Goal: Complete Application Form: Complete application form

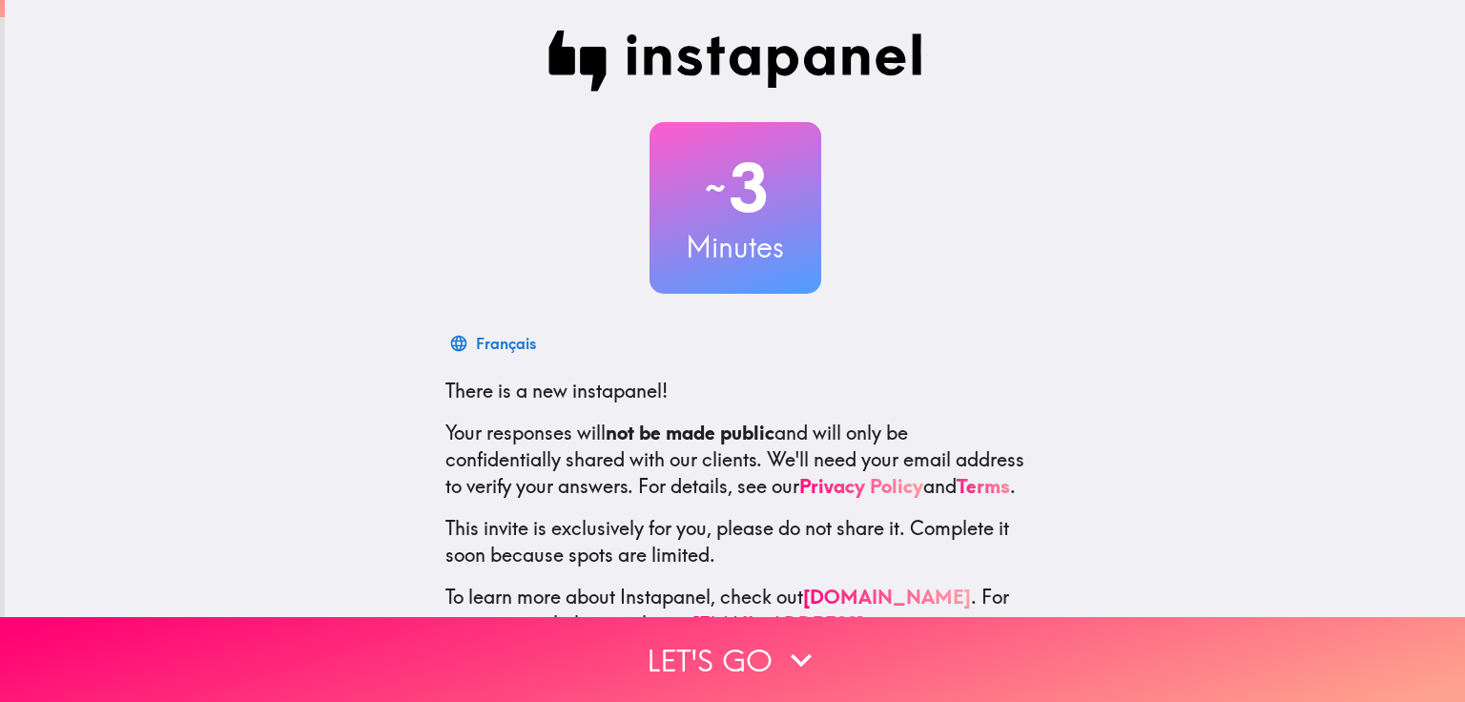
scroll to position [92, 0]
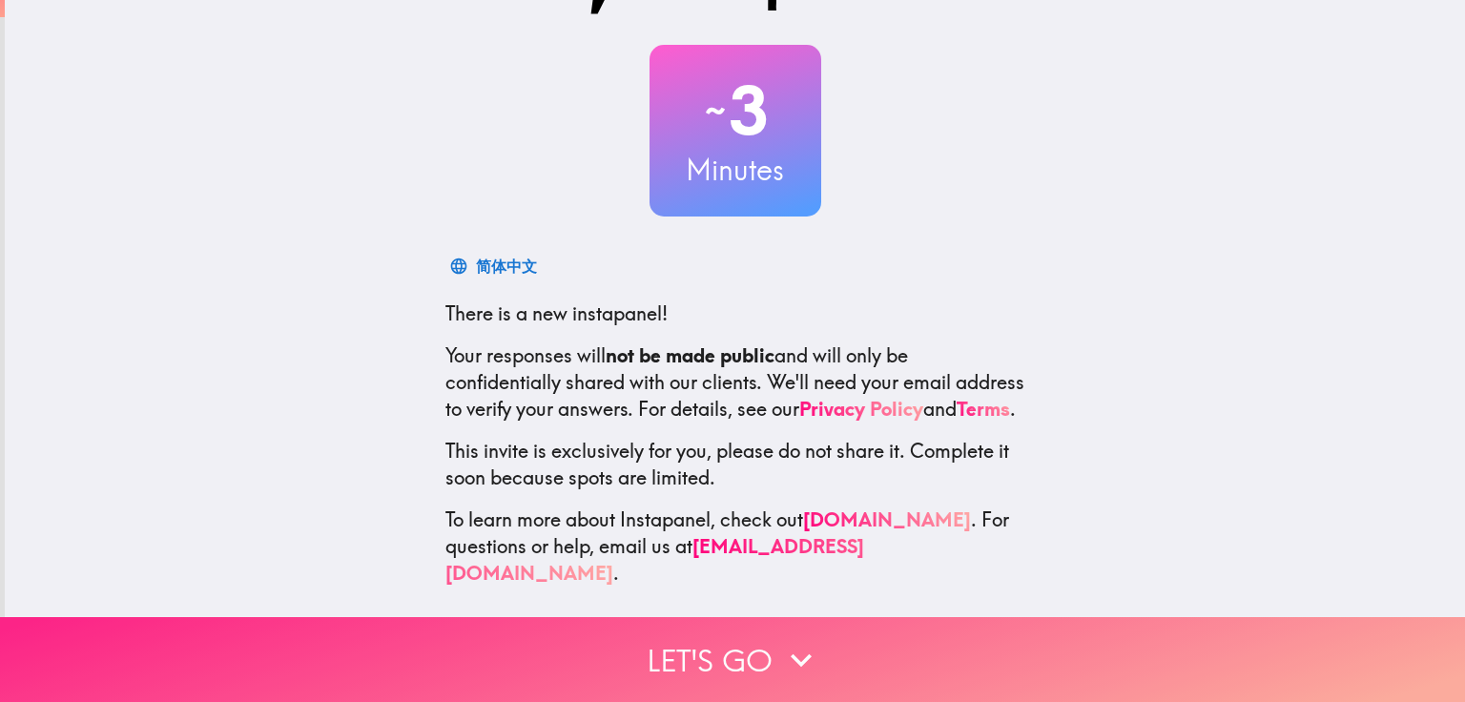
click at [791, 653] on icon "button" at bounding box center [801, 659] width 21 height 13
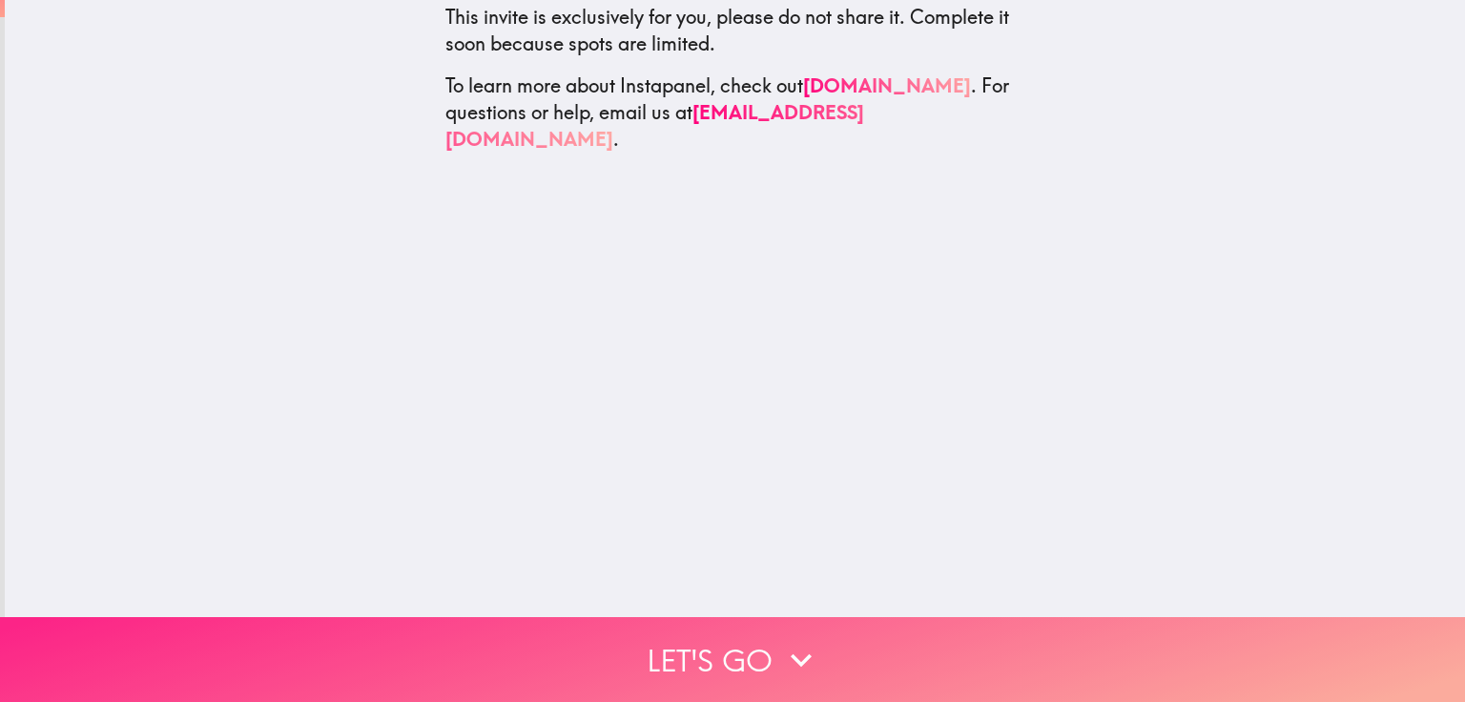
scroll to position [0, 0]
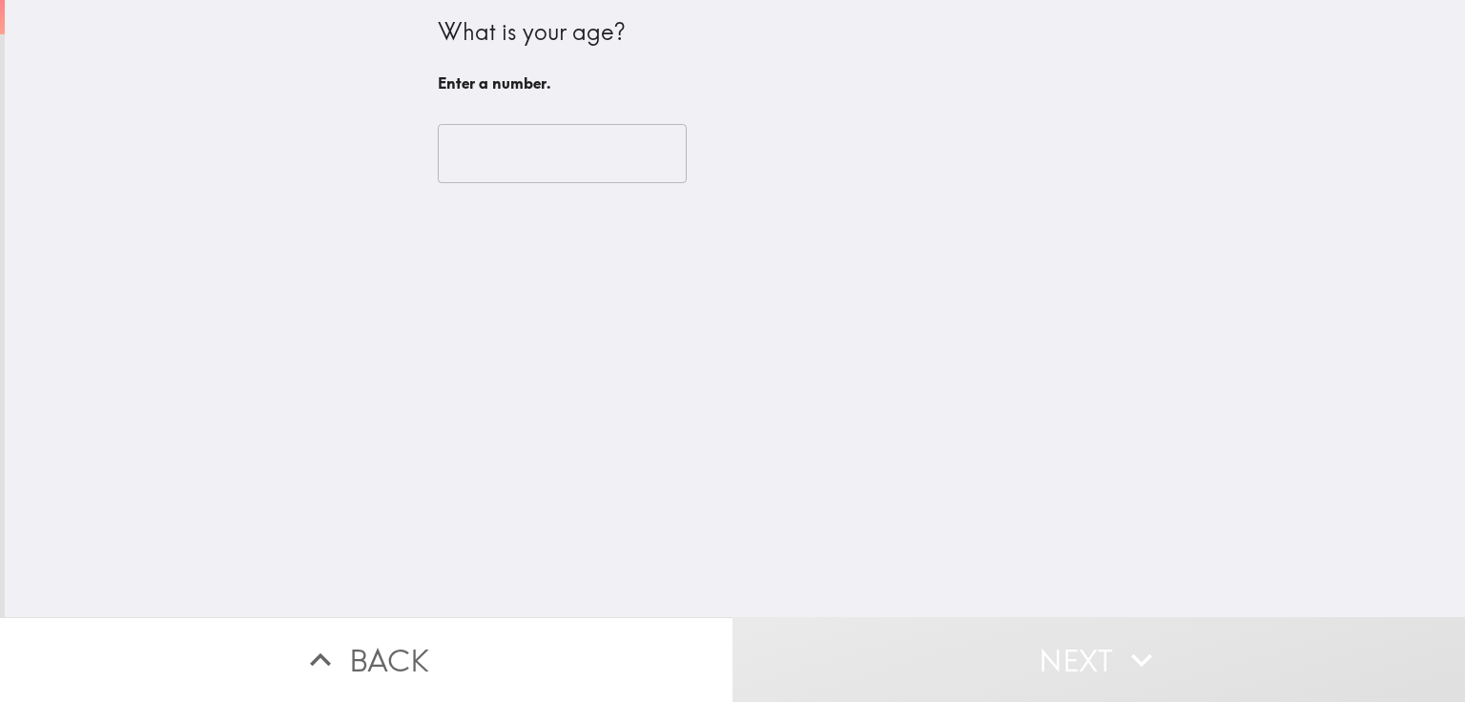
click at [570, 159] on input "number" at bounding box center [562, 153] width 249 height 59
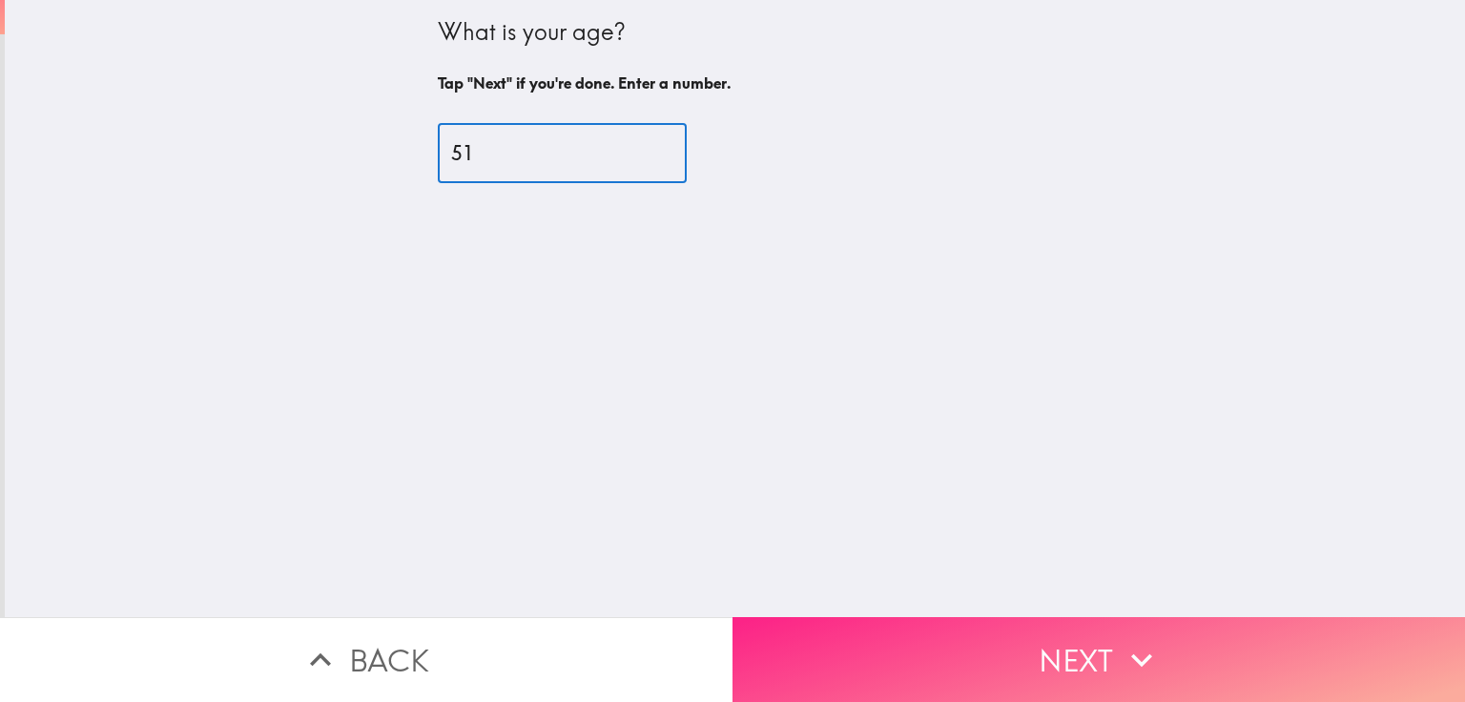
type input "51"
click at [1023, 652] on button "Next" at bounding box center [1099, 659] width 733 height 85
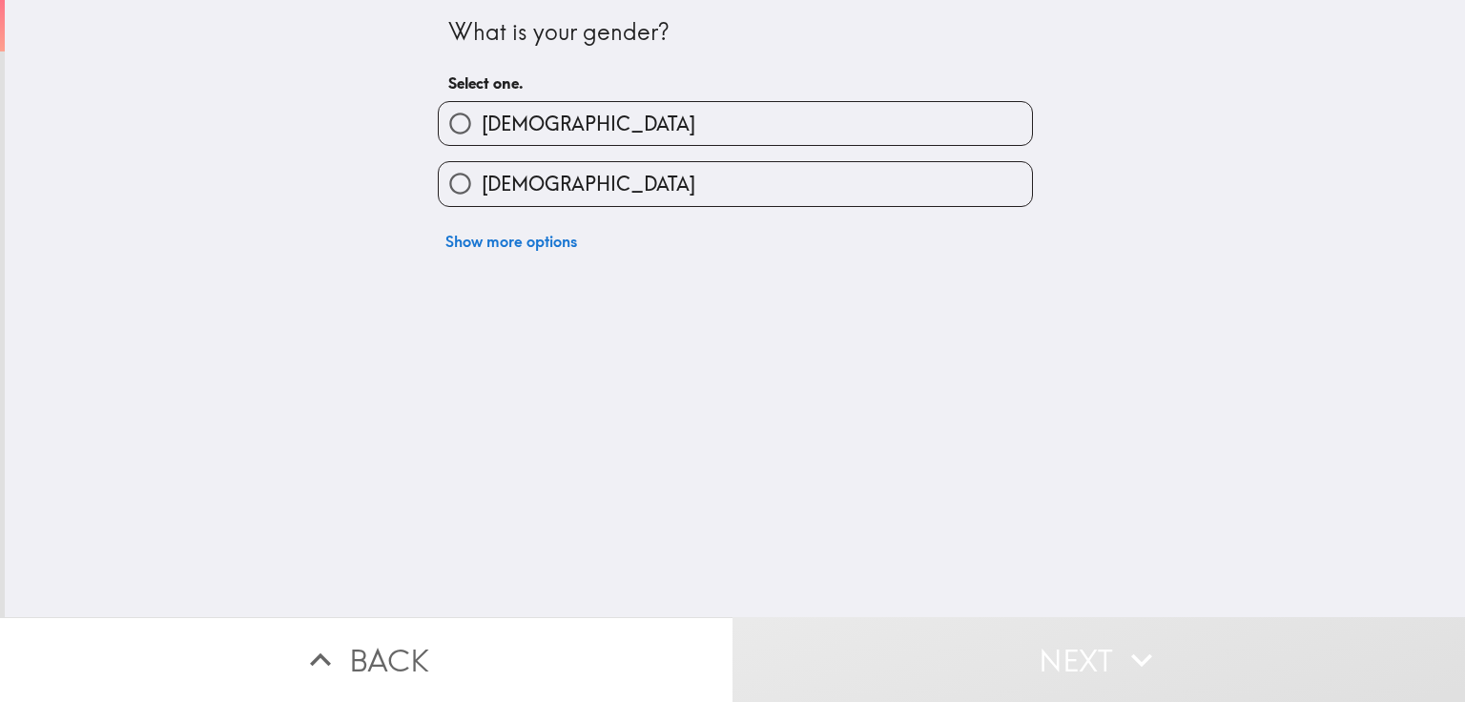
click at [443, 116] on input "[DEMOGRAPHIC_DATA]" at bounding box center [460, 123] width 43 height 43
radio input "true"
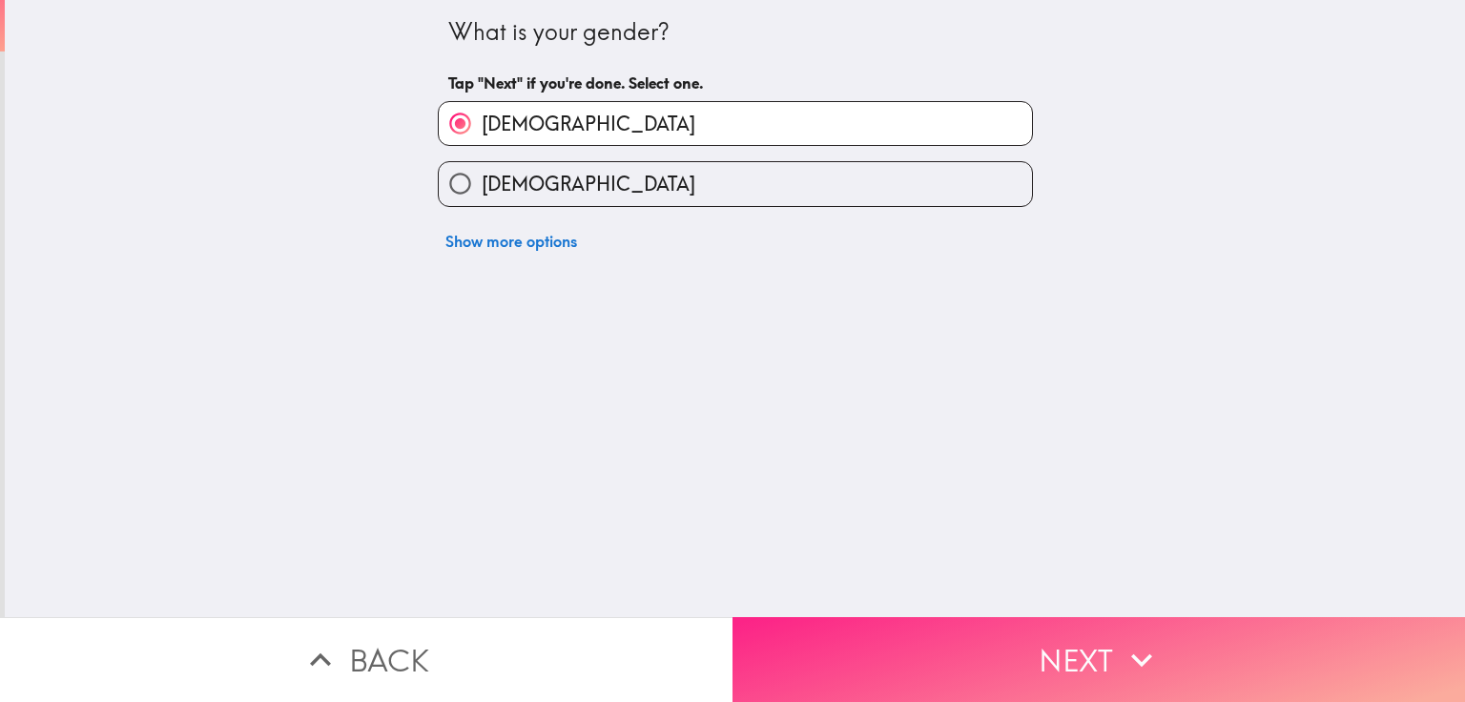
click at [1012, 649] on button "Next" at bounding box center [1099, 659] width 733 height 85
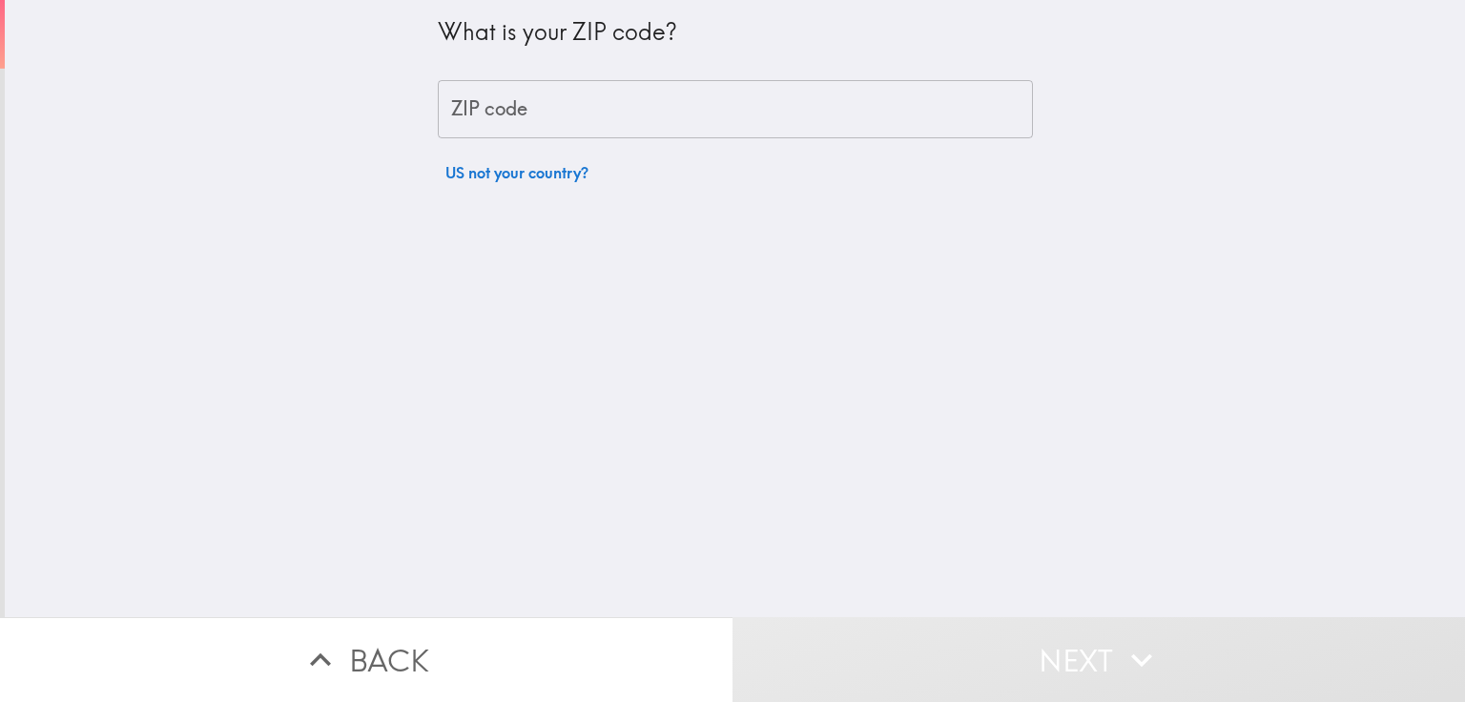
click at [560, 110] on input "ZIP code" at bounding box center [735, 109] width 595 height 59
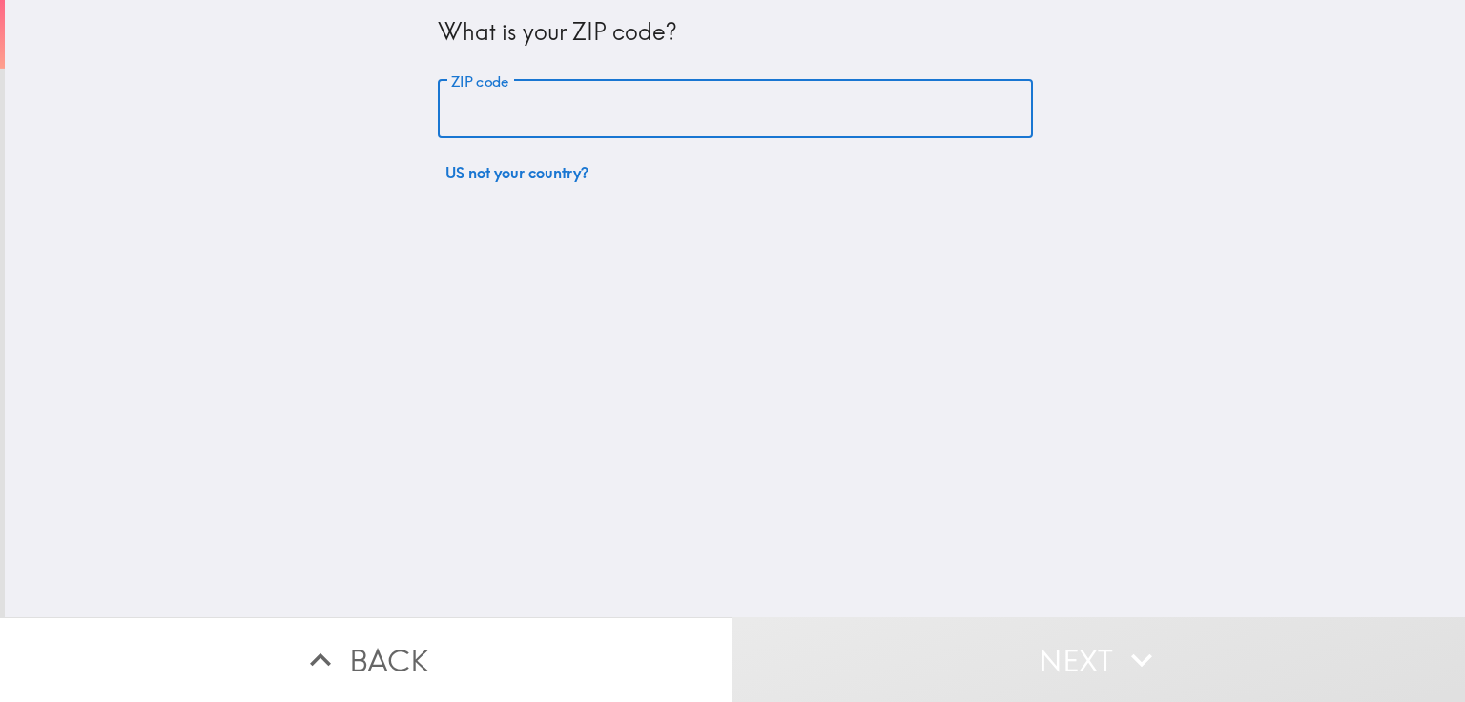
type input "85015"
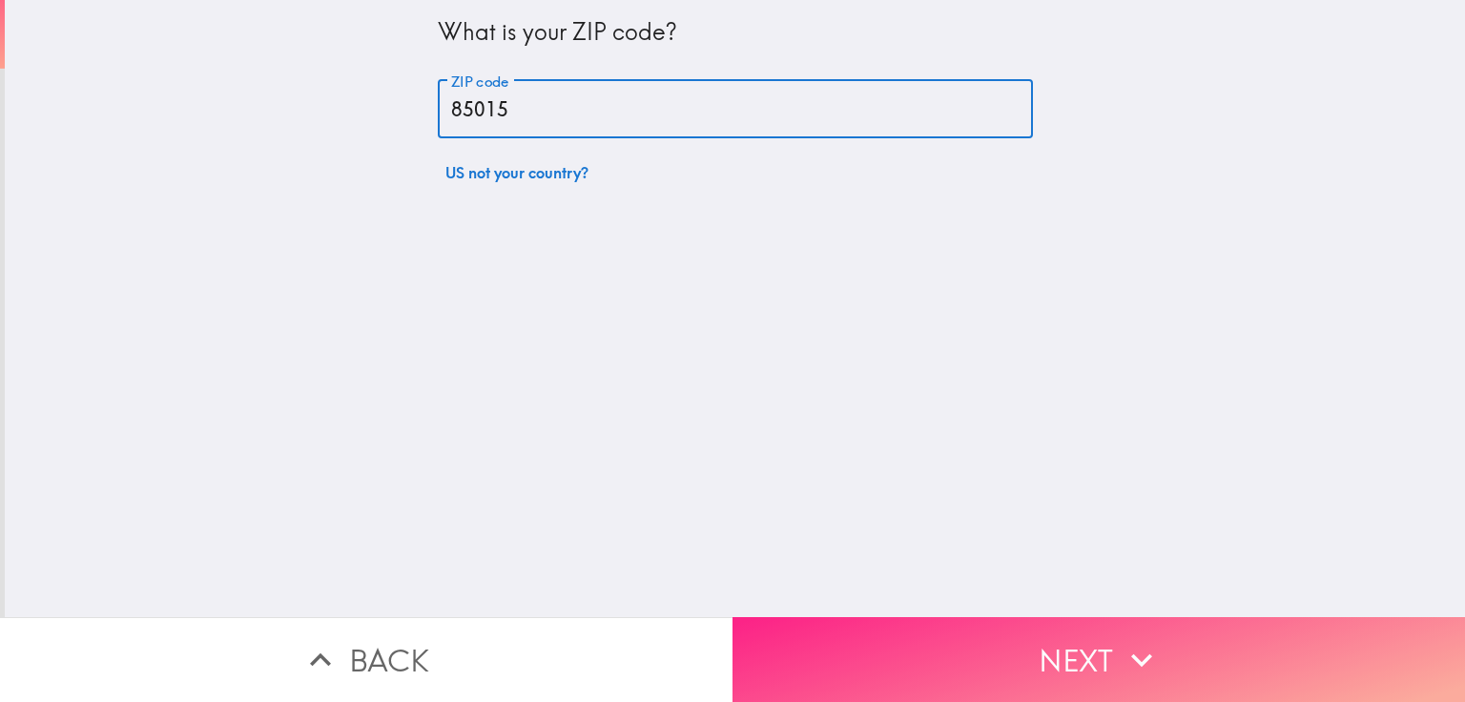
click at [1007, 665] on button "Next" at bounding box center [1099, 659] width 733 height 85
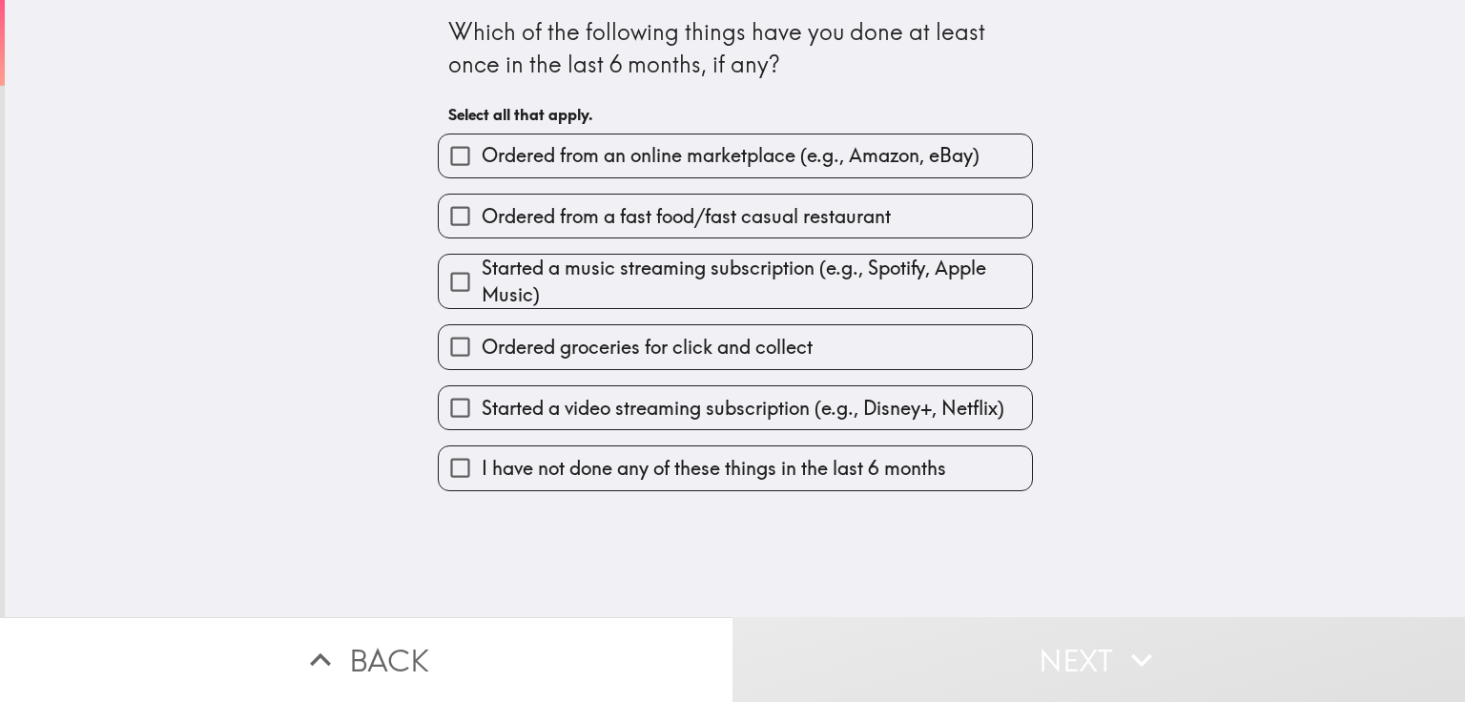
click at [451, 157] on input "Ordered from an online marketplace (e.g., Amazon, eBay)" at bounding box center [460, 155] width 43 height 43
checkbox input "true"
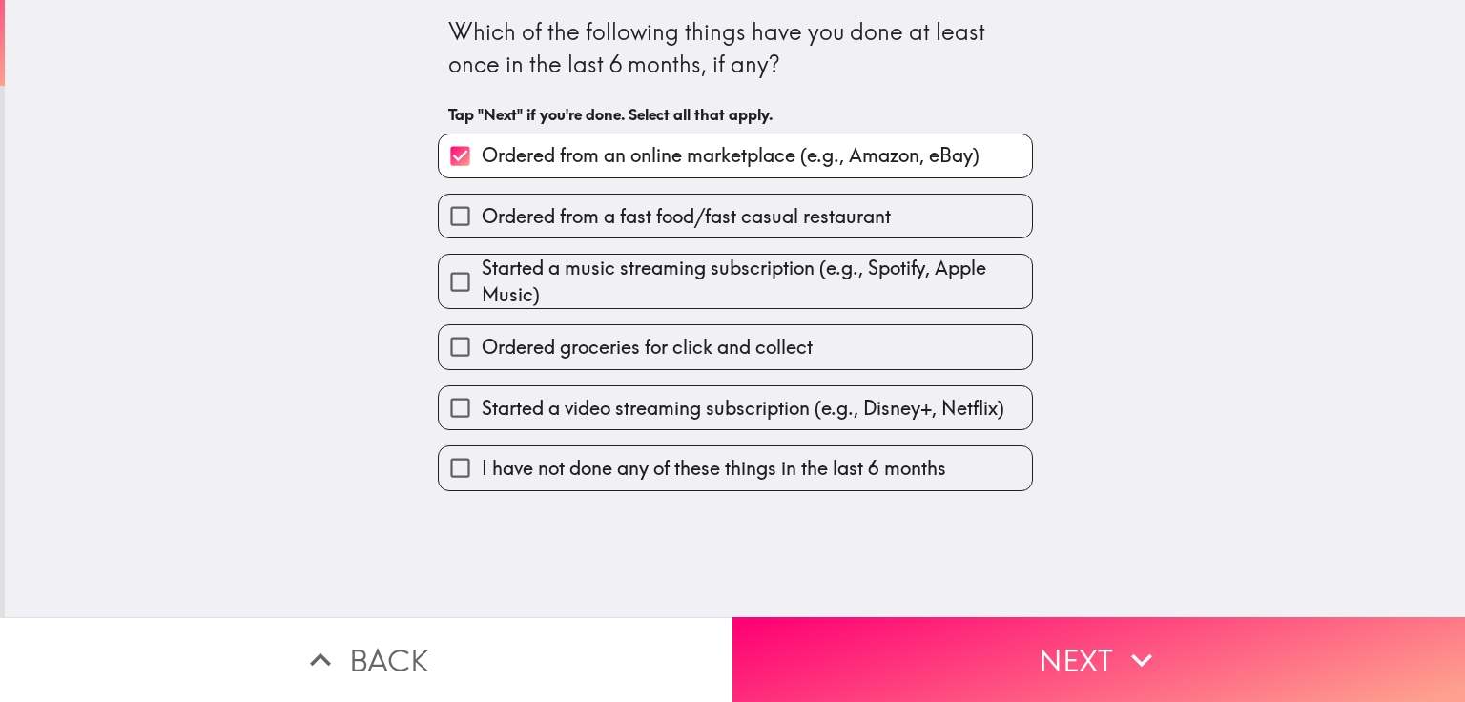
click at [439, 217] on input "Ordered from a fast food/fast casual restaurant" at bounding box center [460, 216] width 43 height 43
checkbox input "true"
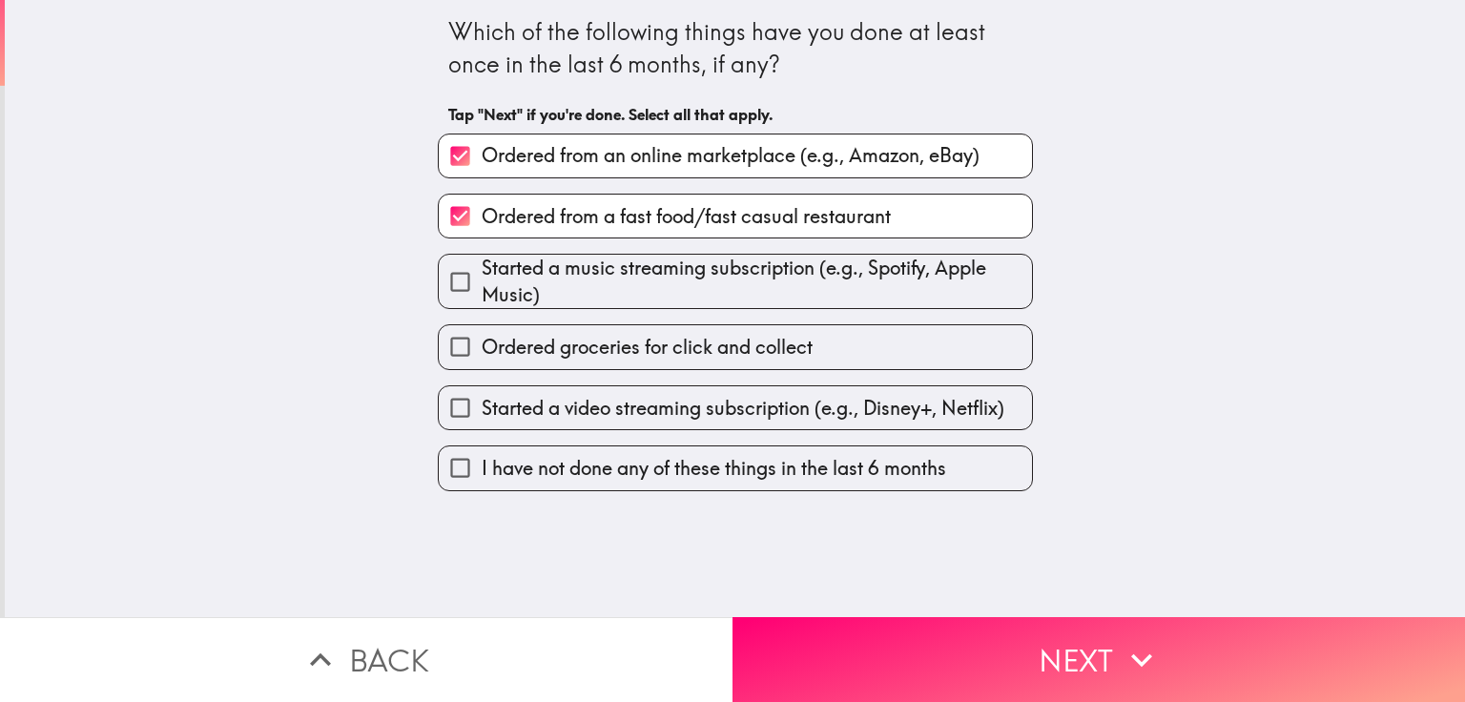
click at [446, 344] on input "Ordered groceries for click and collect" at bounding box center [460, 346] width 43 height 43
checkbox input "true"
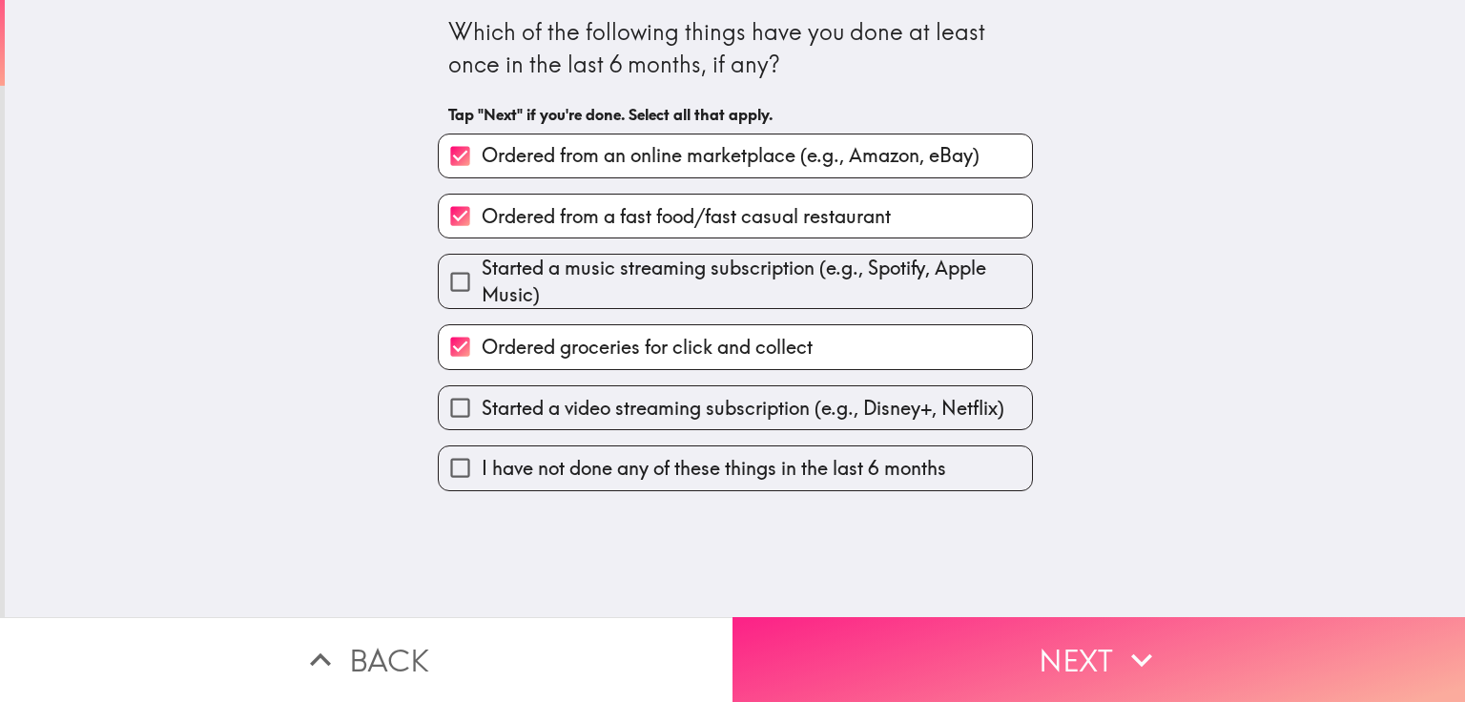
click at [1049, 652] on button "Next" at bounding box center [1099, 659] width 733 height 85
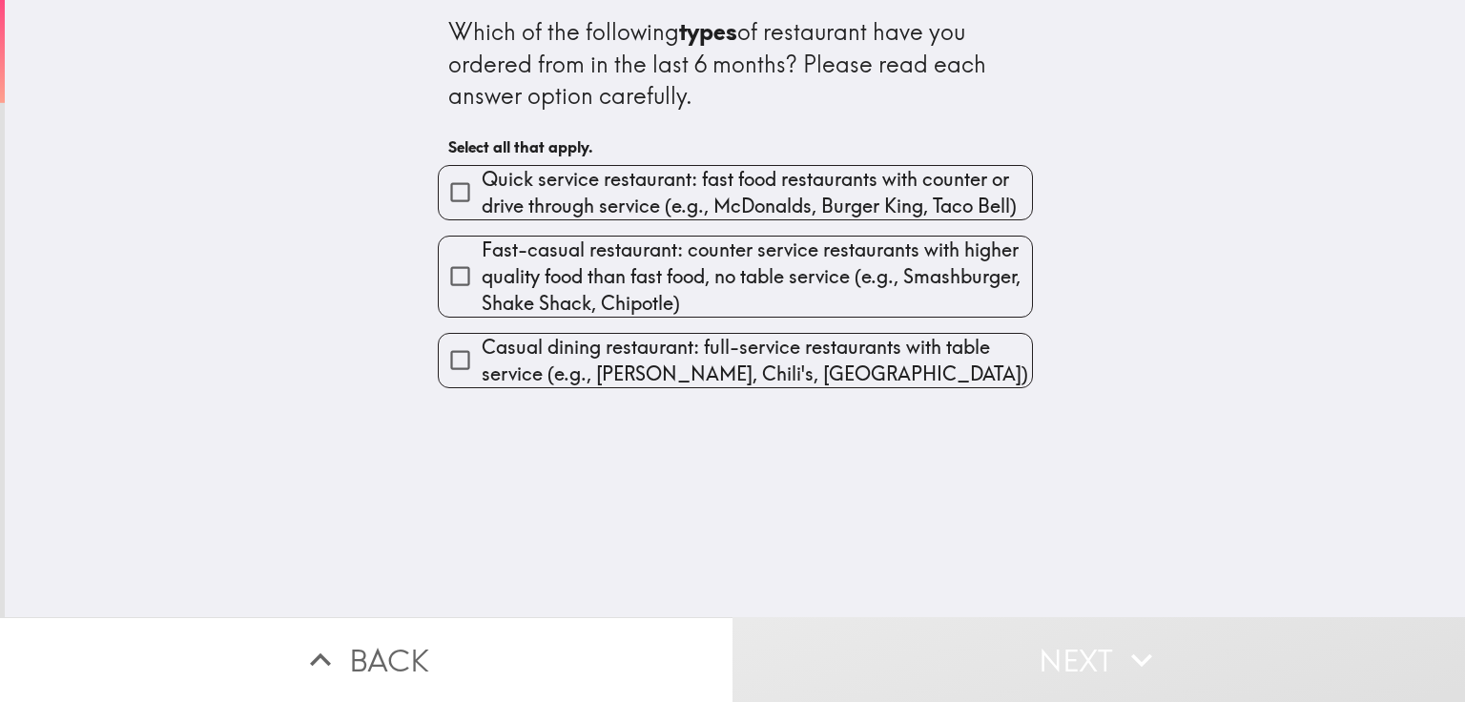
click at [502, 204] on span "Quick service restaurant: fast food restaurants with counter or drive through s…" at bounding box center [757, 192] width 550 height 53
click at [482, 204] on input "Quick service restaurant: fast food restaurants with counter or drive through s…" at bounding box center [460, 192] width 43 height 43
checkbox input "true"
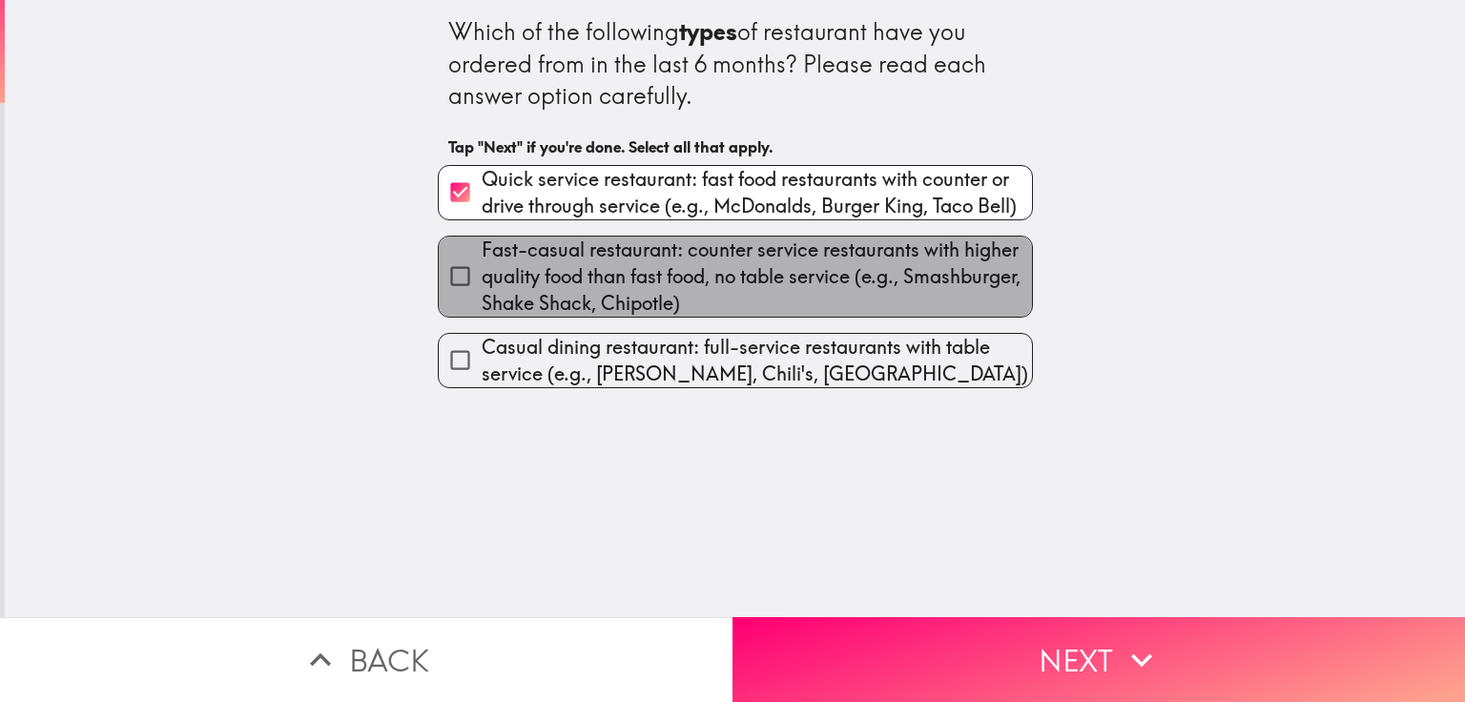
click at [482, 280] on span "Fast-casual restaurant: counter service restaurants with higher quality food th…" at bounding box center [757, 277] width 550 height 80
click at [478, 280] on input "Fast-casual restaurant: counter service restaurants with higher quality food th…" at bounding box center [460, 276] width 43 height 43
checkbox input "true"
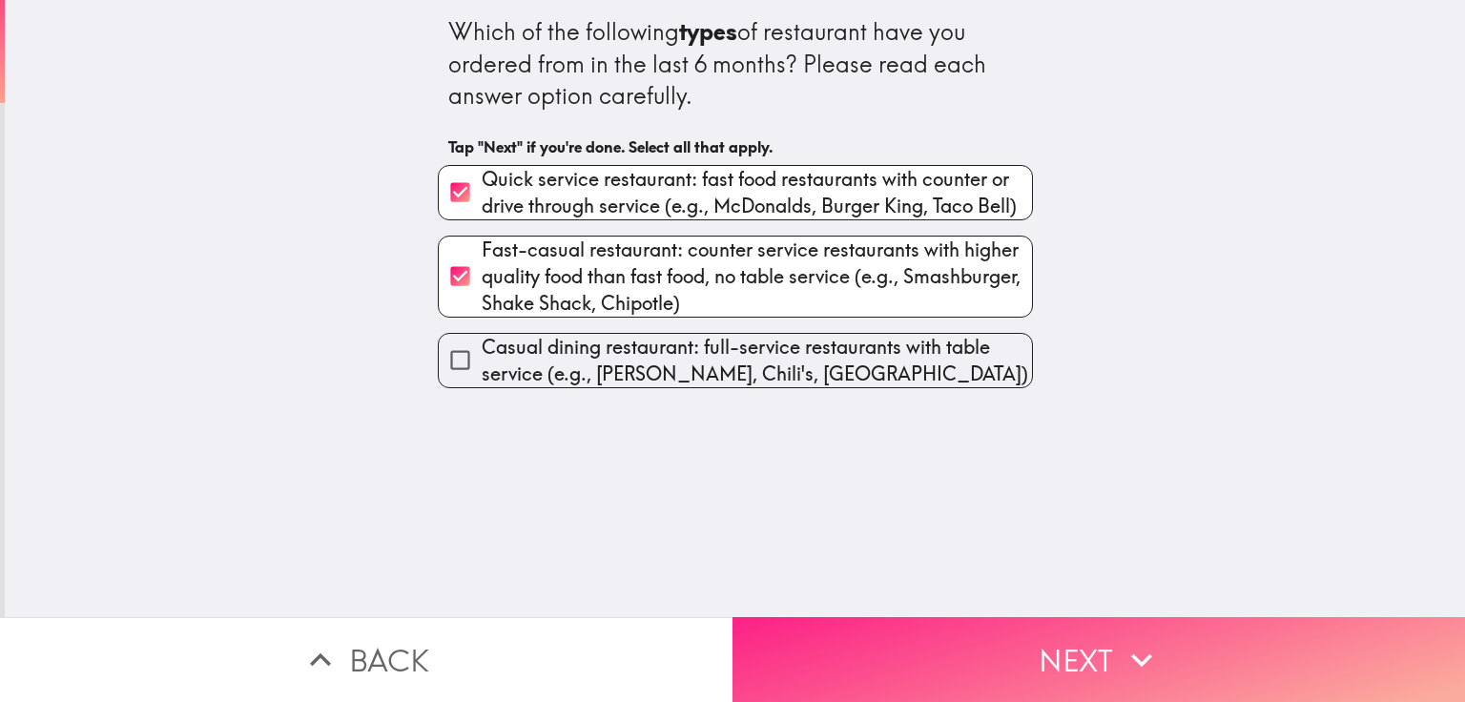
click at [993, 657] on button "Next" at bounding box center [1099, 659] width 733 height 85
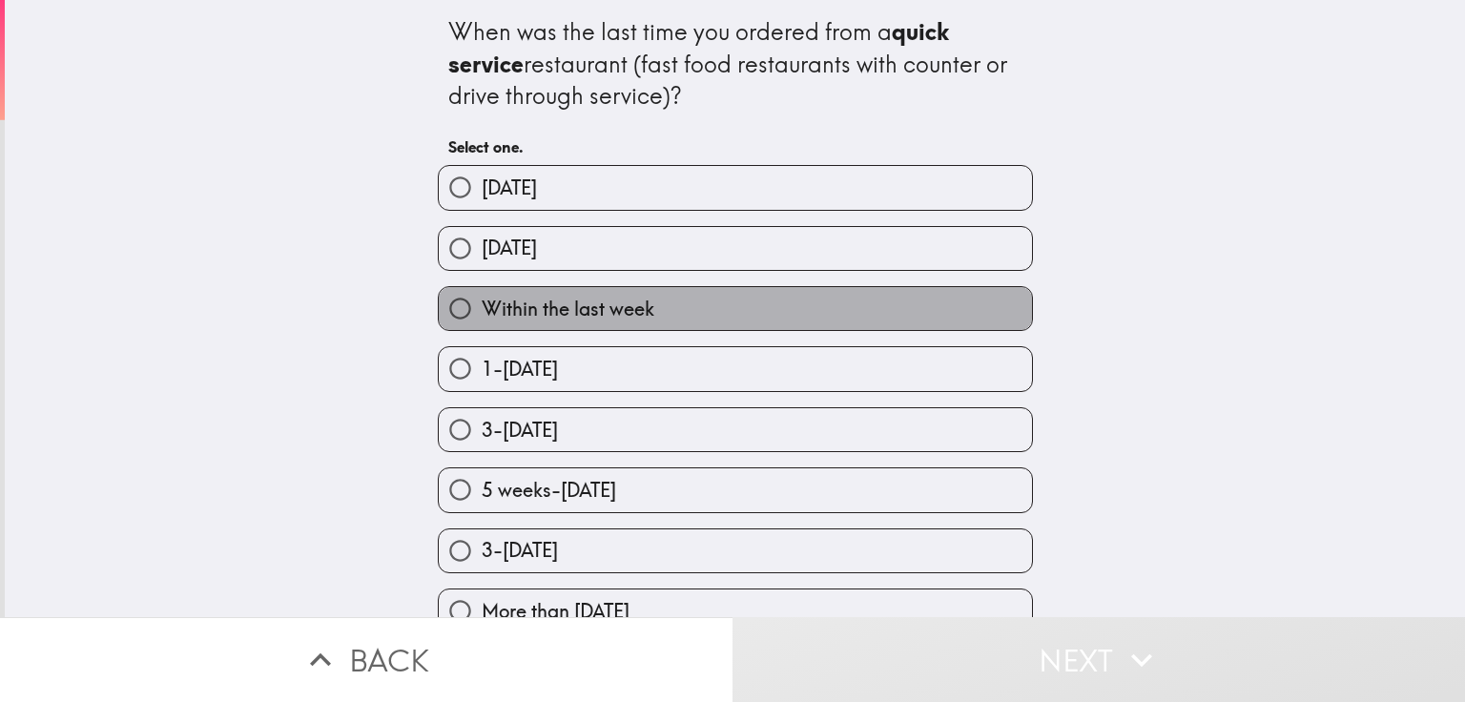
drag, startPoint x: 504, startPoint y: 324, endPoint x: 504, endPoint y: 314, distance: 10.5
click at [504, 321] on label "Within the last week" at bounding box center [735, 308] width 593 height 43
click at [482, 321] on input "Within the last week" at bounding box center [460, 308] width 43 height 43
radio input "true"
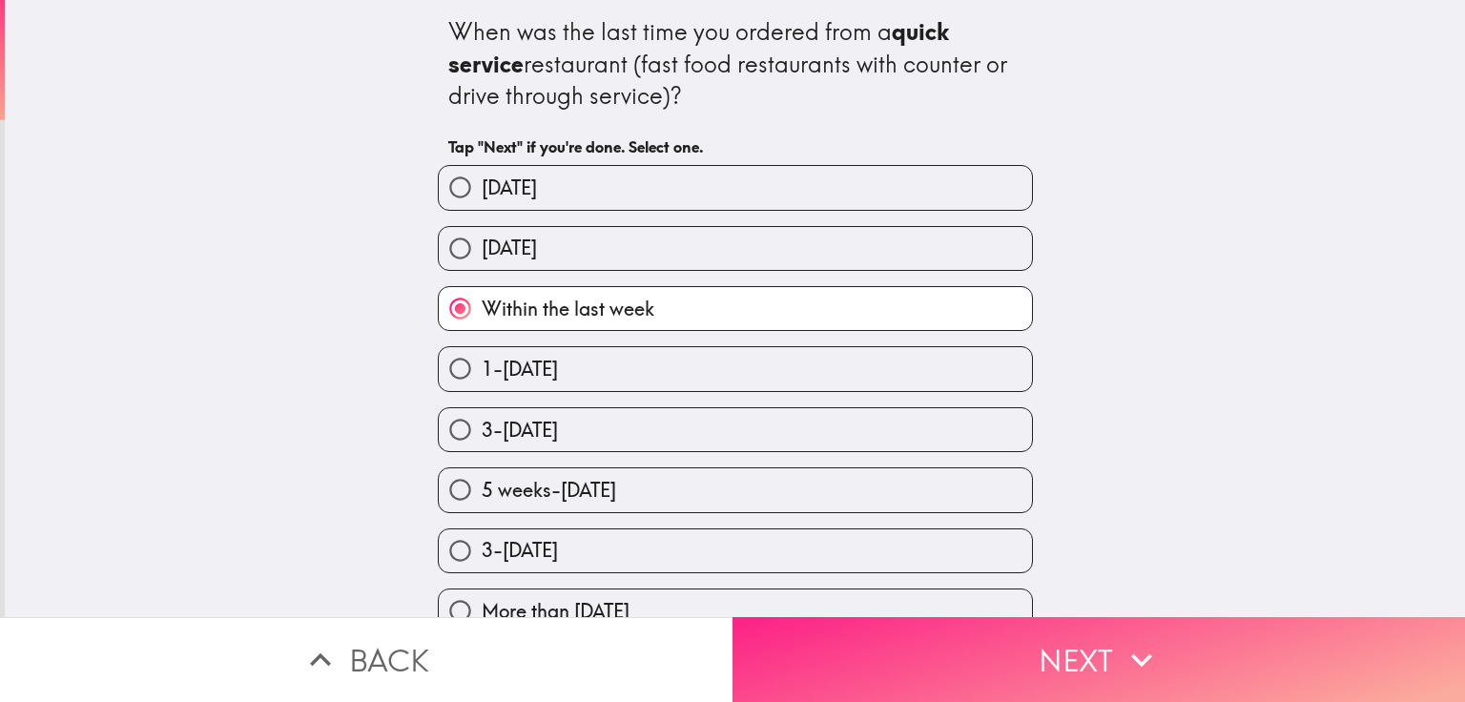
click at [1123, 655] on icon "button" at bounding box center [1142, 660] width 42 height 42
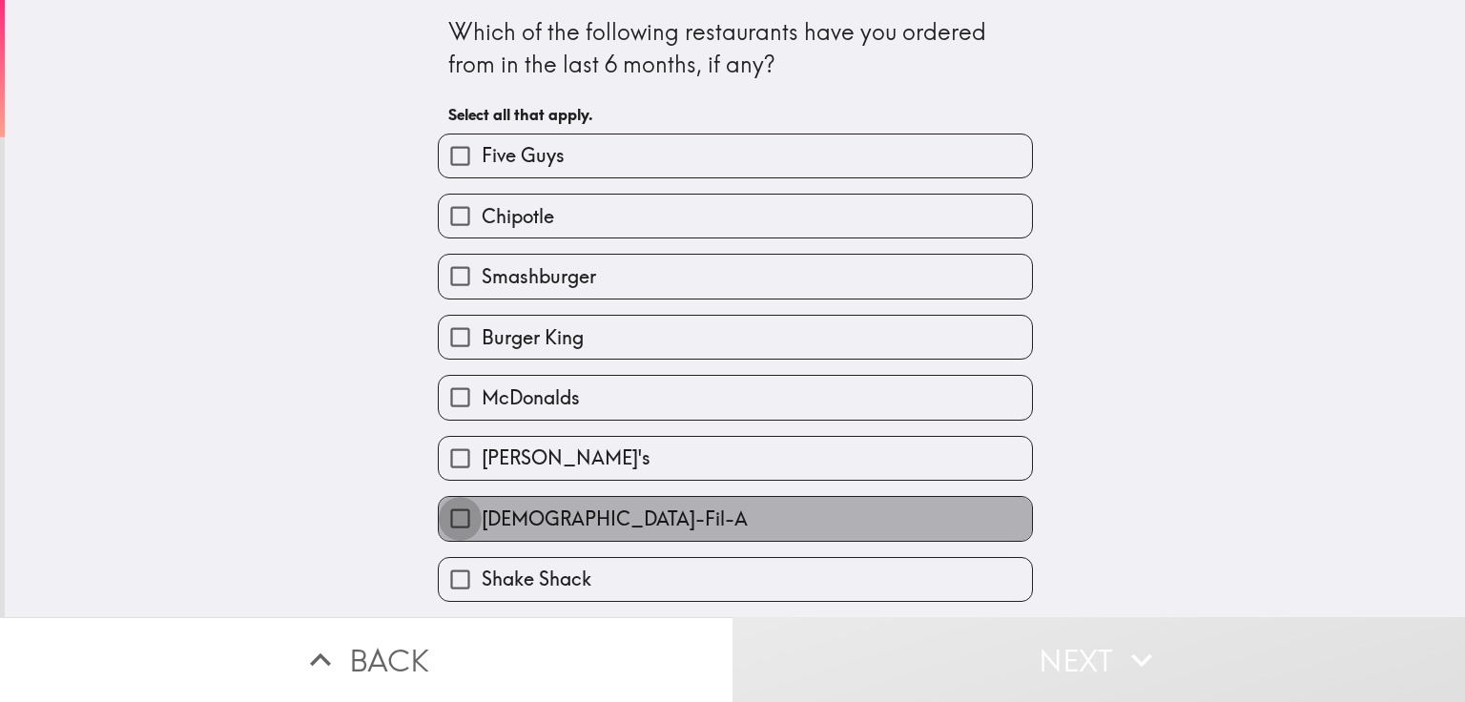
click at [445, 509] on input "[DEMOGRAPHIC_DATA]-Fil-A" at bounding box center [460, 518] width 43 height 43
checkbox input "true"
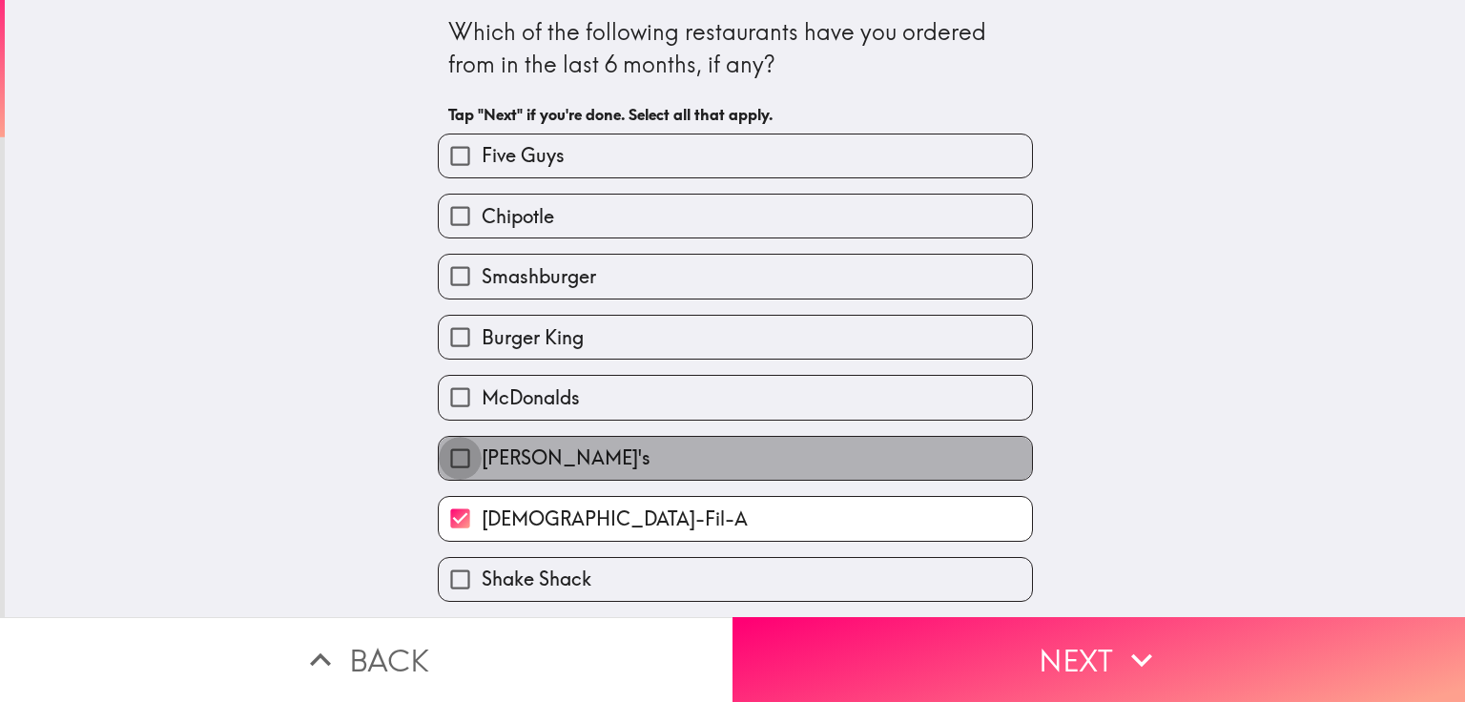
drag, startPoint x: 444, startPoint y: 458, endPoint x: 447, endPoint y: 427, distance: 30.8
click at [444, 457] on input "[PERSON_NAME]'s" at bounding box center [460, 458] width 43 height 43
checkbox input "true"
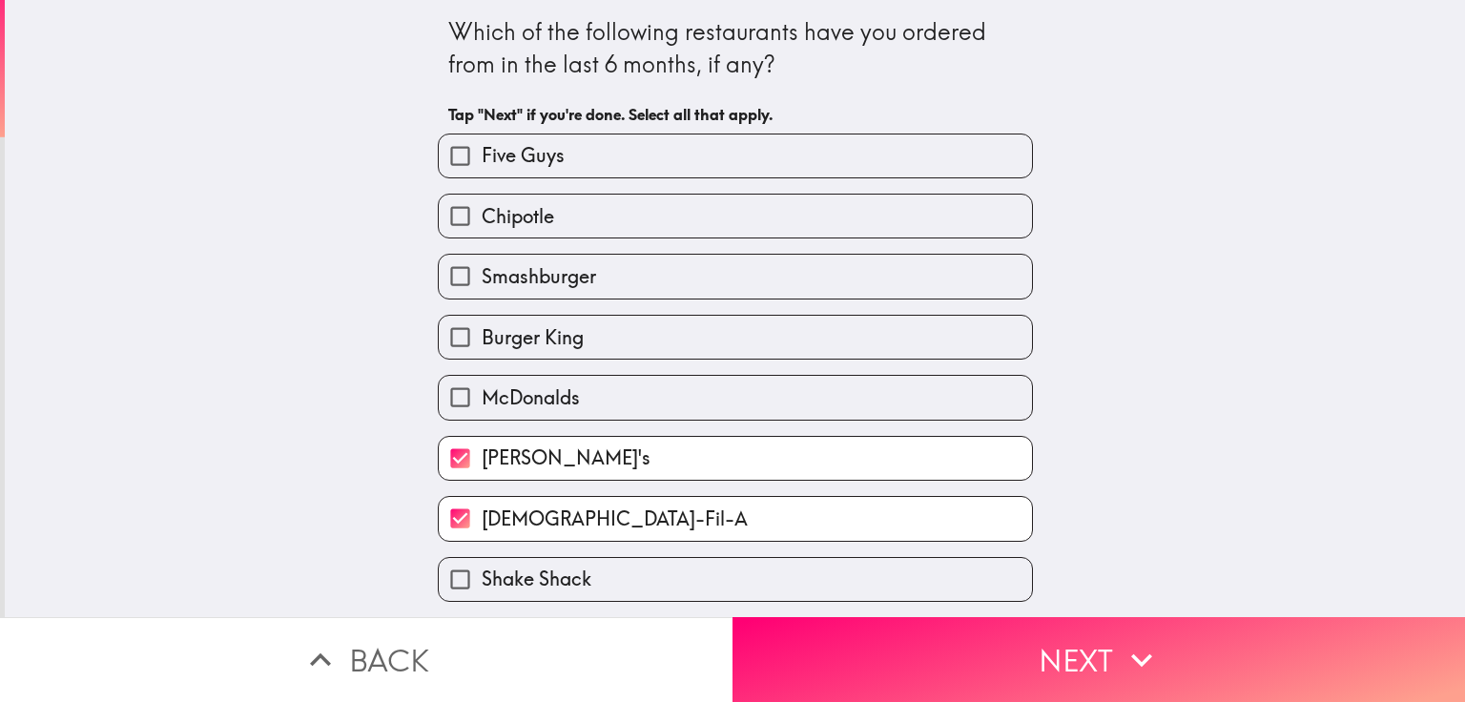
drag, startPoint x: 443, startPoint y: 383, endPoint x: 446, endPoint y: 359, distance: 24.2
click at [443, 380] on input "McDonalds" at bounding box center [460, 397] width 43 height 43
checkbox input "true"
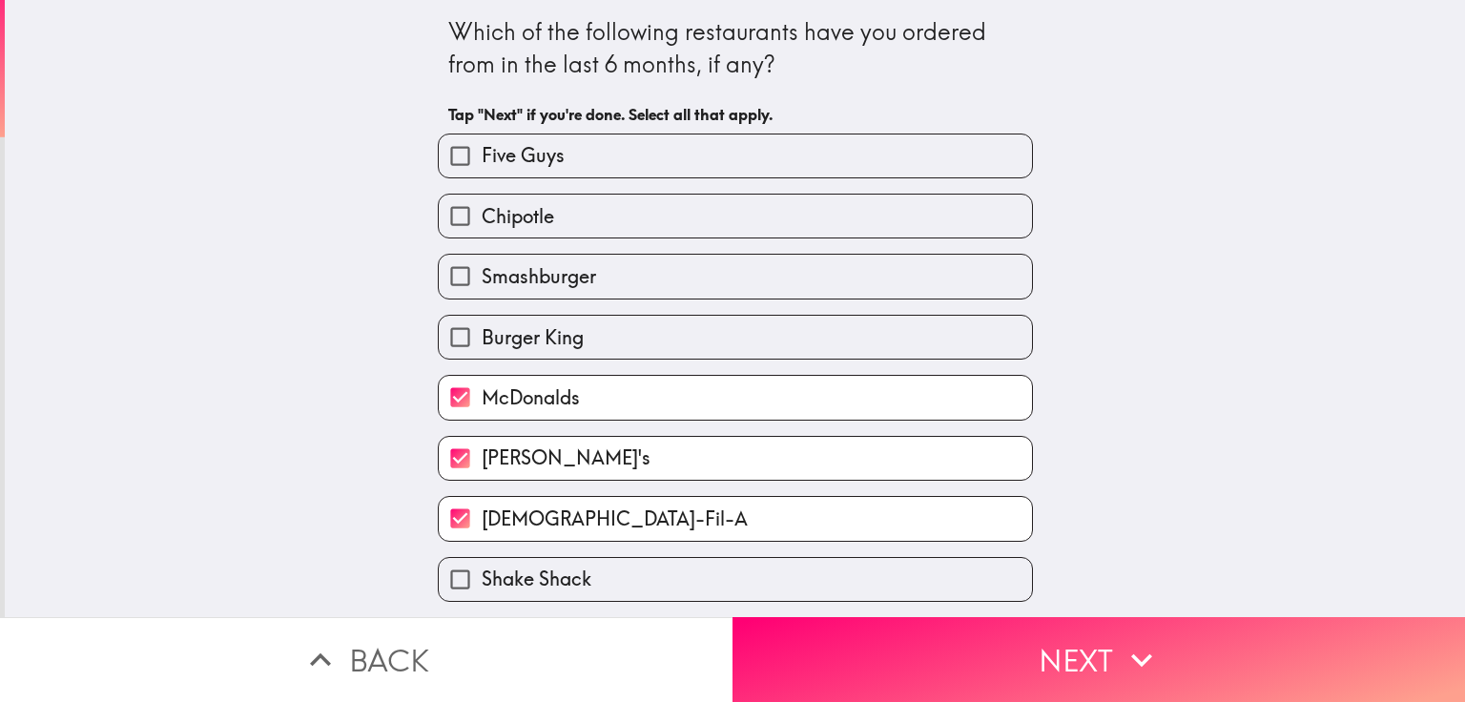
click at [446, 316] on input "Burger King" at bounding box center [460, 337] width 43 height 43
checkbox input "true"
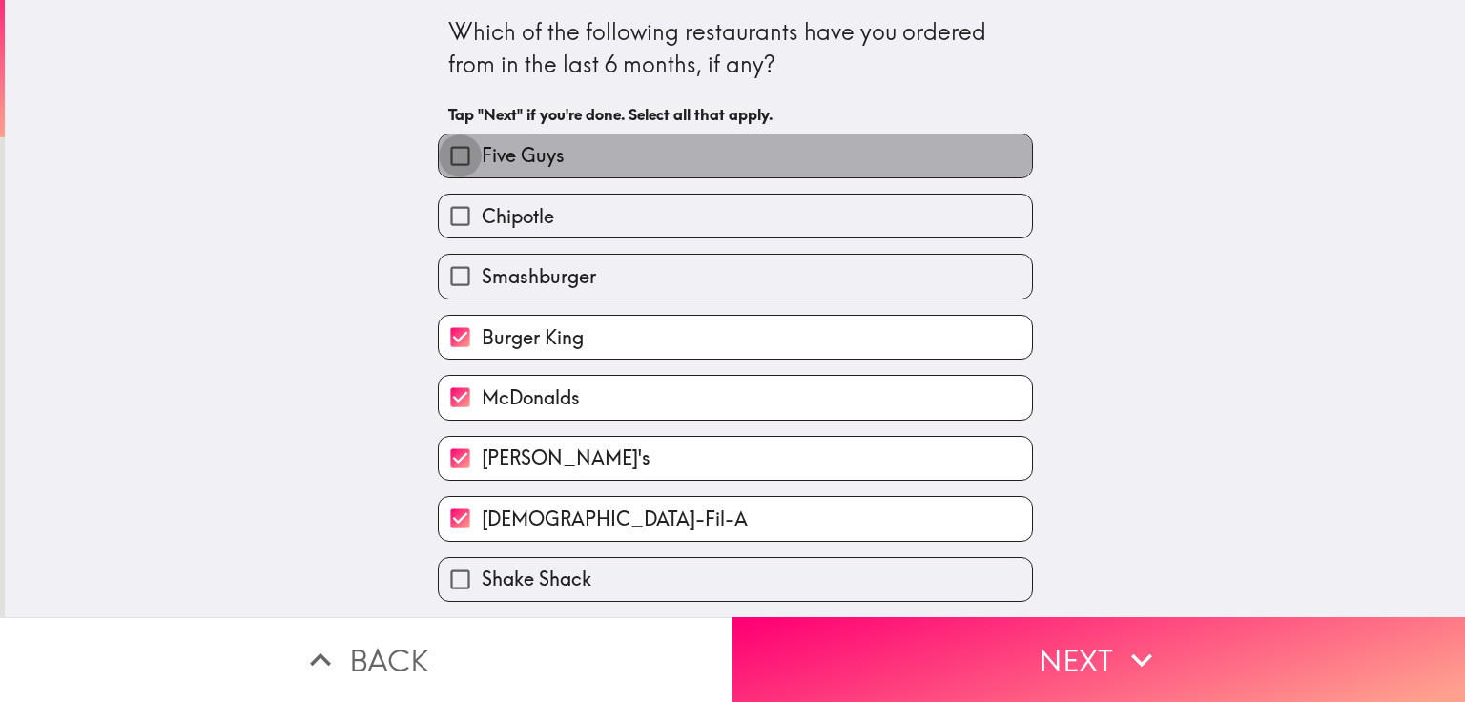
click at [445, 147] on input "Five Guys" at bounding box center [460, 155] width 43 height 43
checkbox input "true"
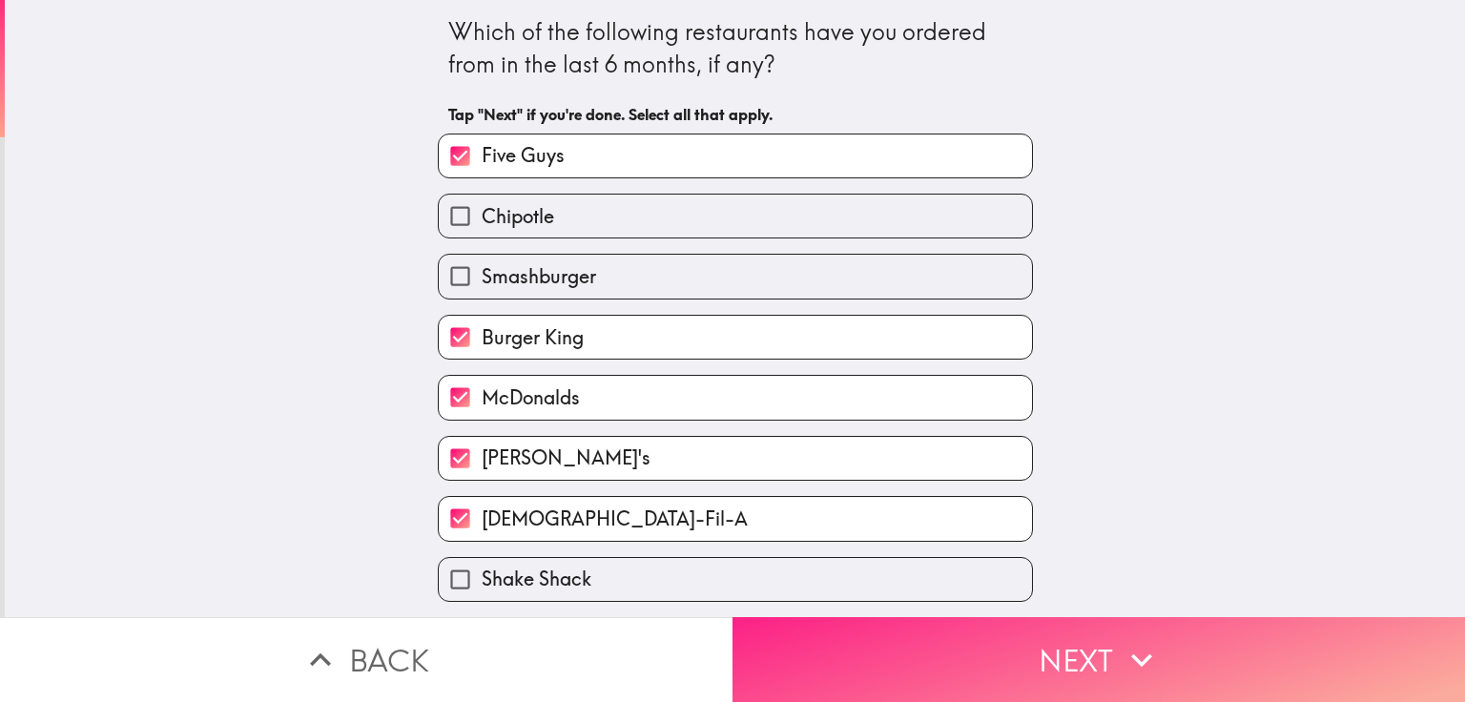
click at [1106, 637] on button "Next" at bounding box center [1099, 659] width 733 height 85
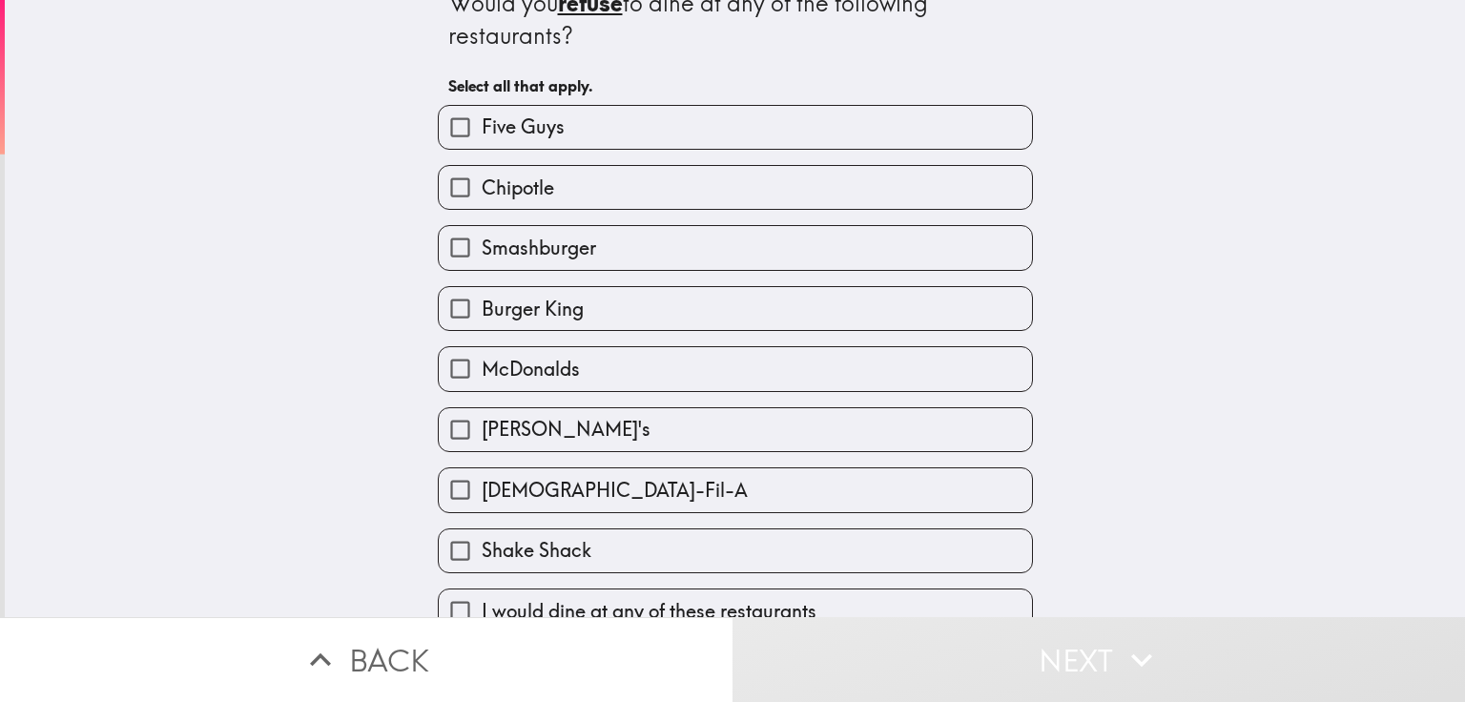
scroll to position [56, 0]
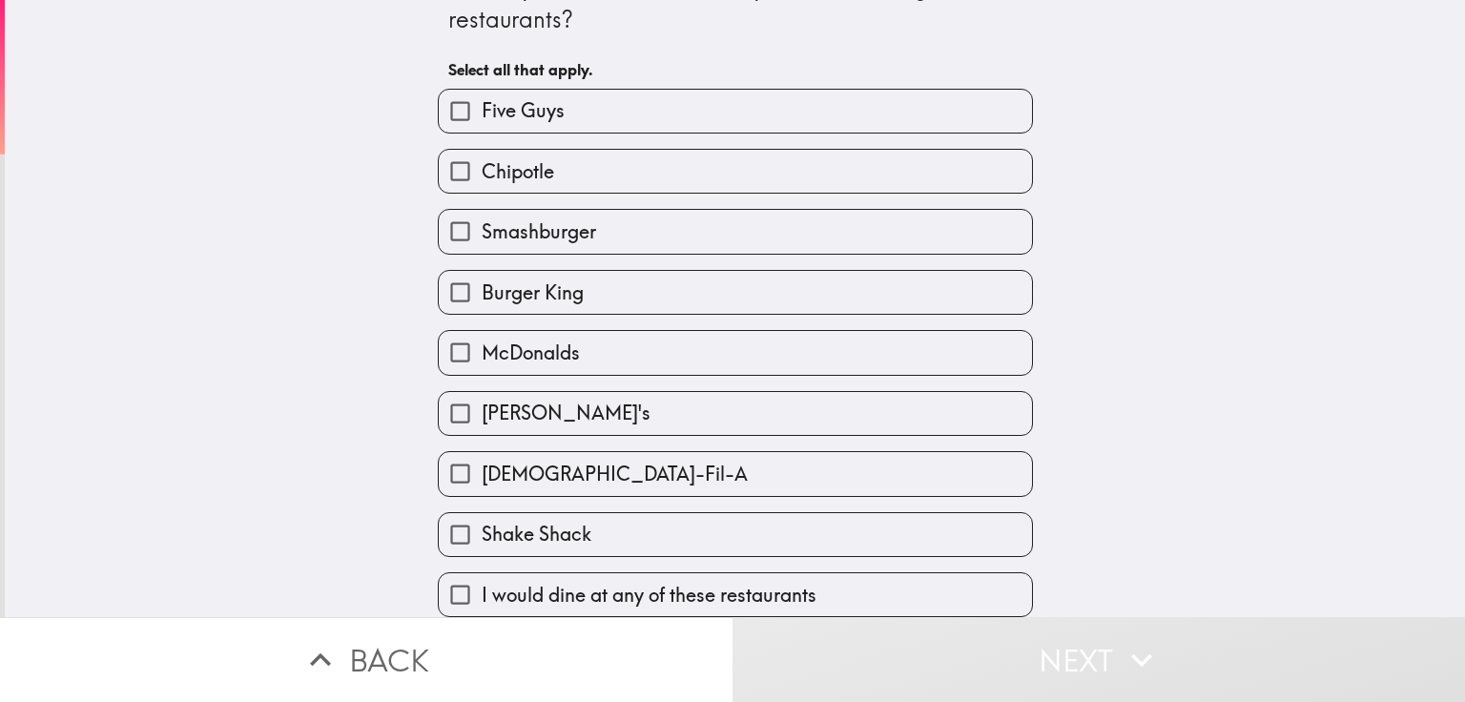
click at [841, 578] on label "I would dine at any of these restaurants" at bounding box center [735, 594] width 593 height 43
click at [482, 578] on input "I would dine at any of these restaurants" at bounding box center [460, 594] width 43 height 43
checkbox input "true"
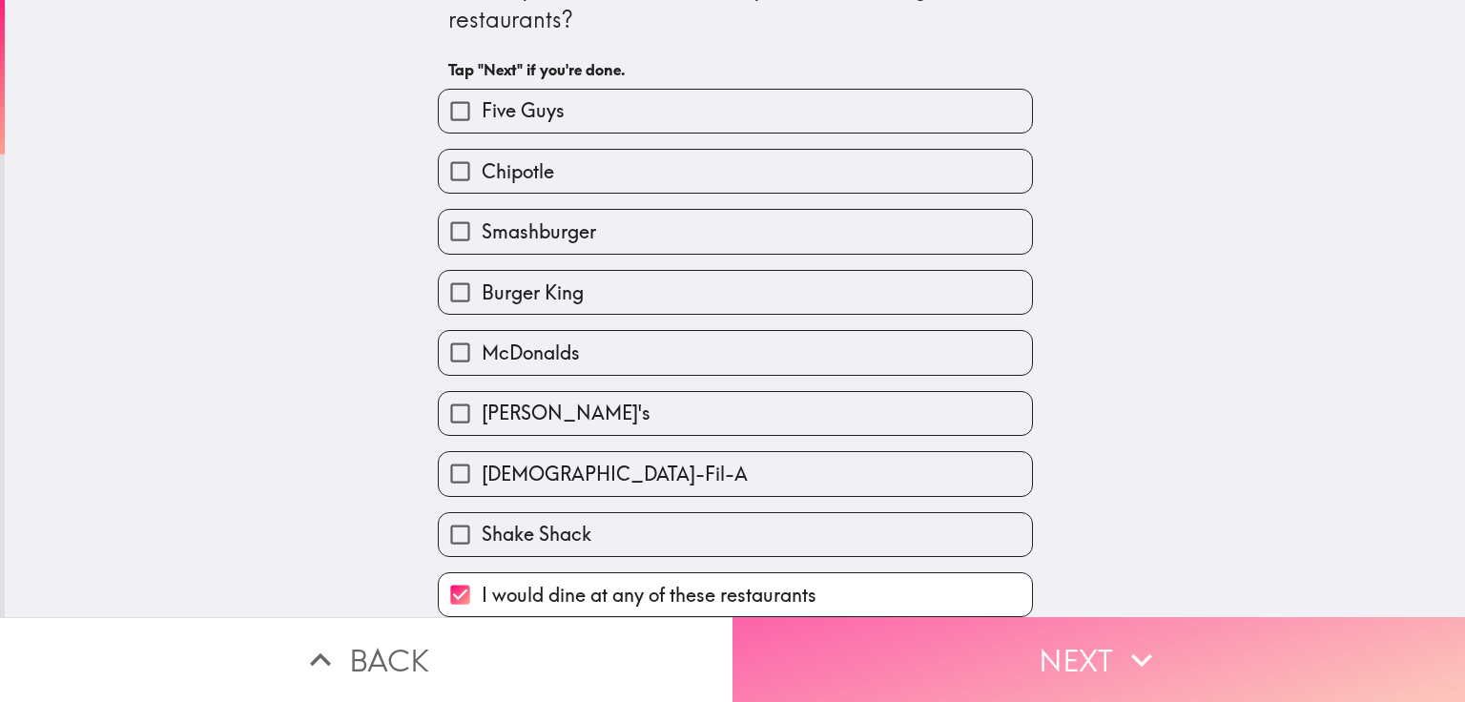
click at [1150, 653] on icon "button" at bounding box center [1142, 660] width 42 height 42
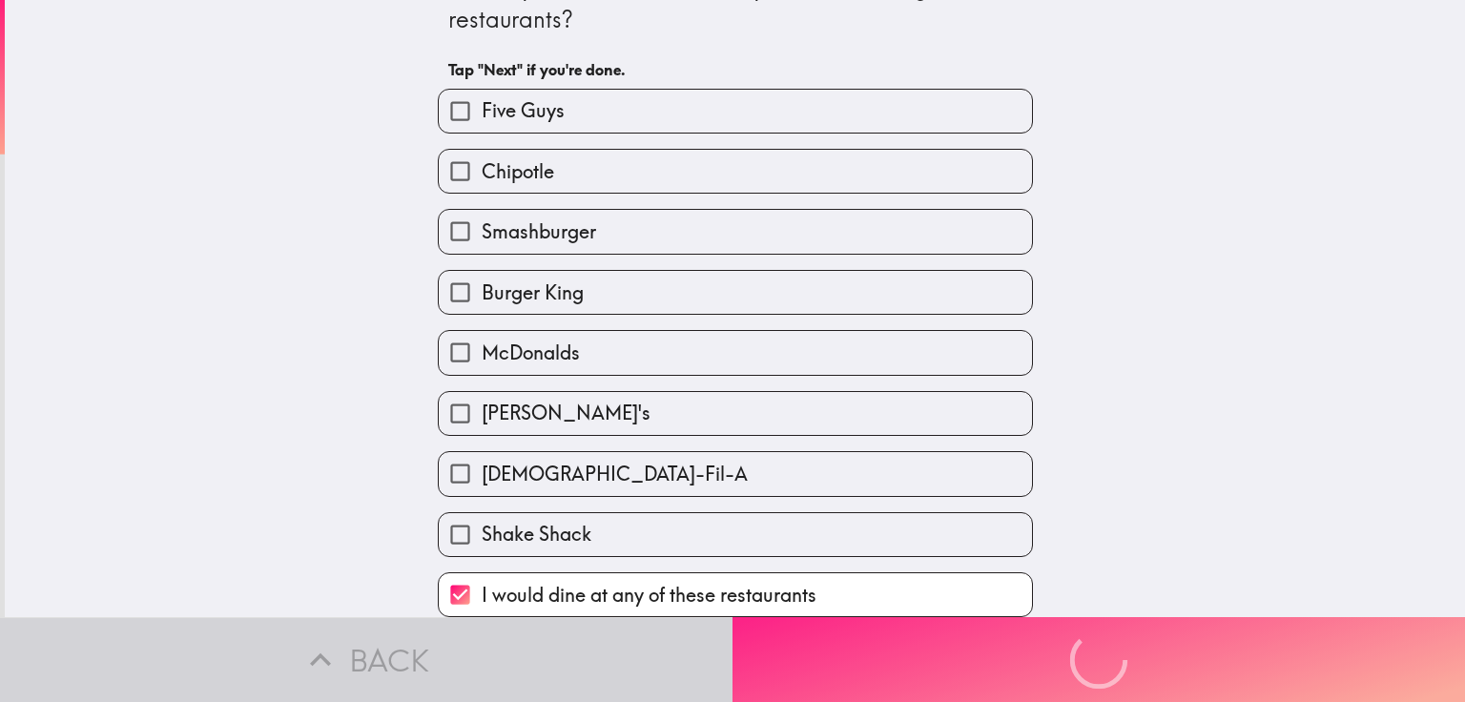
scroll to position [0, 0]
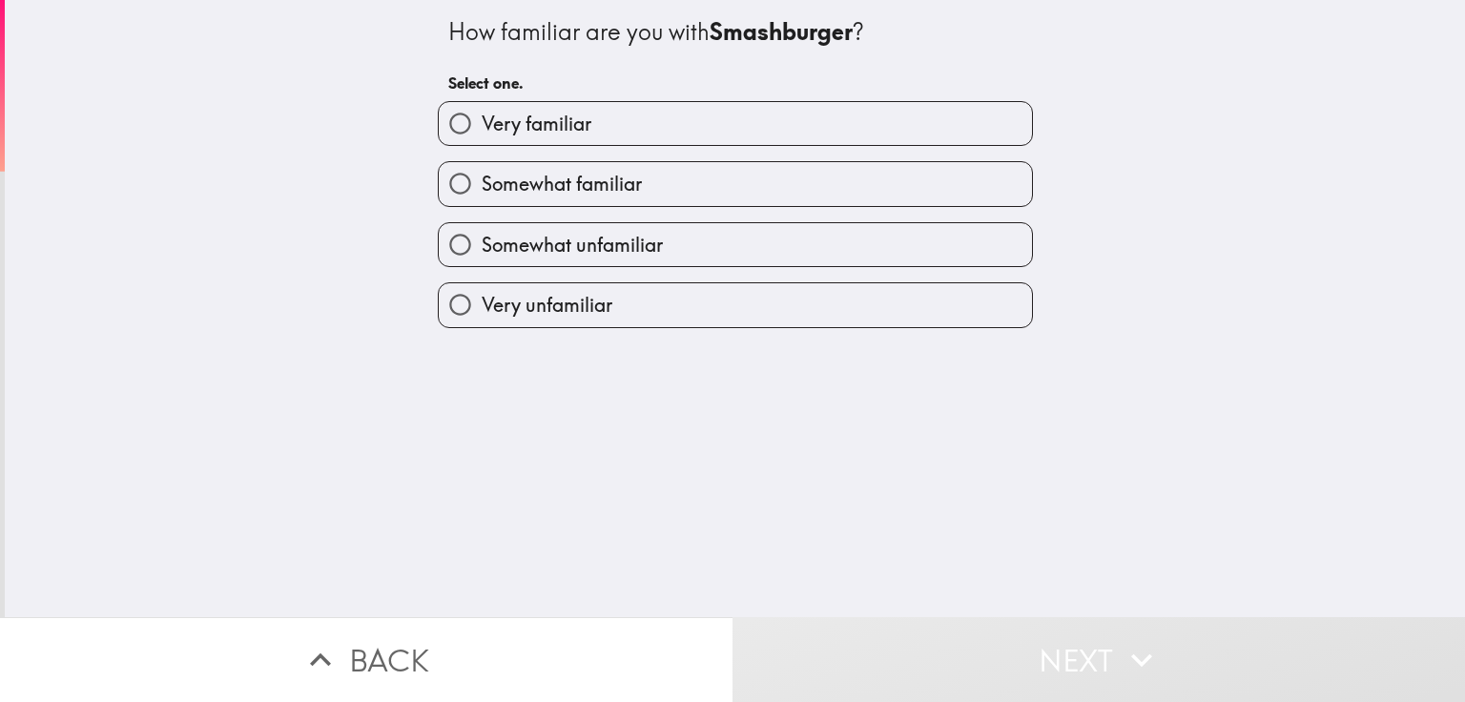
click at [494, 301] on span "Very unfamiliar" at bounding box center [547, 305] width 131 height 27
click at [482, 301] on input "Very unfamiliar" at bounding box center [460, 304] width 43 height 43
radio input "true"
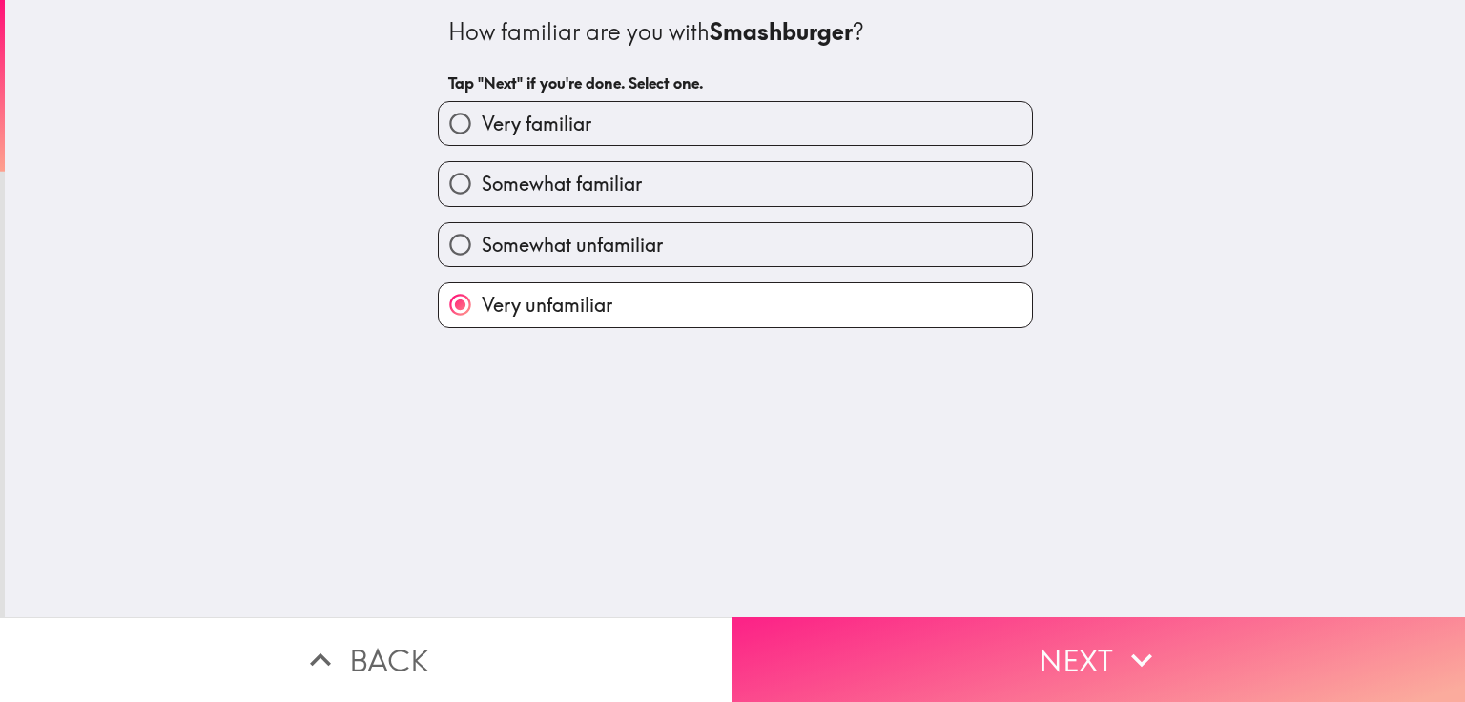
click at [1134, 641] on icon "button" at bounding box center [1142, 660] width 42 height 42
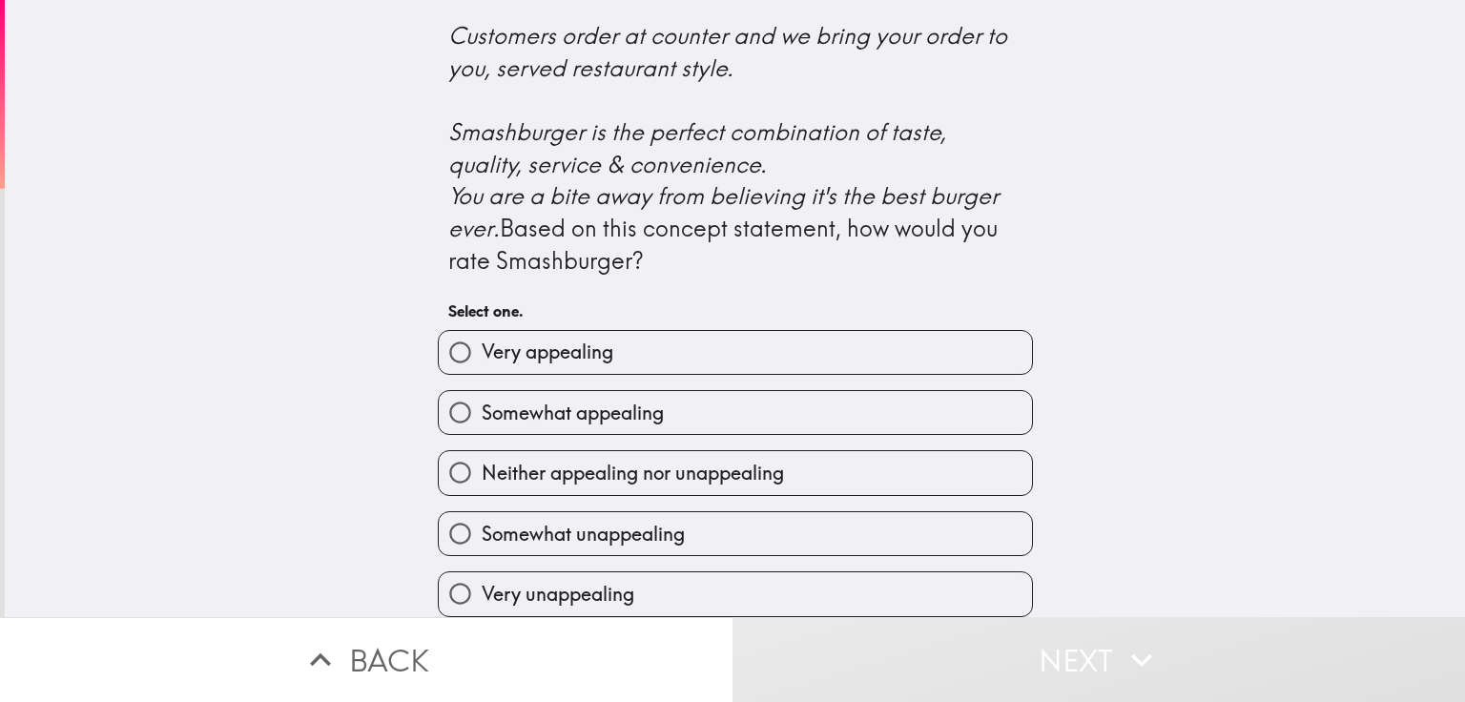
scroll to position [809, 0]
drag, startPoint x: 469, startPoint y: 346, endPoint x: 503, endPoint y: 344, distance: 33.4
click at [482, 346] on span "Very appealing" at bounding box center [548, 352] width 132 height 27
click at [469, 346] on input "Very appealing" at bounding box center [460, 352] width 43 height 43
radio input "true"
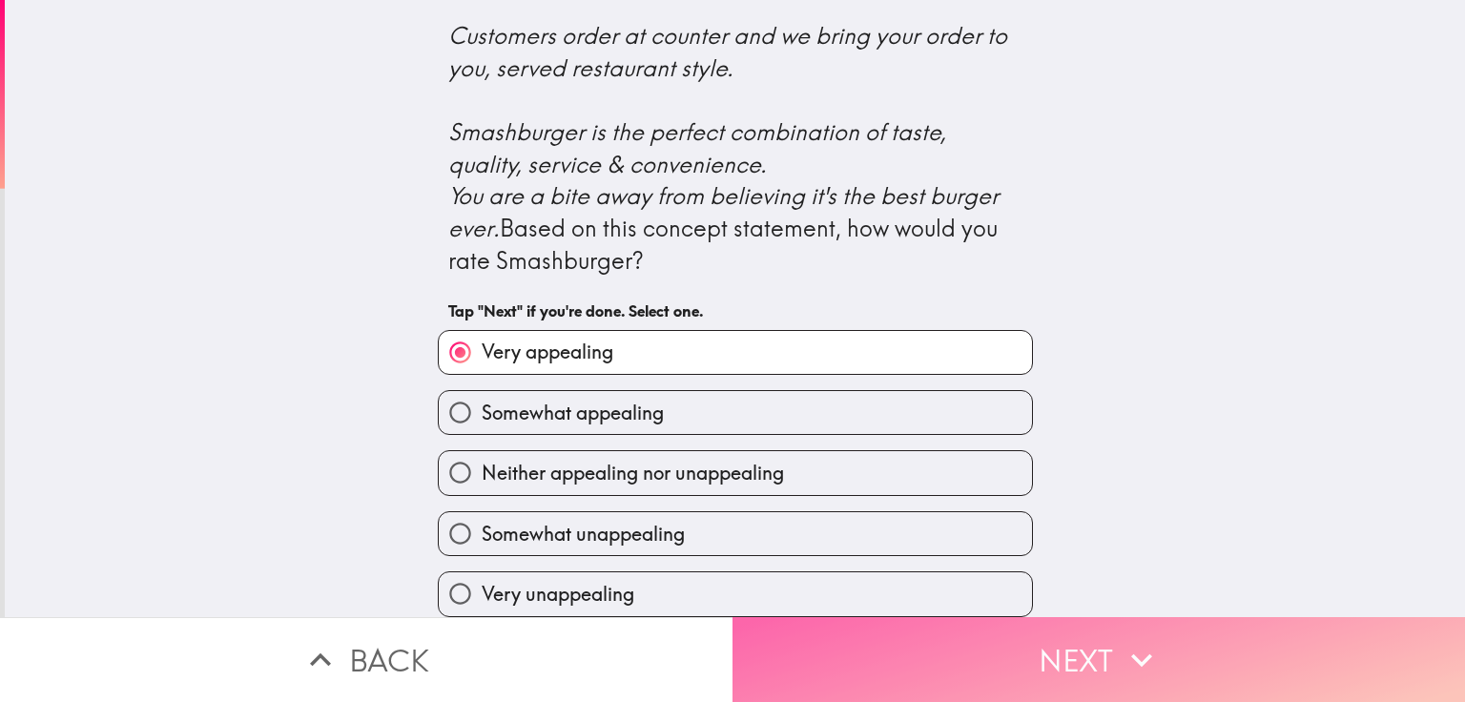
click at [1039, 646] on button "Next" at bounding box center [1099, 659] width 733 height 85
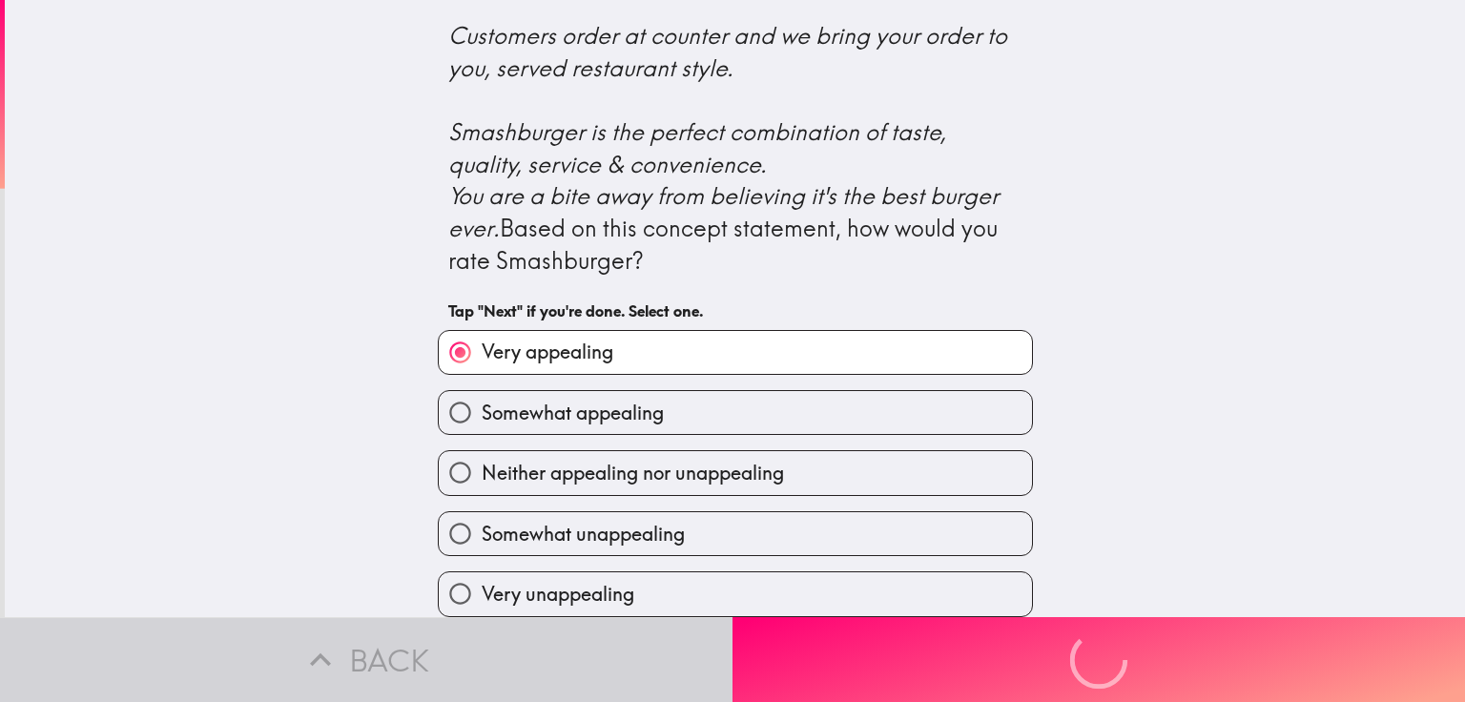
scroll to position [0, 0]
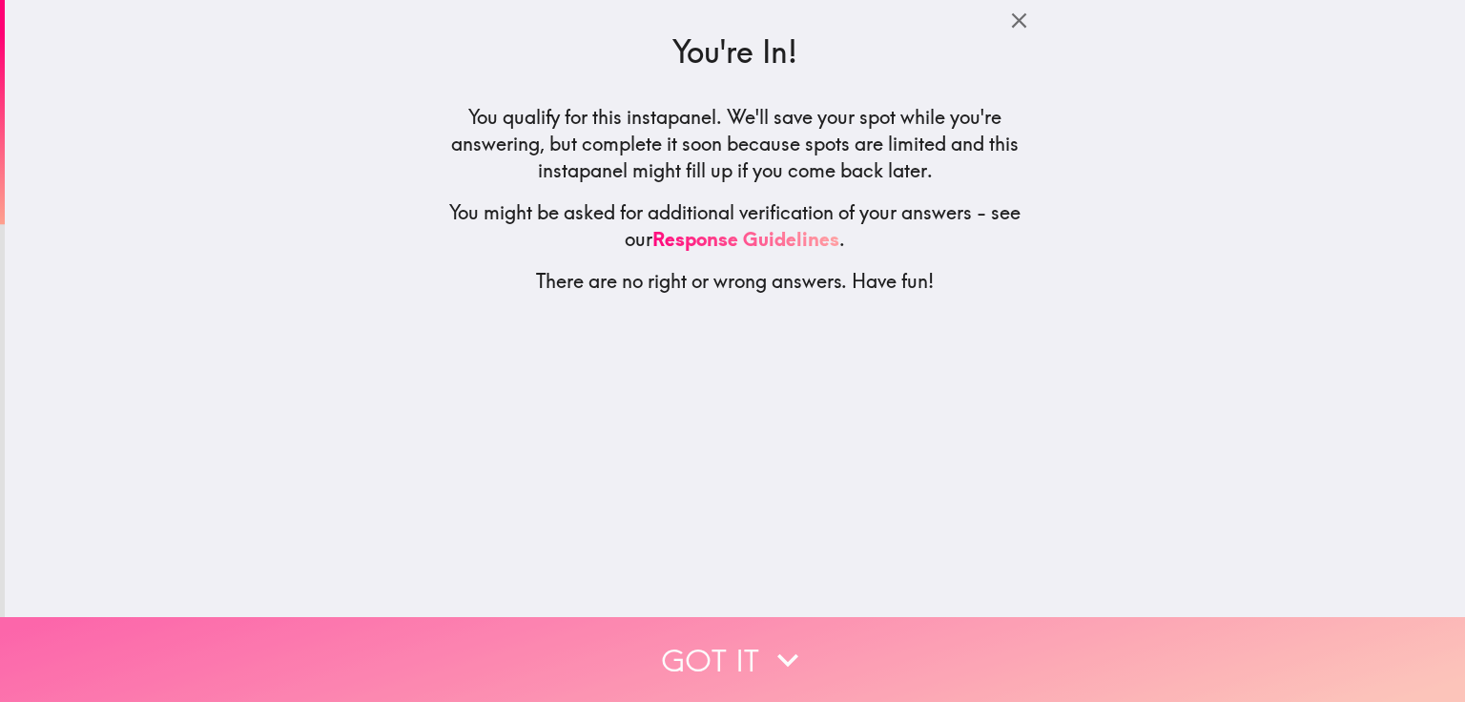
click at [850, 641] on button "Got it" at bounding box center [732, 659] width 1465 height 85
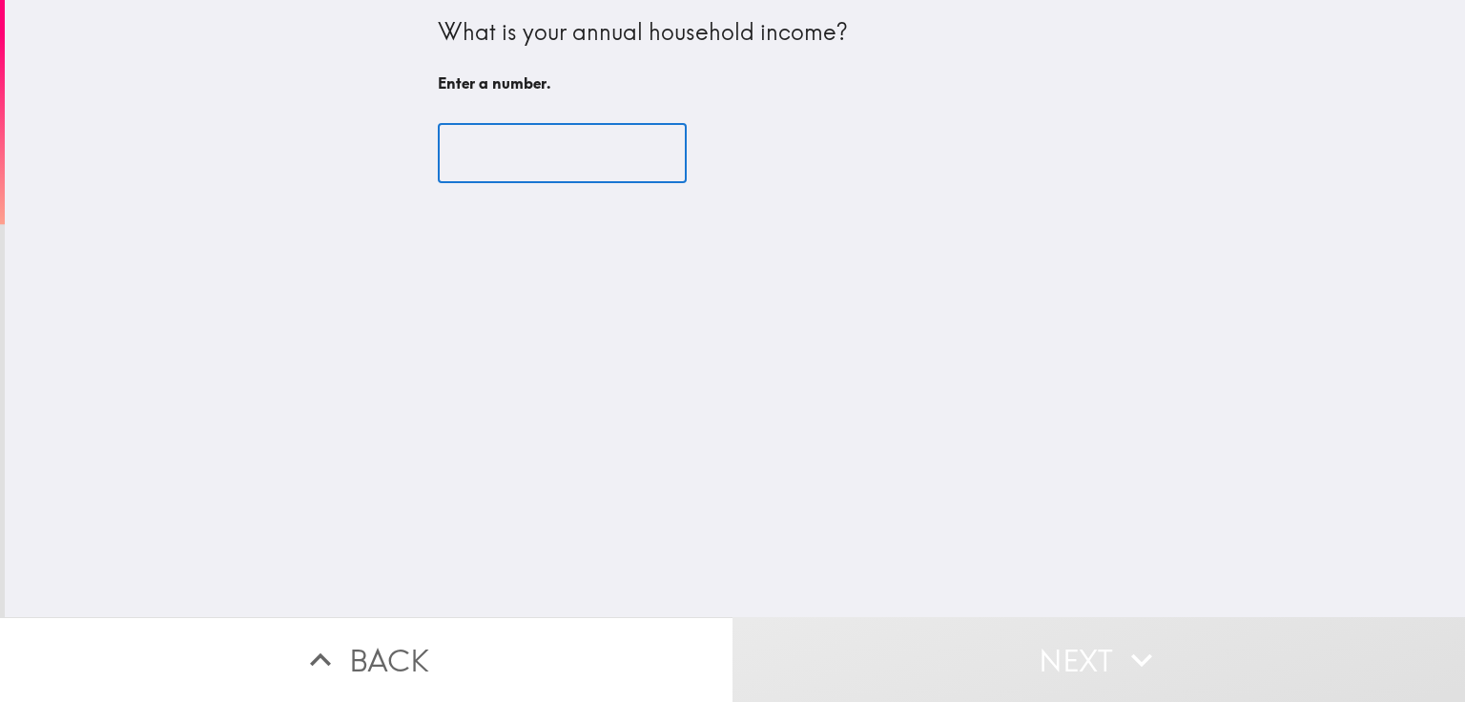
click at [614, 131] on input "number" at bounding box center [562, 153] width 249 height 59
click at [605, 160] on input "number" at bounding box center [562, 153] width 249 height 59
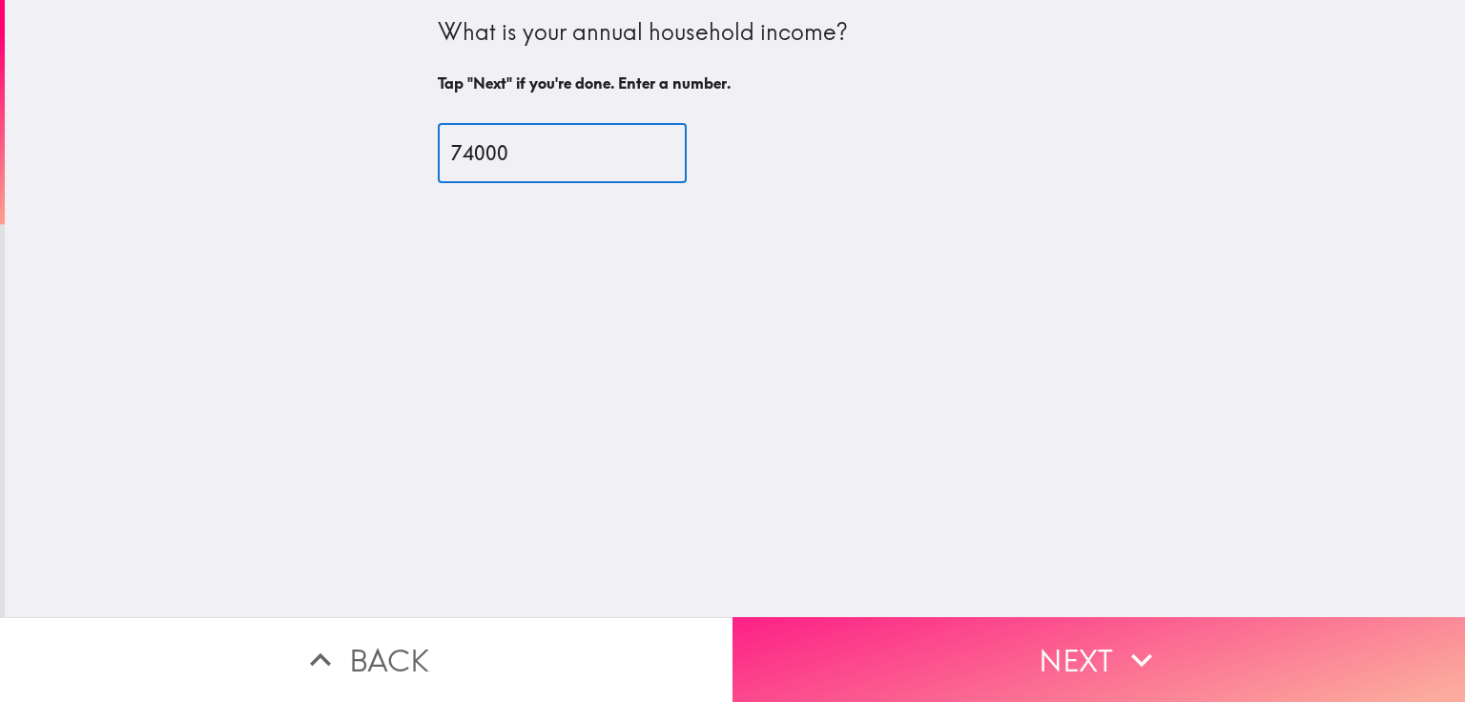
type input "74000"
click at [962, 665] on button "Next" at bounding box center [1099, 659] width 733 height 85
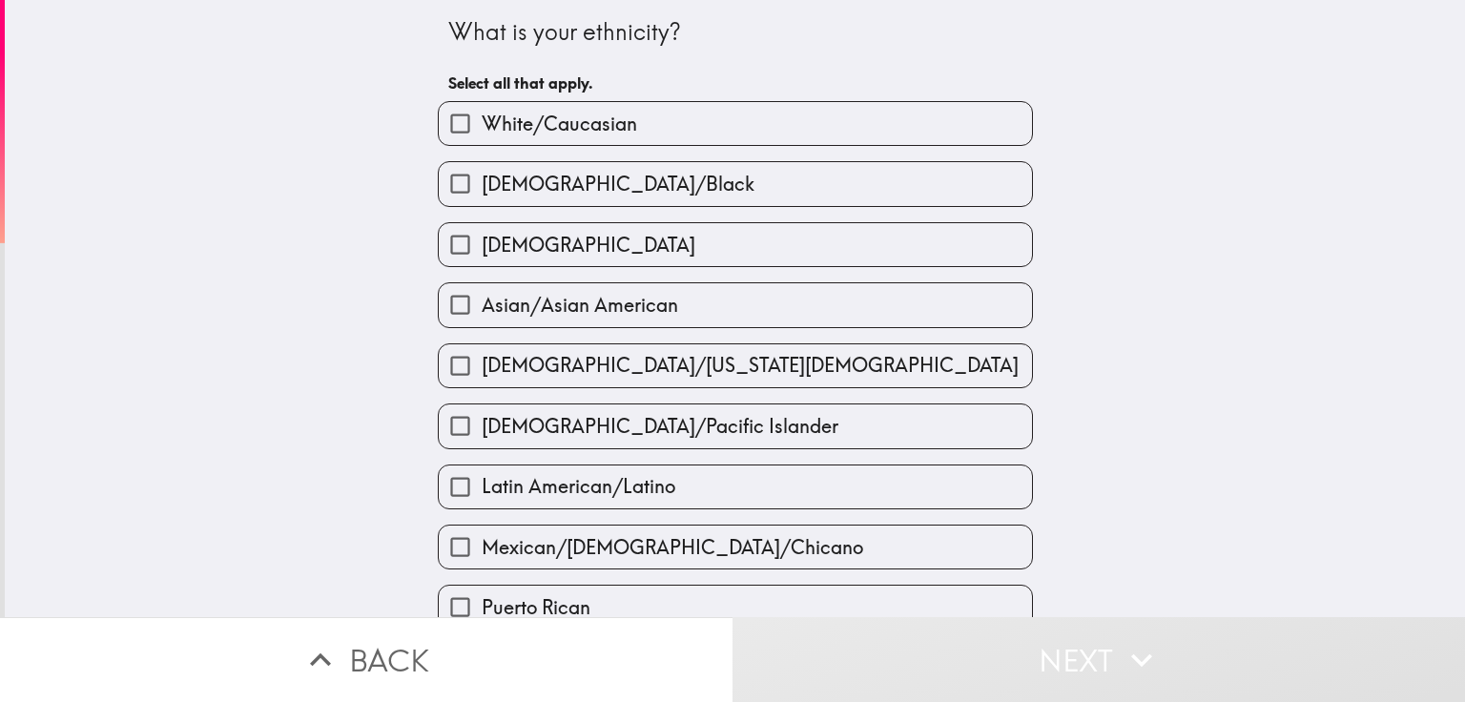
click at [489, 183] on span "[DEMOGRAPHIC_DATA]/Black" at bounding box center [618, 184] width 273 height 27
click at [482, 183] on input "[DEMOGRAPHIC_DATA]/Black" at bounding box center [460, 183] width 43 height 43
checkbox input "true"
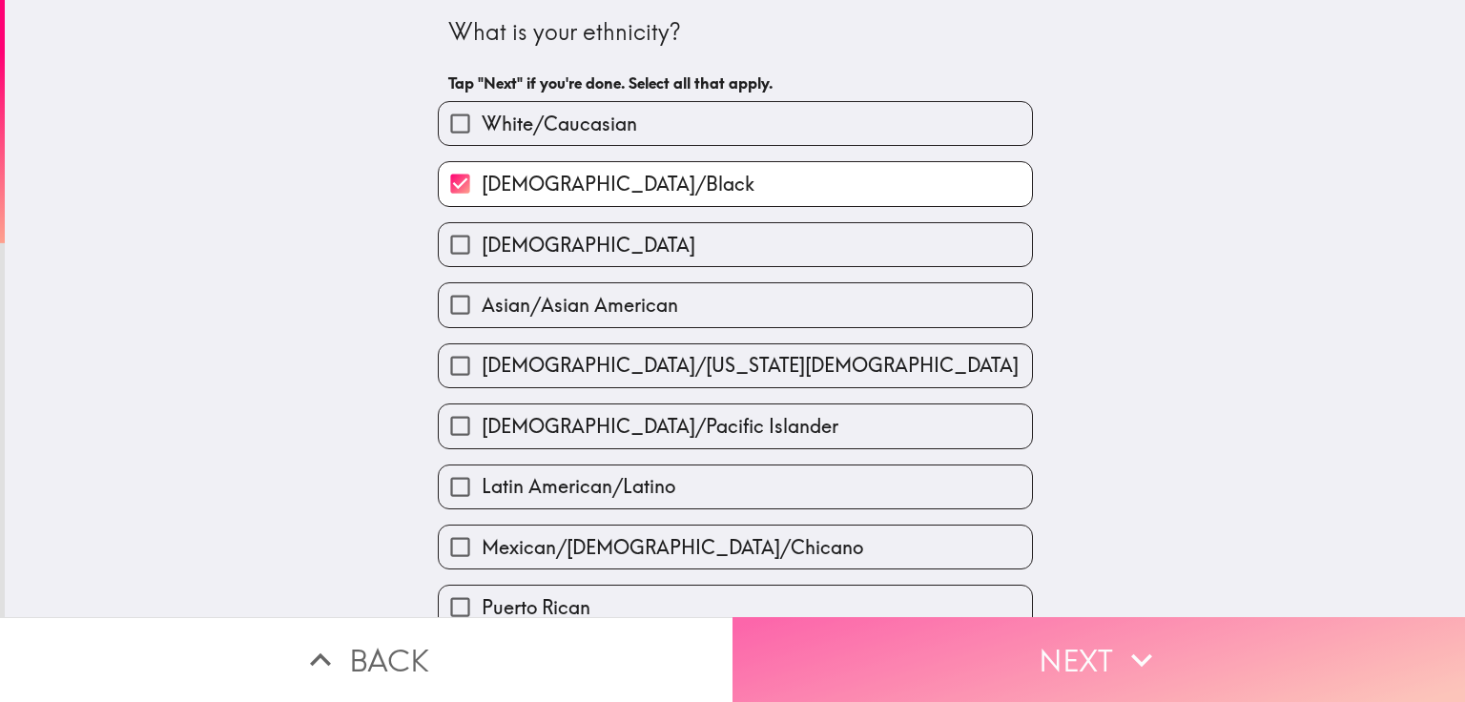
click at [1173, 652] on button "Next" at bounding box center [1099, 659] width 733 height 85
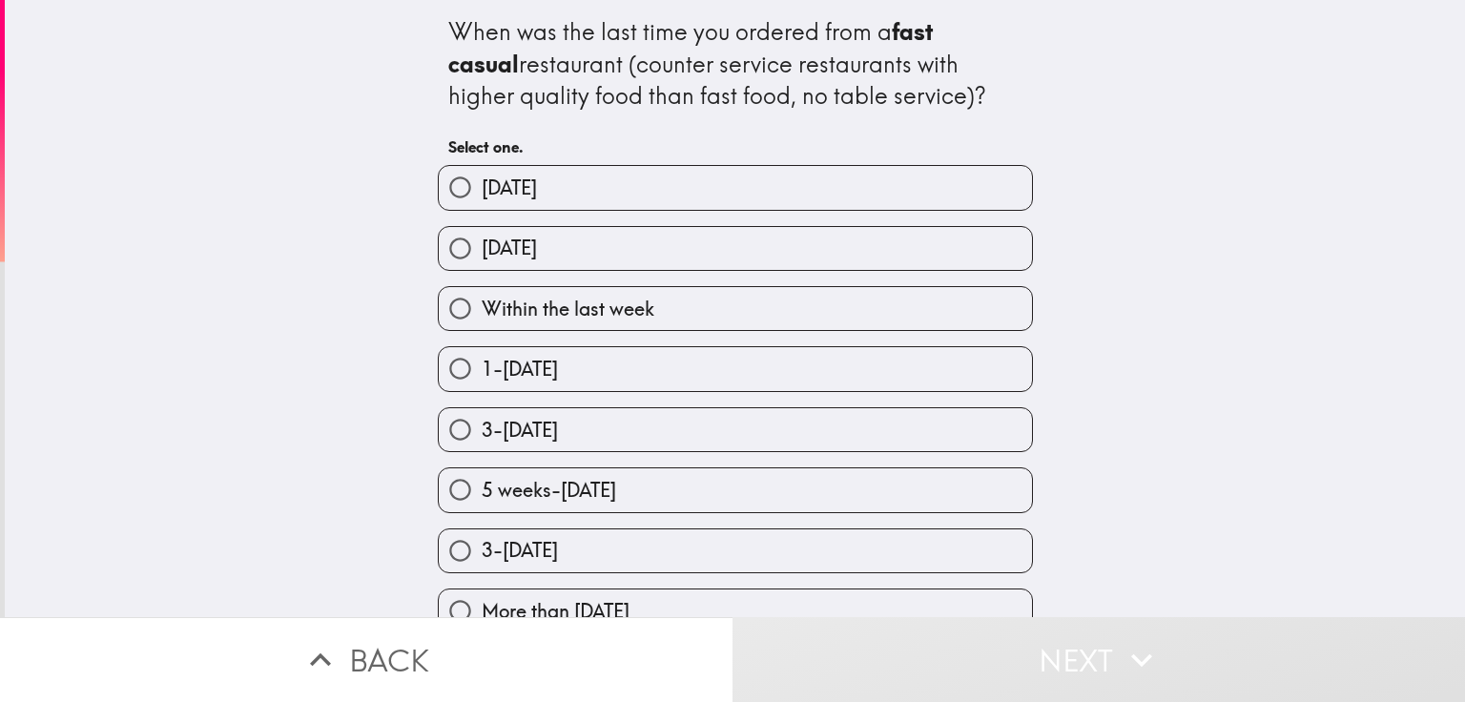
click at [556, 424] on span "3-[DATE]" at bounding box center [520, 430] width 76 height 27
click at [482, 424] on input "3-[DATE]" at bounding box center [460, 429] width 43 height 43
radio input "true"
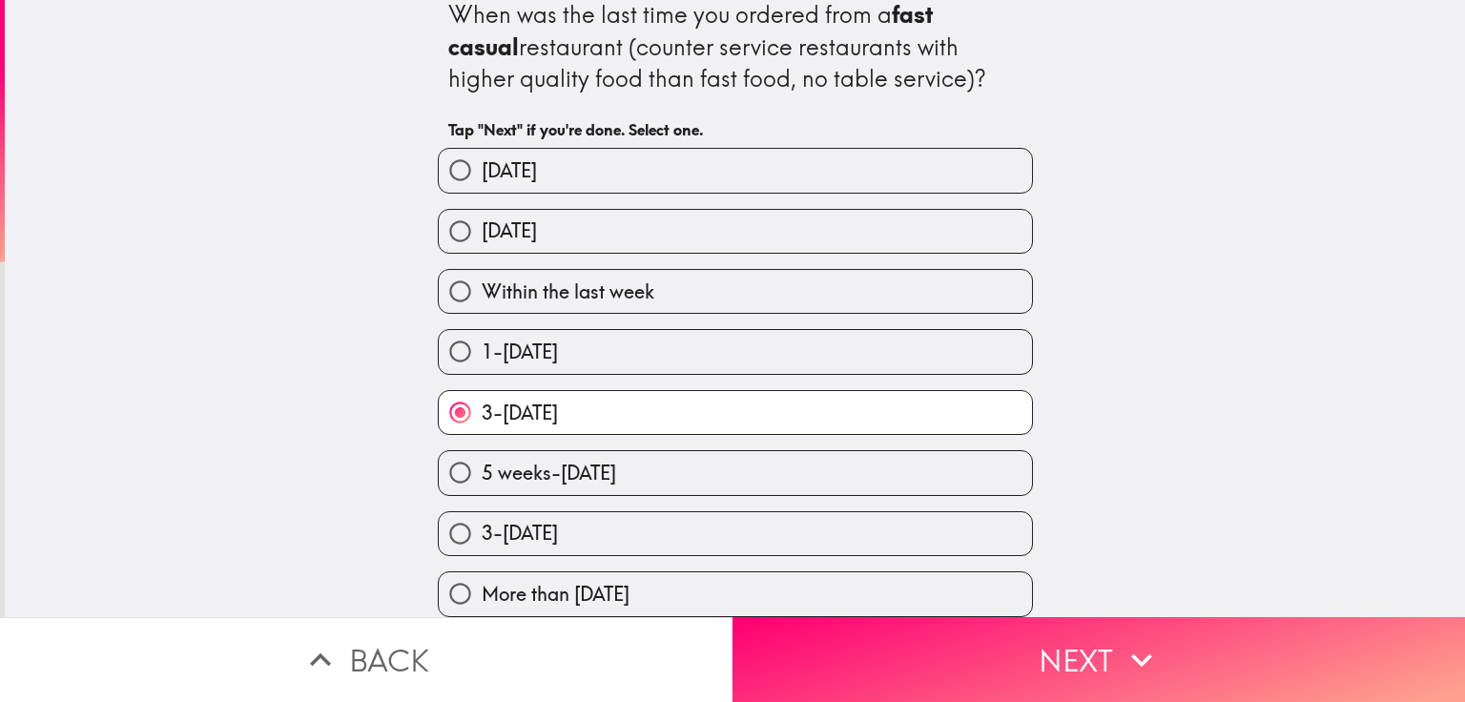
scroll to position [28, 0]
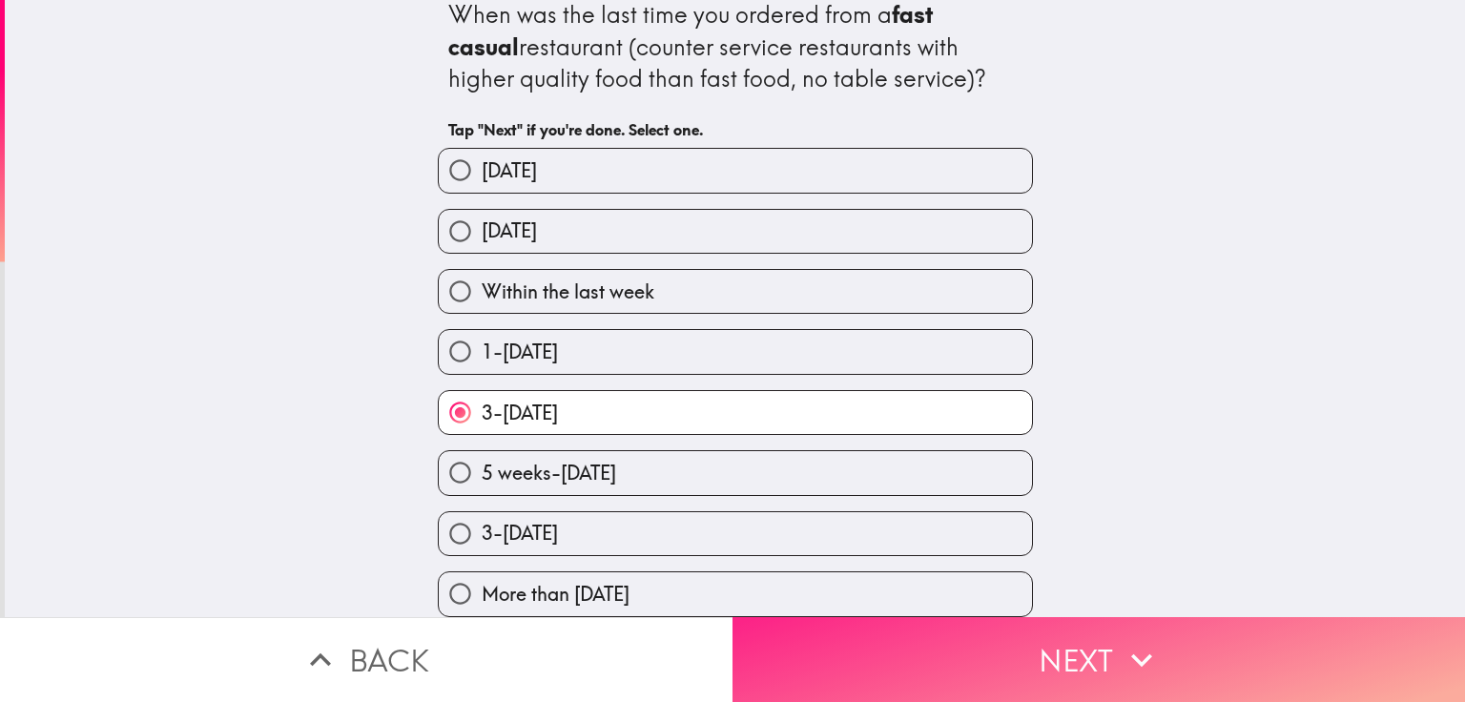
click at [1084, 634] on button "Next" at bounding box center [1099, 659] width 733 height 85
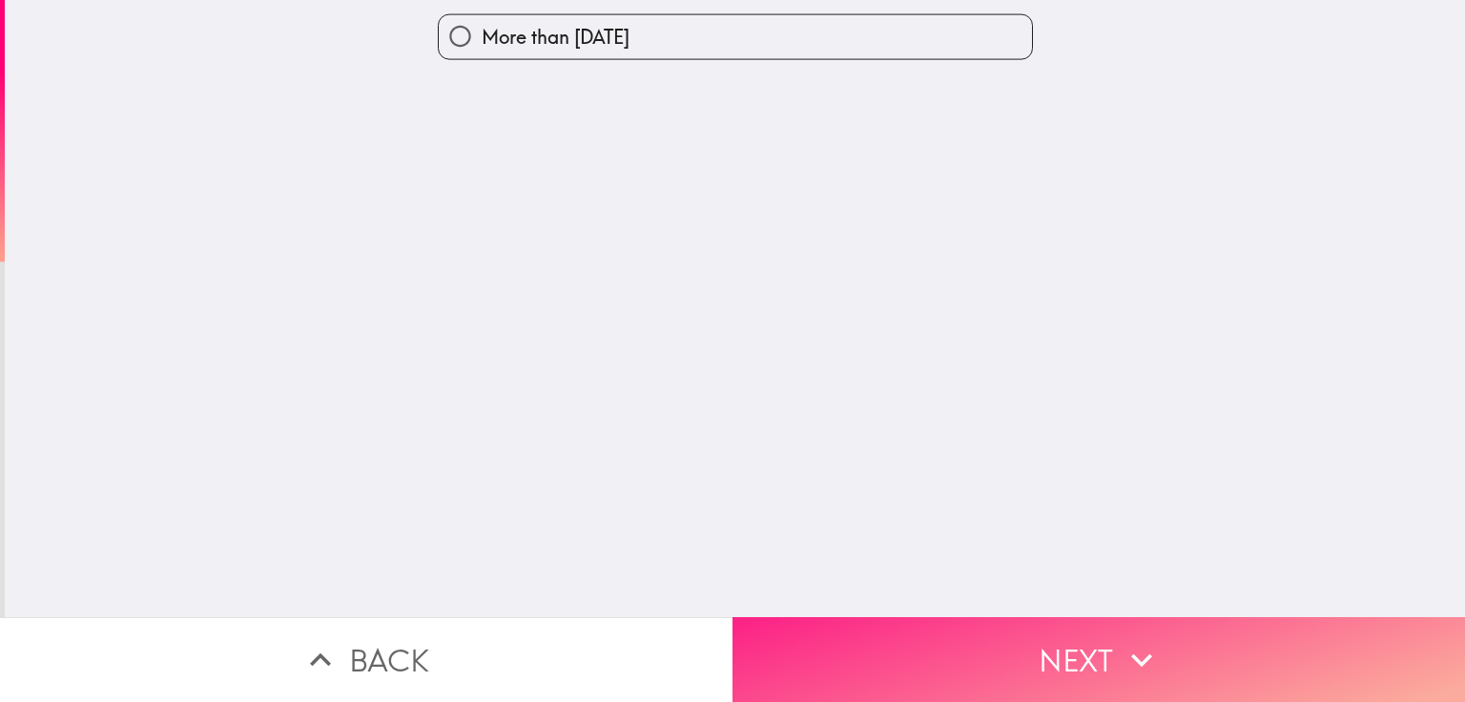
scroll to position [0, 0]
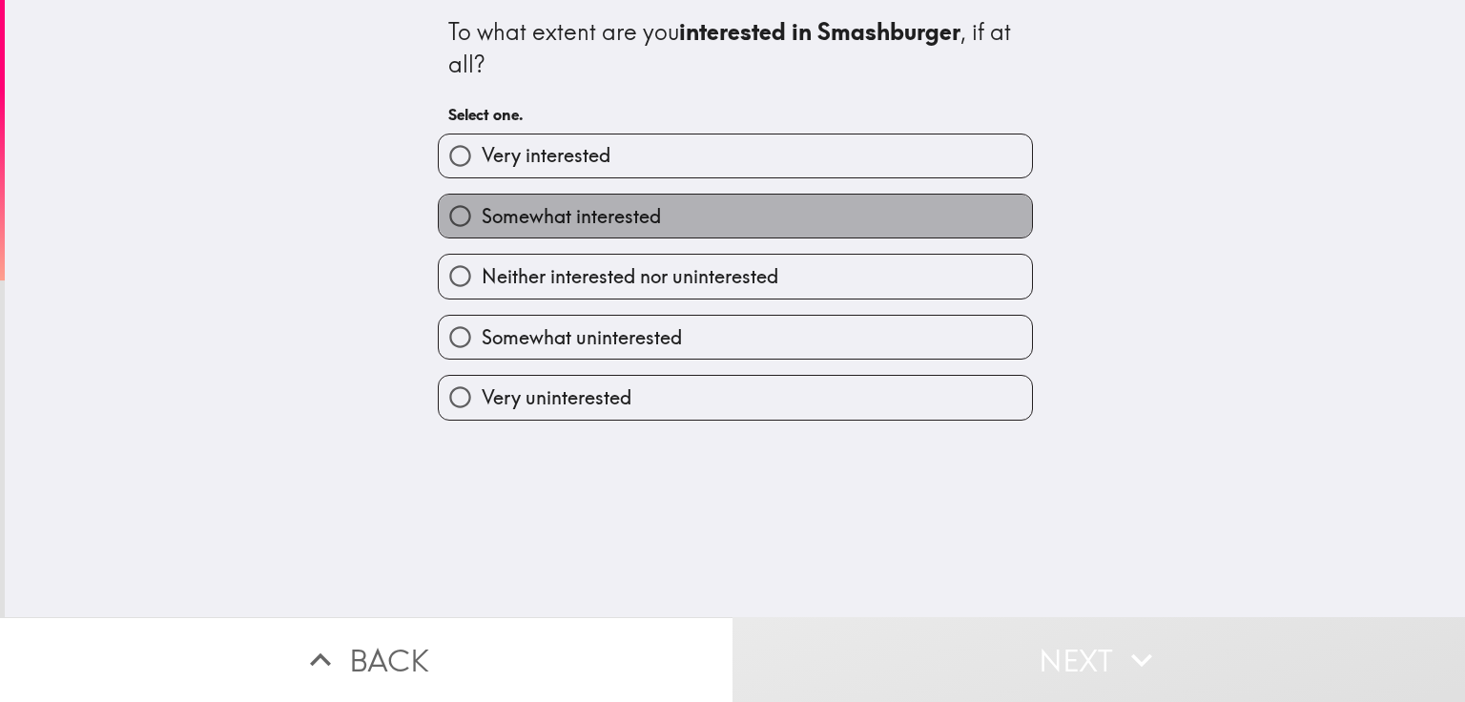
click at [534, 211] on span "Somewhat interested" at bounding box center [571, 216] width 179 height 27
click at [482, 211] on input "Somewhat interested" at bounding box center [460, 216] width 43 height 43
radio input "true"
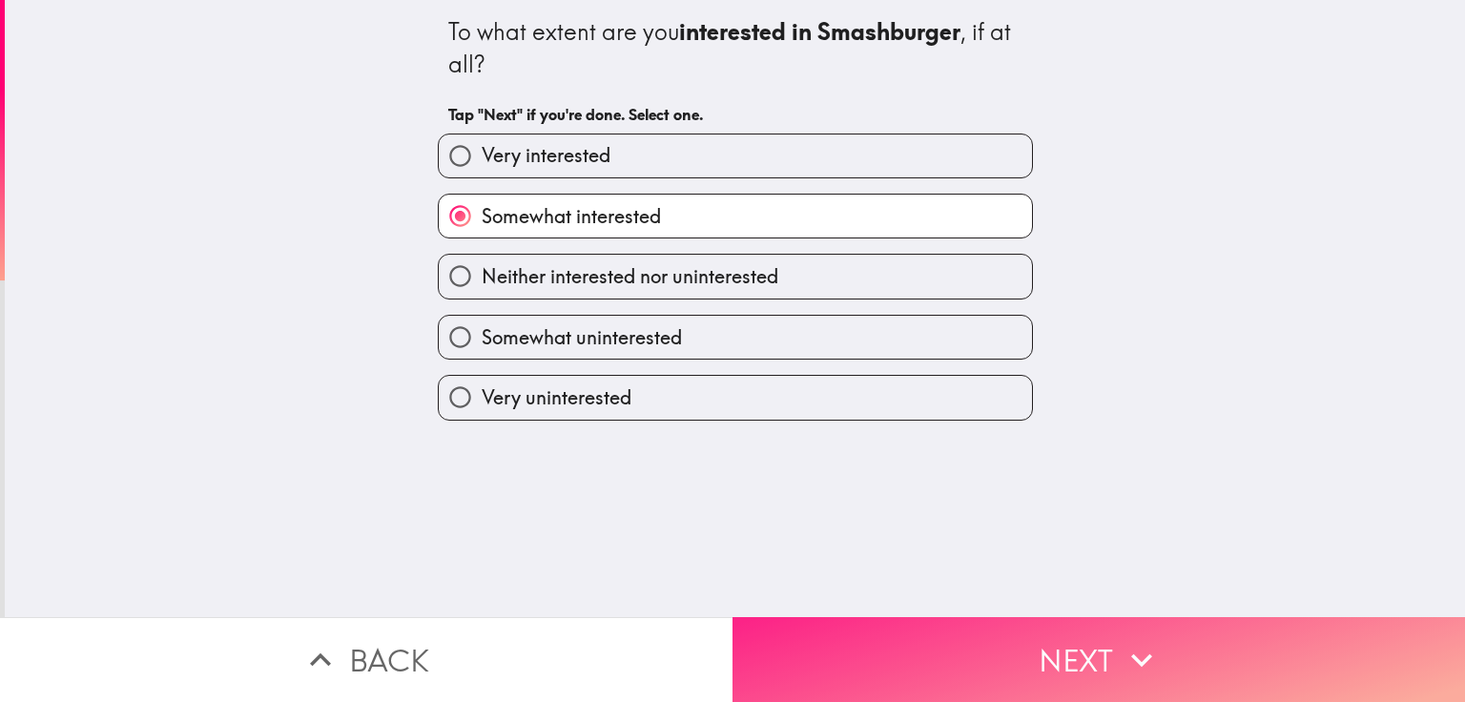
click at [1025, 631] on button "Next" at bounding box center [1099, 659] width 733 height 85
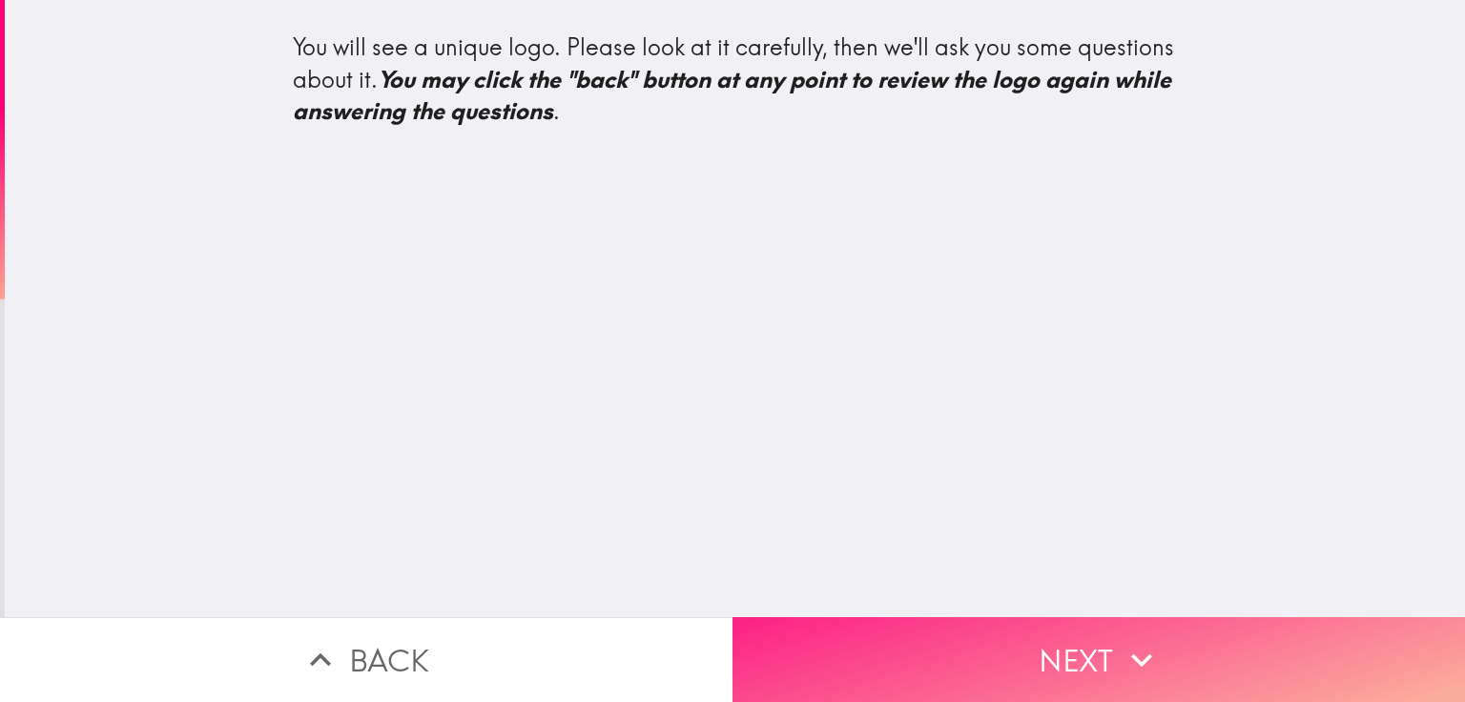
click at [1099, 647] on button "Next" at bounding box center [1099, 659] width 733 height 85
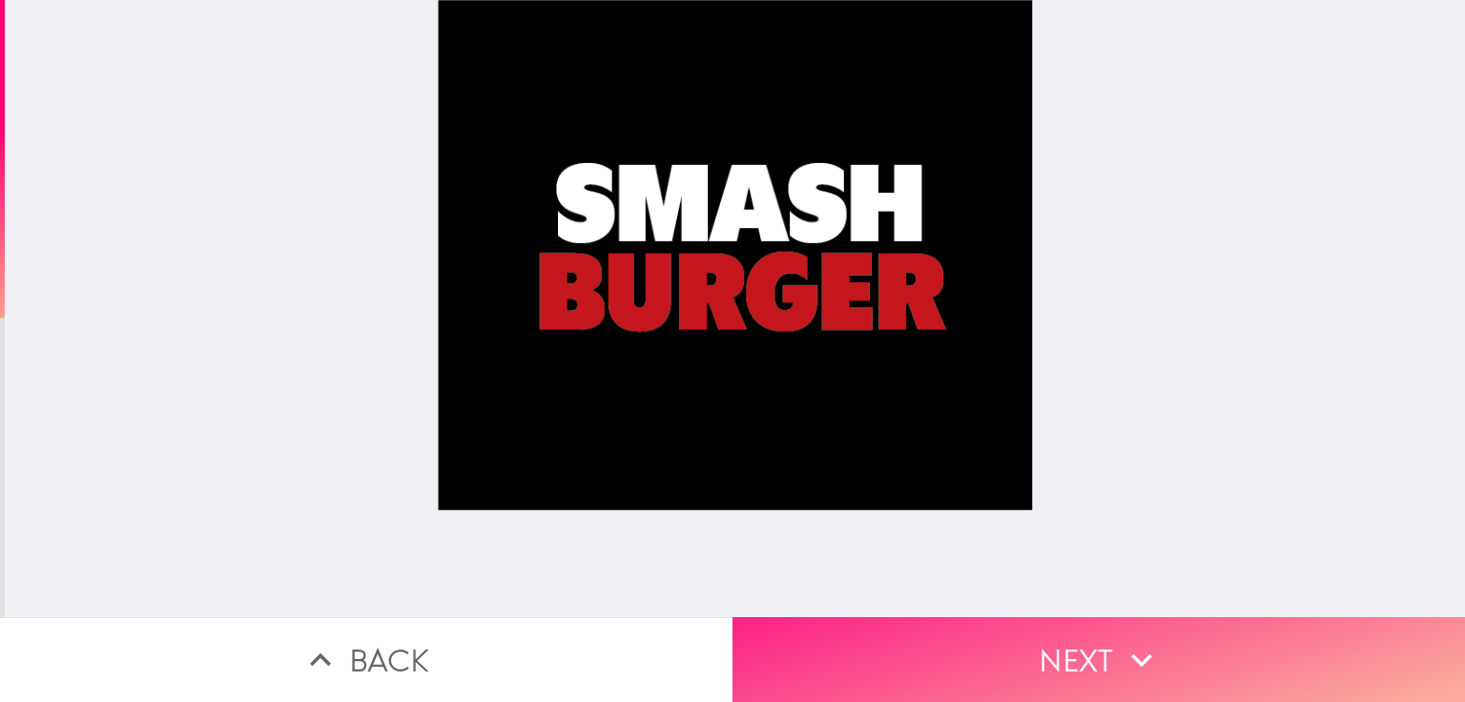
click at [1098, 645] on button "Next" at bounding box center [1099, 659] width 733 height 85
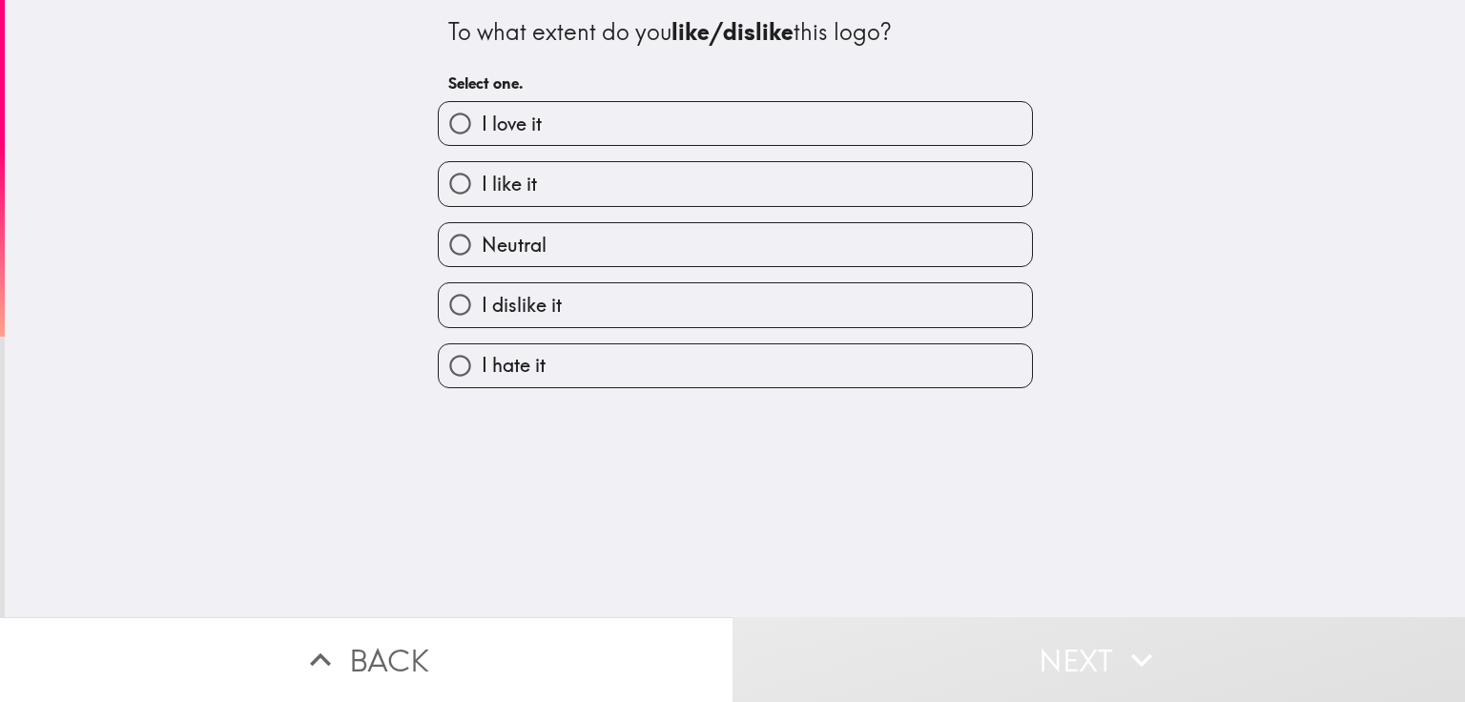
click at [537, 306] on span "I dislike it" at bounding box center [522, 305] width 80 height 27
click at [482, 306] on input "I dislike it" at bounding box center [460, 304] width 43 height 43
radio input "true"
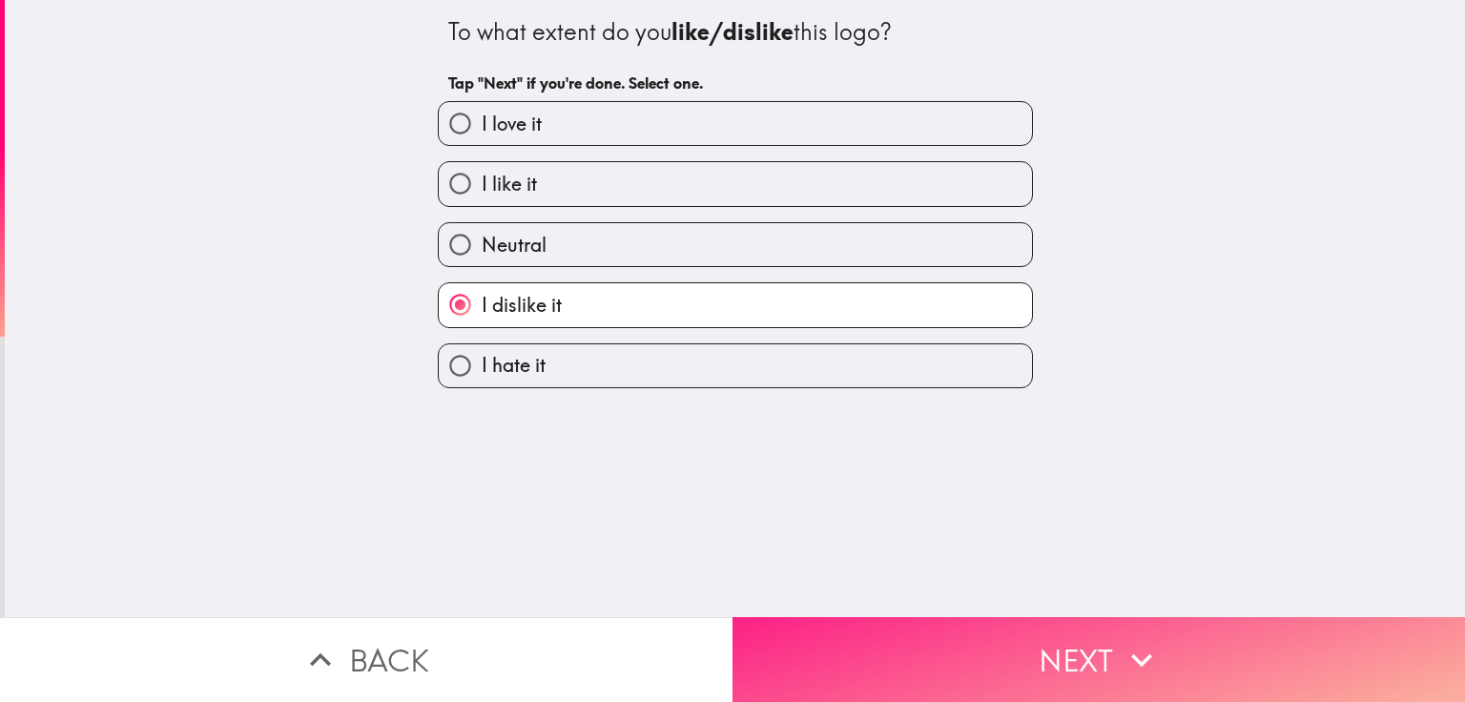
click at [992, 632] on button "Next" at bounding box center [1099, 659] width 733 height 85
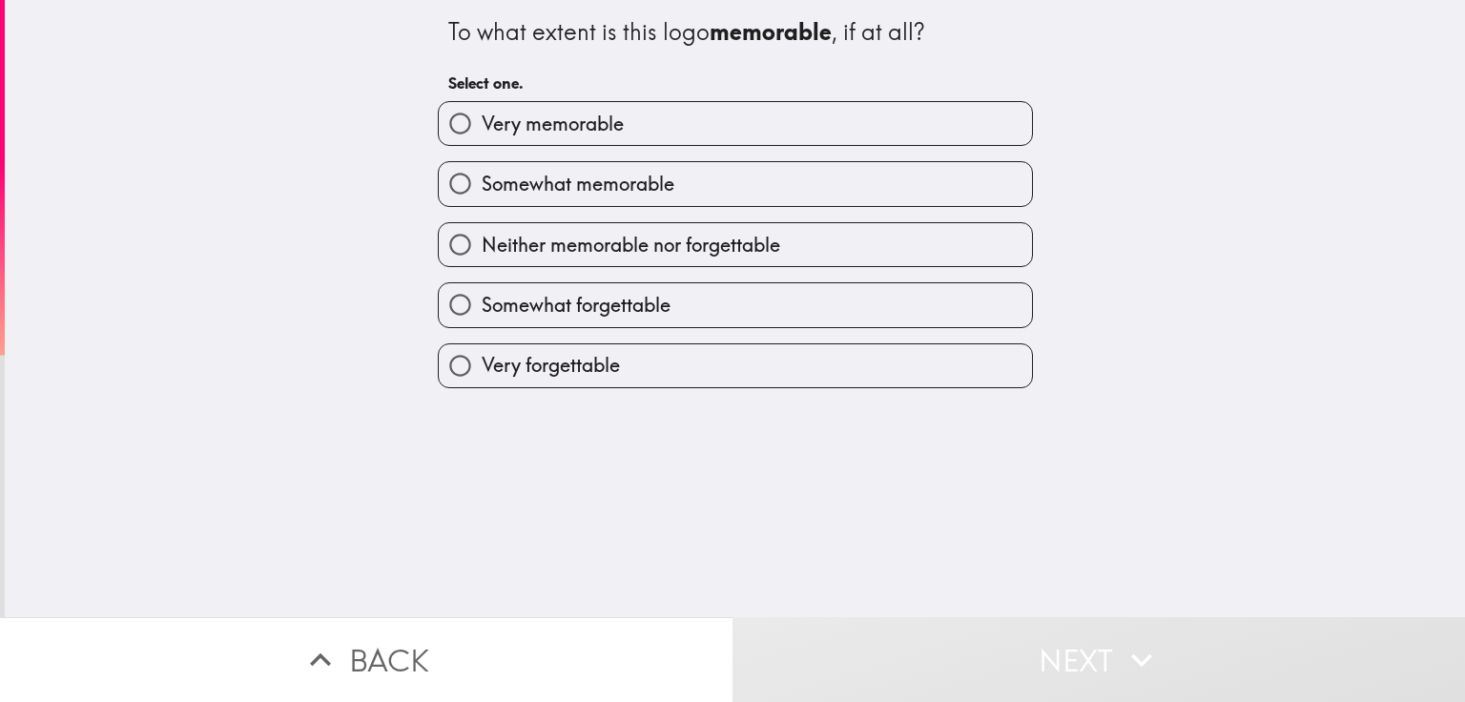
click at [714, 249] on span "Neither memorable nor forgettable" at bounding box center [631, 245] width 299 height 27
click at [482, 249] on input "Neither memorable nor forgettable" at bounding box center [460, 244] width 43 height 43
radio input "true"
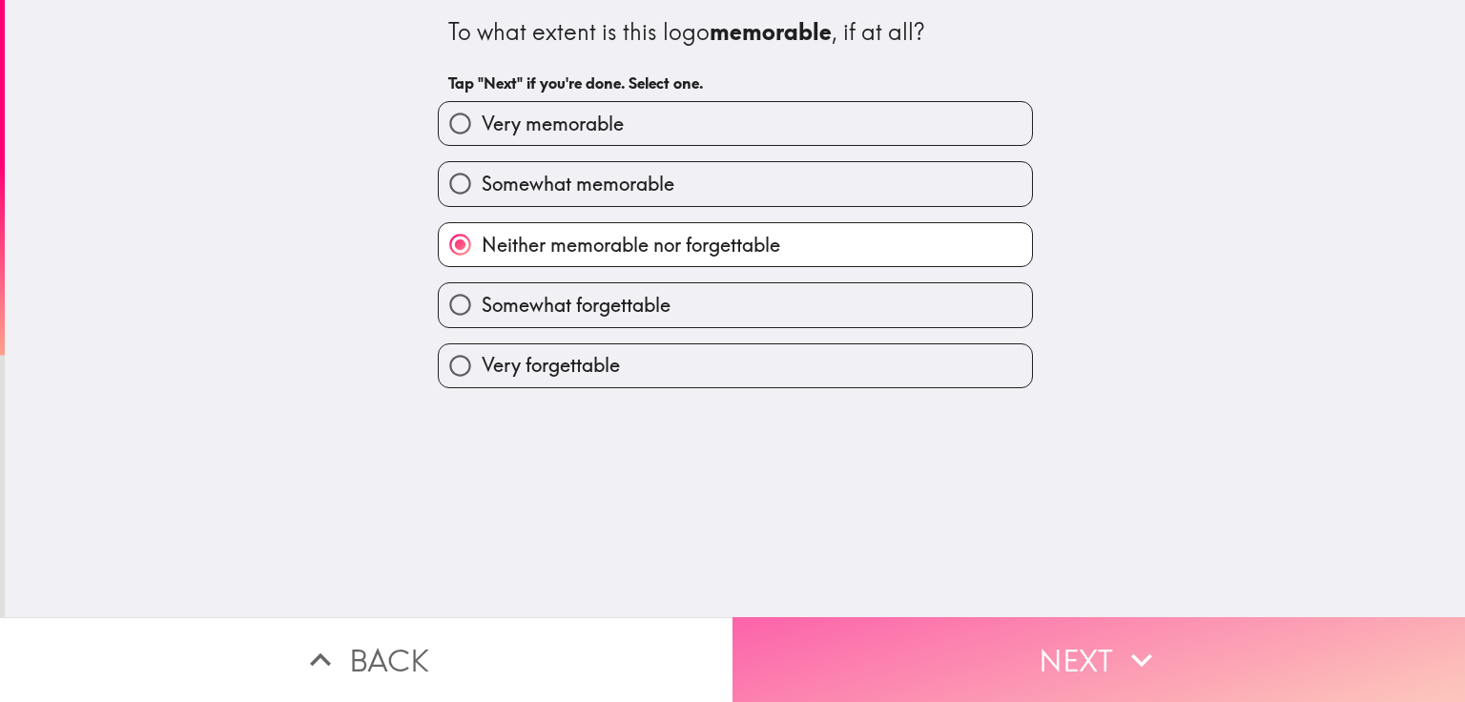
click at [1064, 617] on button "Next" at bounding box center [1099, 659] width 733 height 85
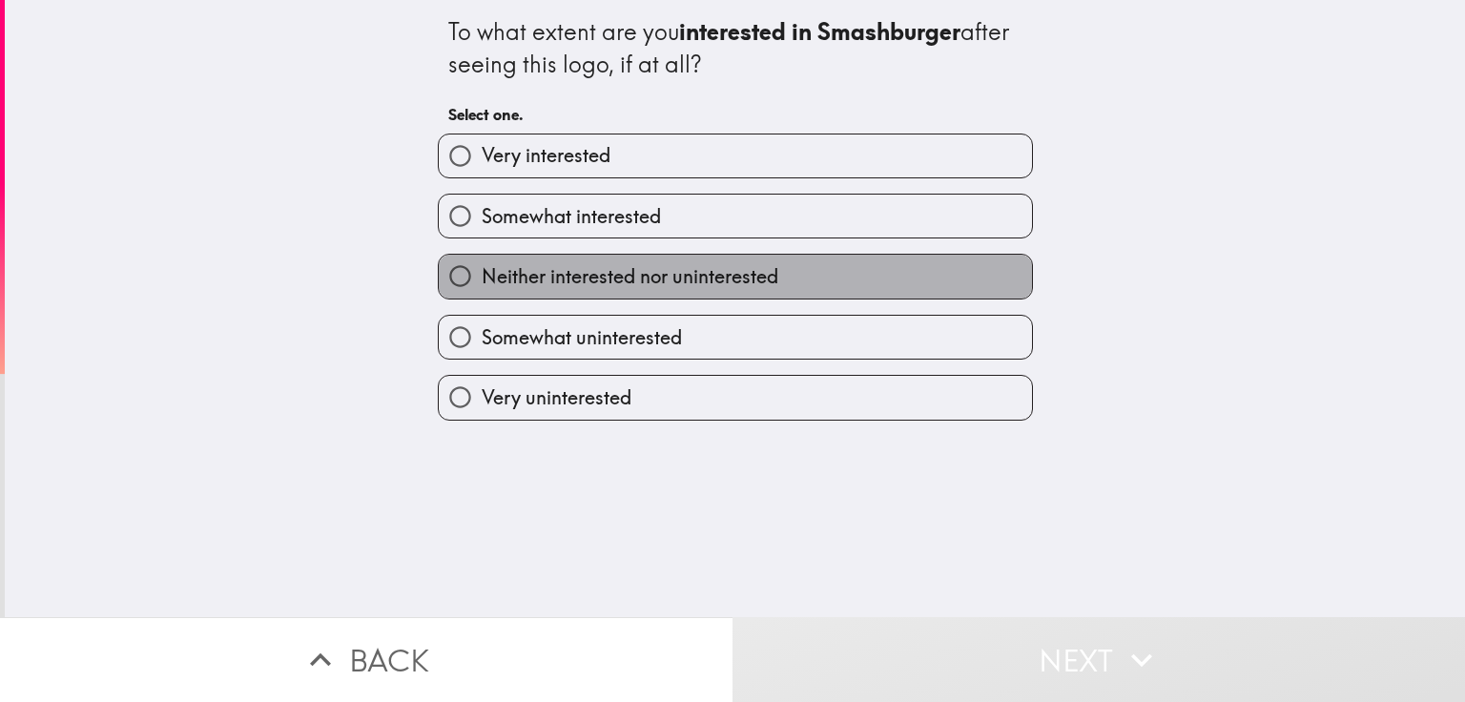
click at [612, 279] on span "Neither interested nor uninterested" at bounding box center [630, 276] width 297 height 27
click at [482, 279] on input "Neither interested nor uninterested" at bounding box center [460, 276] width 43 height 43
radio input "true"
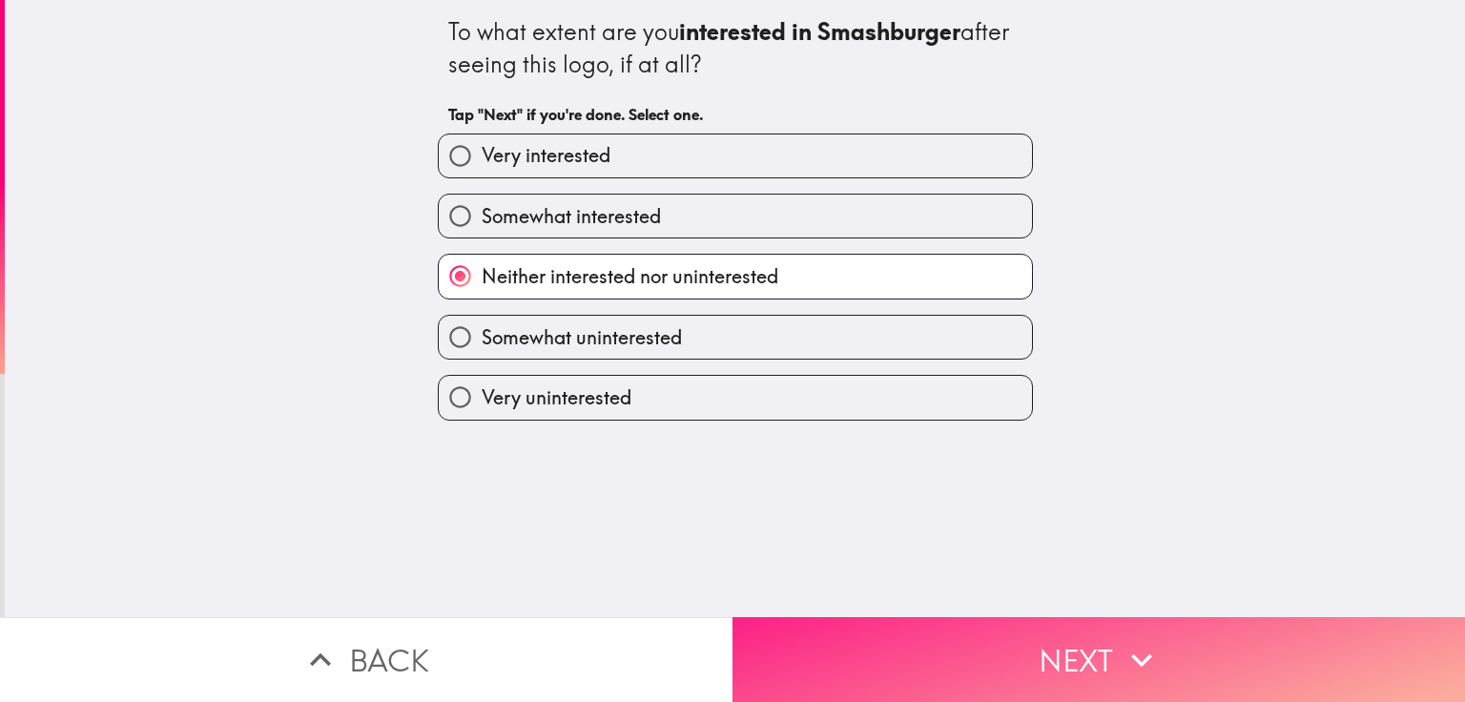
click at [1026, 631] on button "Next" at bounding box center [1099, 659] width 733 height 85
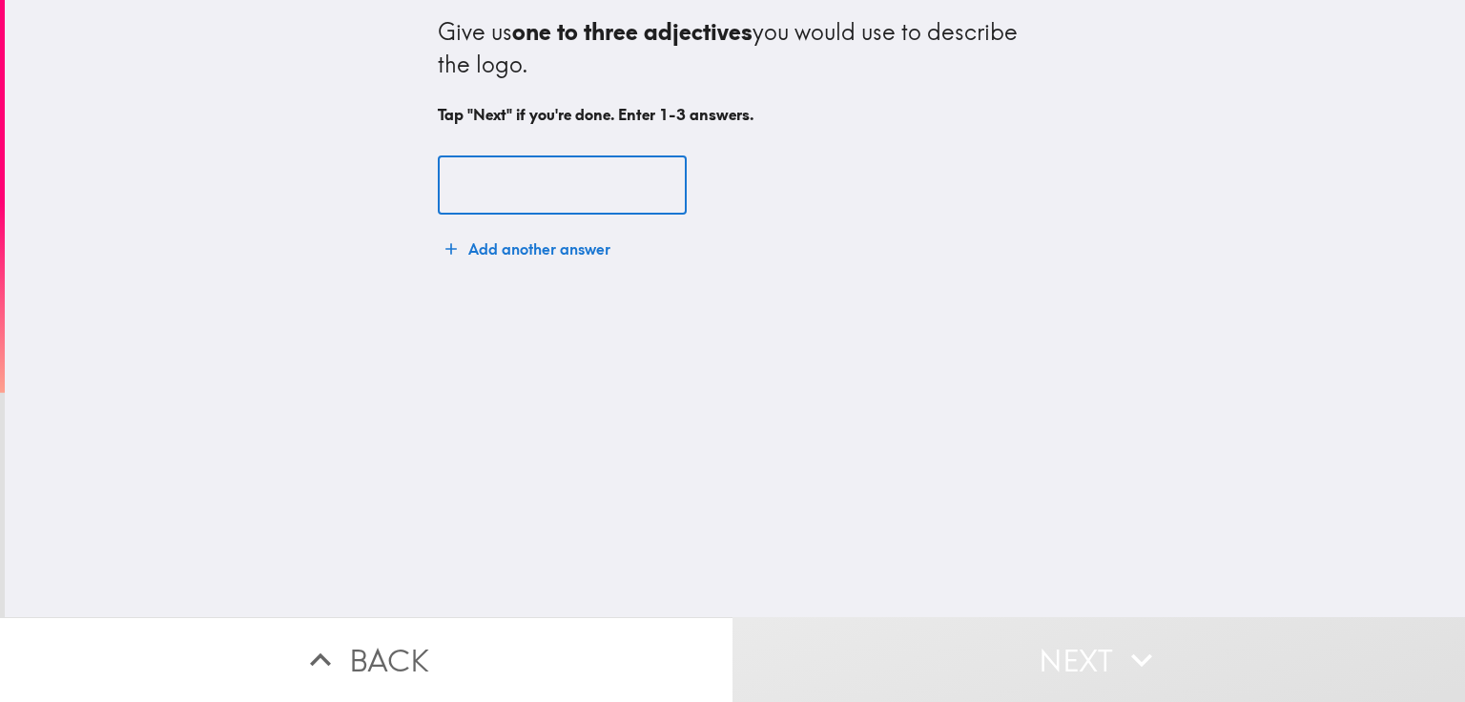
click at [569, 179] on input "text" at bounding box center [562, 185] width 249 height 59
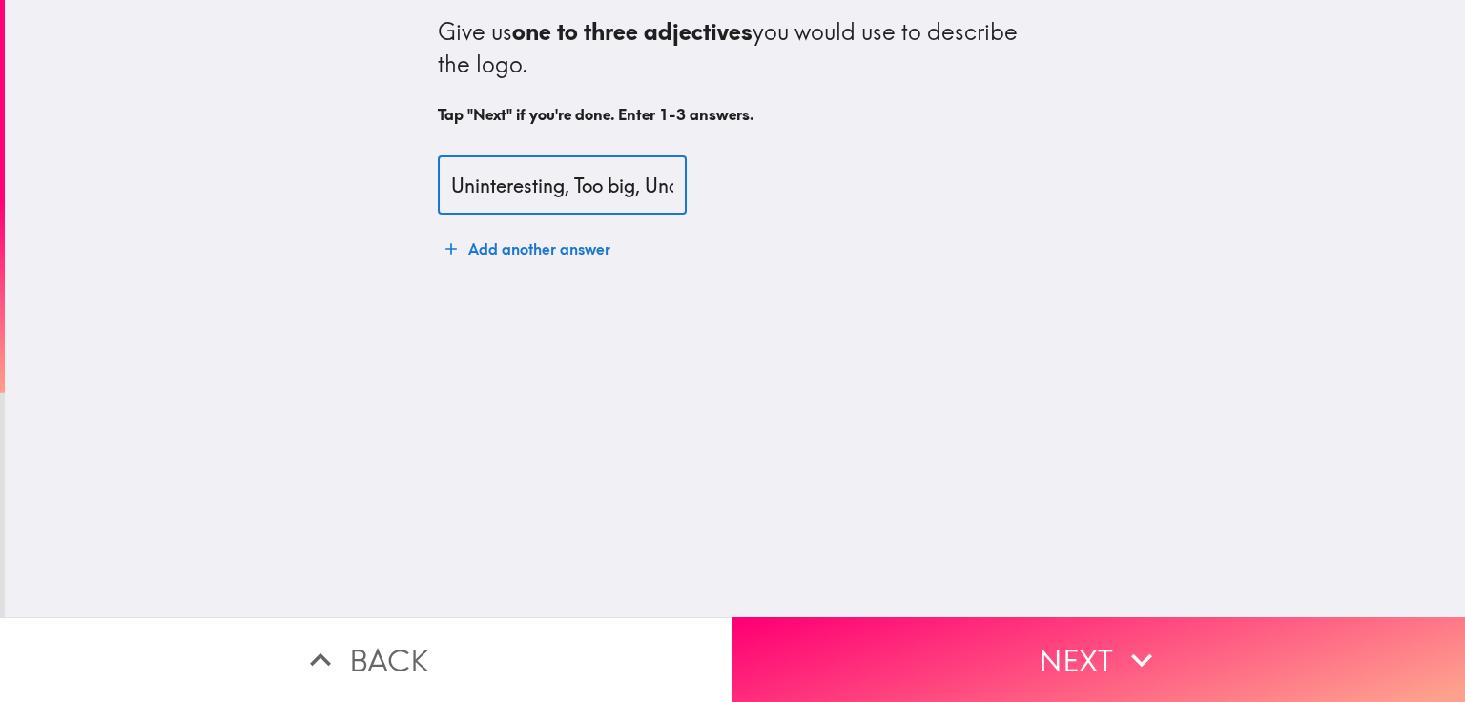
scroll to position [0, 236]
drag, startPoint x: 625, startPoint y: 181, endPoint x: 747, endPoint y: 180, distance: 122.1
click at [747, 180] on div "Uninteresting, Too big, Uncoordinated color scheme ​" at bounding box center [735, 185] width 595 height 59
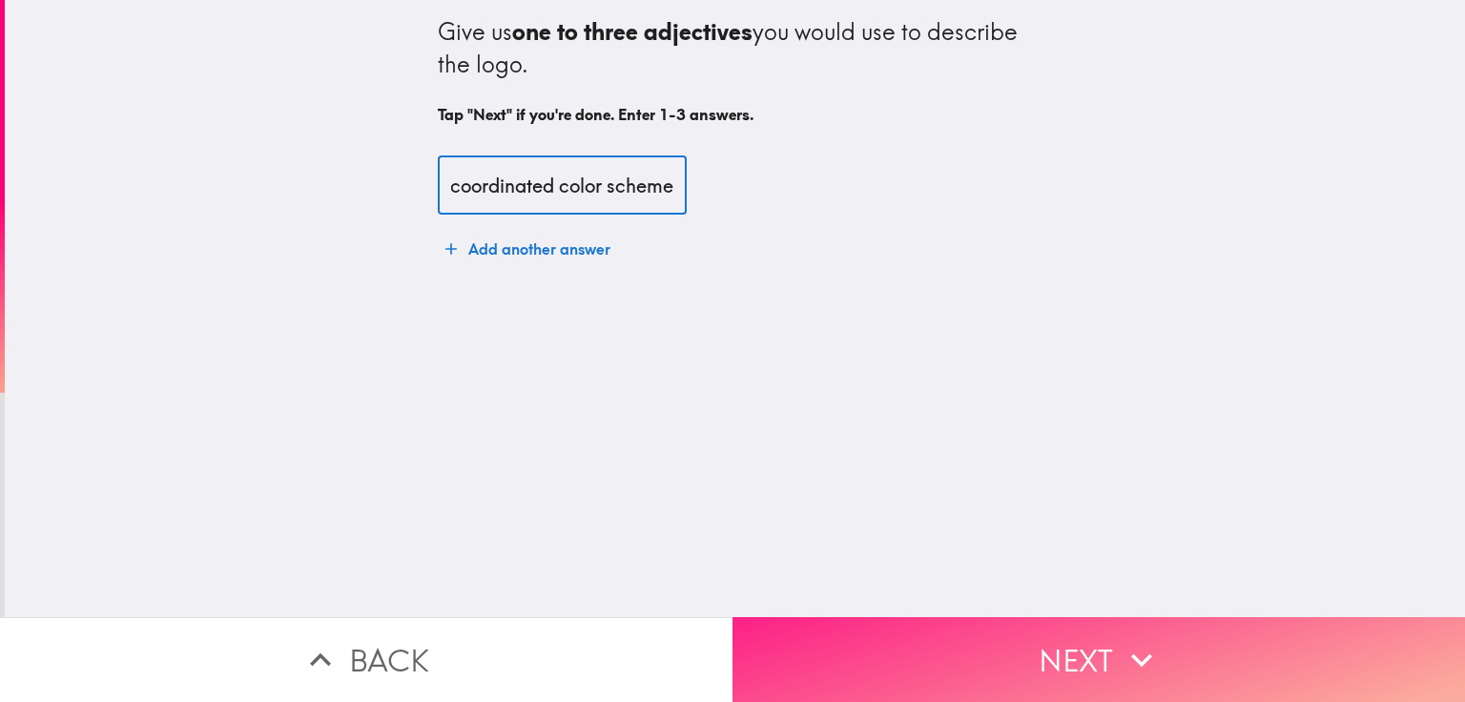
type input "Uninteresting, Too big, Uncoordinated color scheme"
click at [935, 626] on button "Next" at bounding box center [1099, 659] width 733 height 85
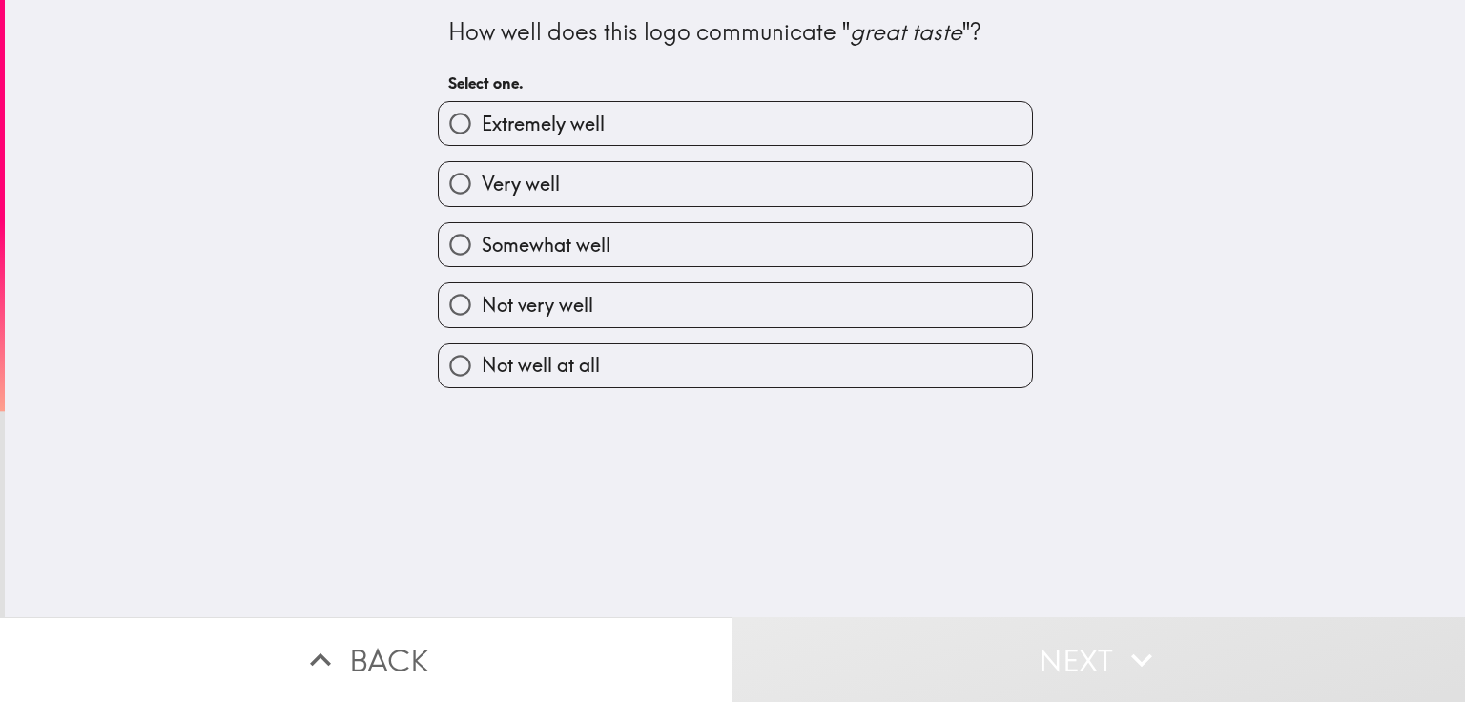
click at [482, 300] on span "Not very well" at bounding box center [538, 305] width 112 height 27
click at [480, 300] on input "Not very well" at bounding box center [460, 304] width 43 height 43
radio input "true"
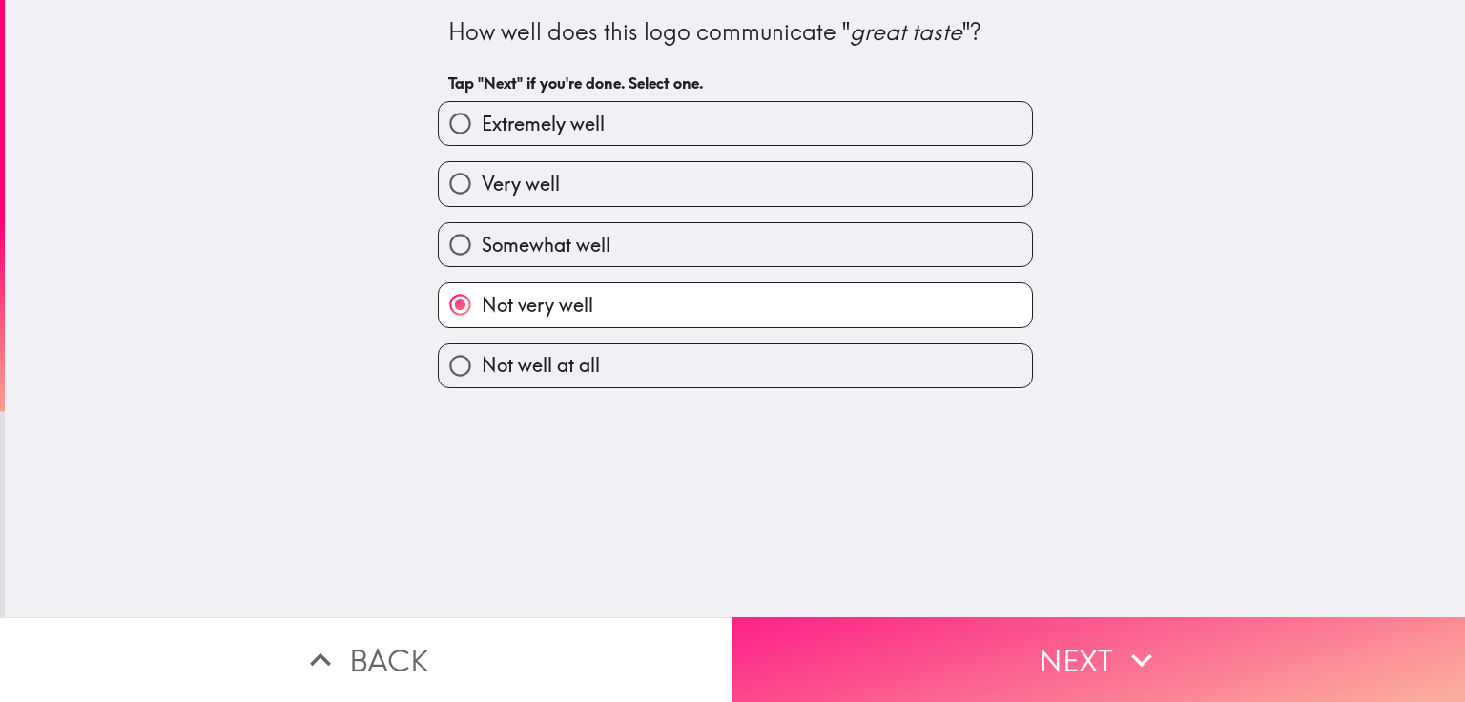
click at [1066, 631] on button "Next" at bounding box center [1099, 659] width 733 height 85
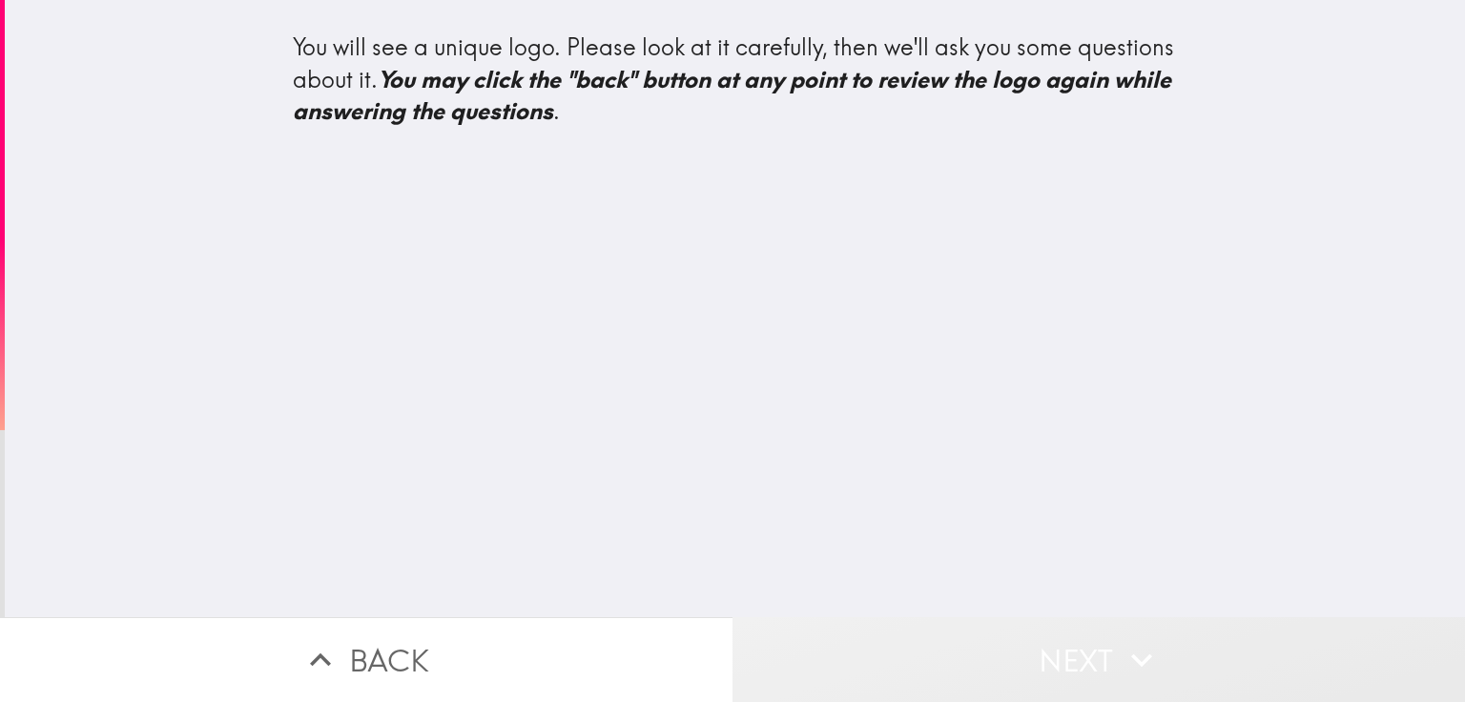
click at [1066, 653] on button "Next" at bounding box center [1099, 659] width 733 height 85
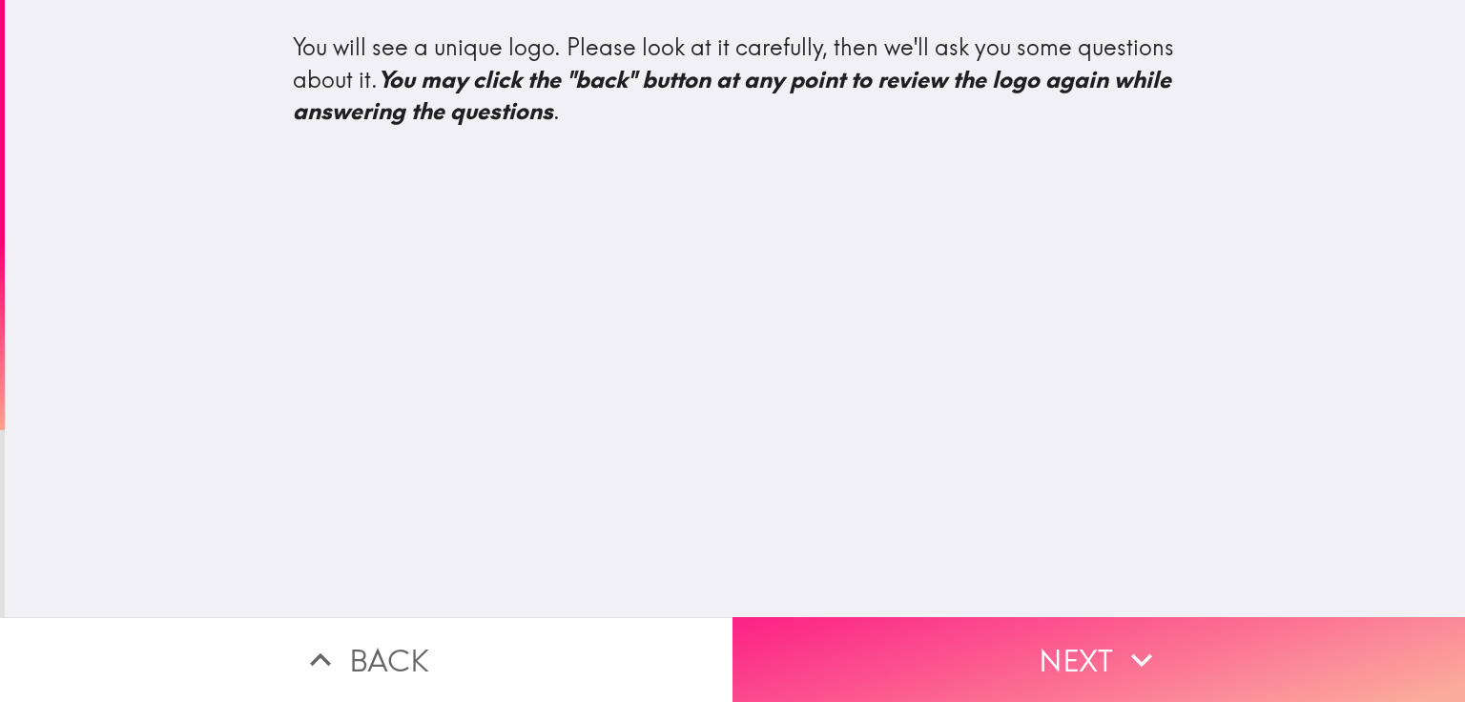
click at [1051, 631] on button "Next" at bounding box center [1099, 659] width 733 height 85
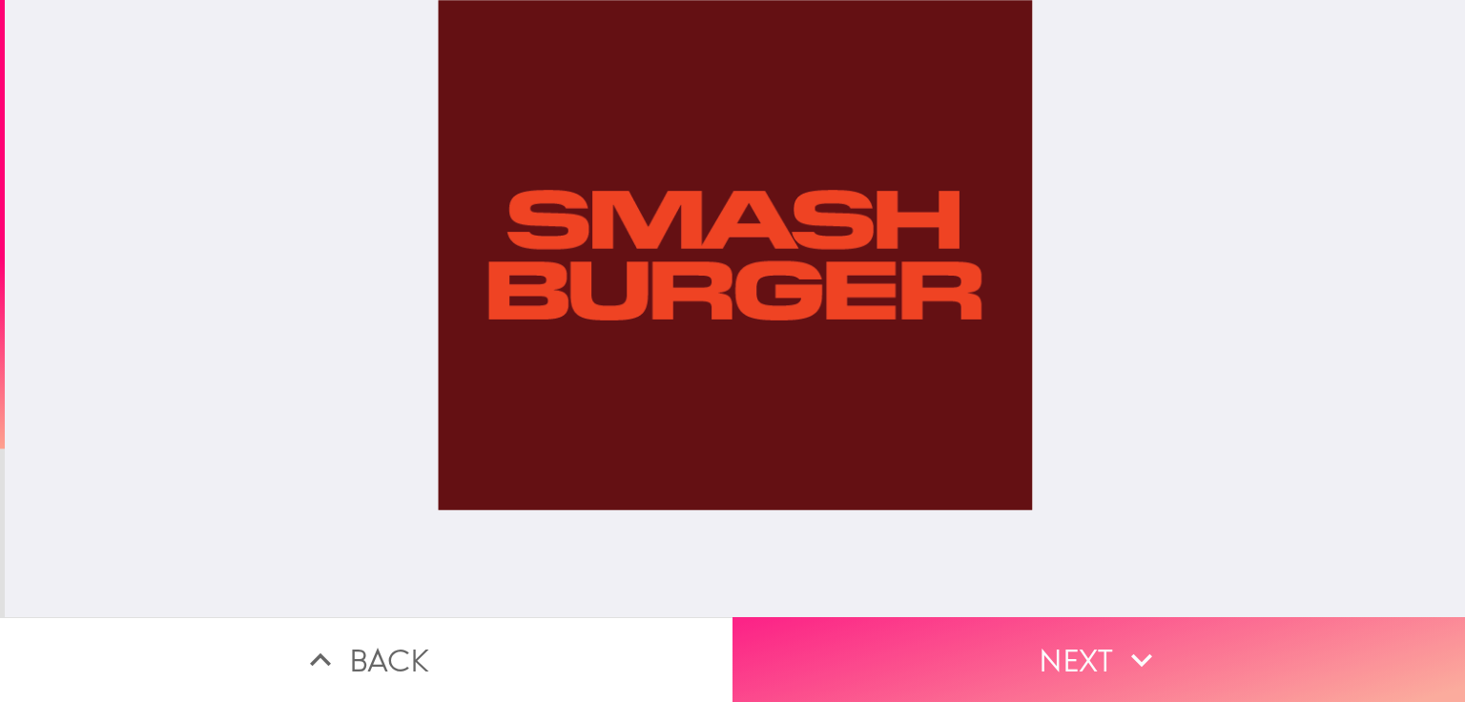
click at [1123, 656] on icon "button" at bounding box center [1142, 660] width 42 height 42
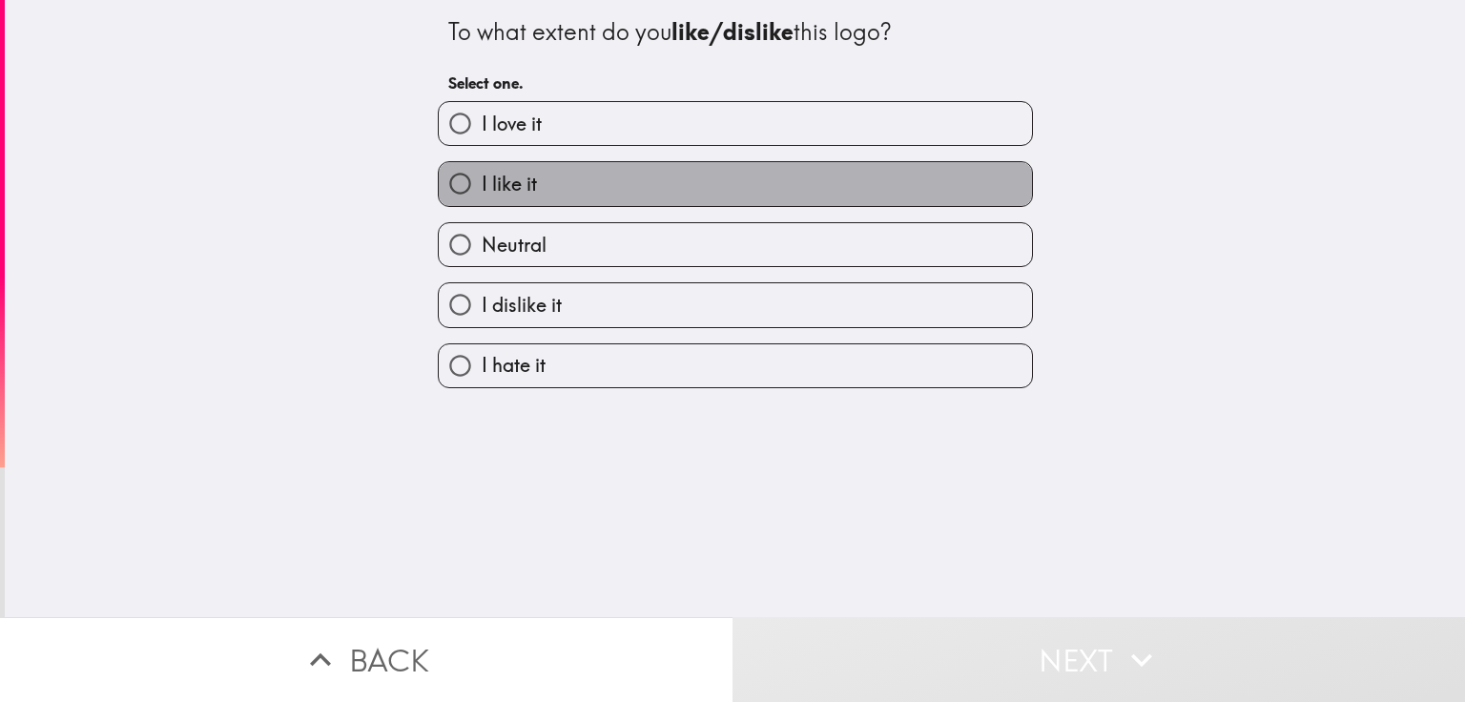
click at [482, 181] on span "I like it" at bounding box center [509, 184] width 55 height 27
click at [481, 181] on input "I like it" at bounding box center [460, 183] width 43 height 43
radio input "true"
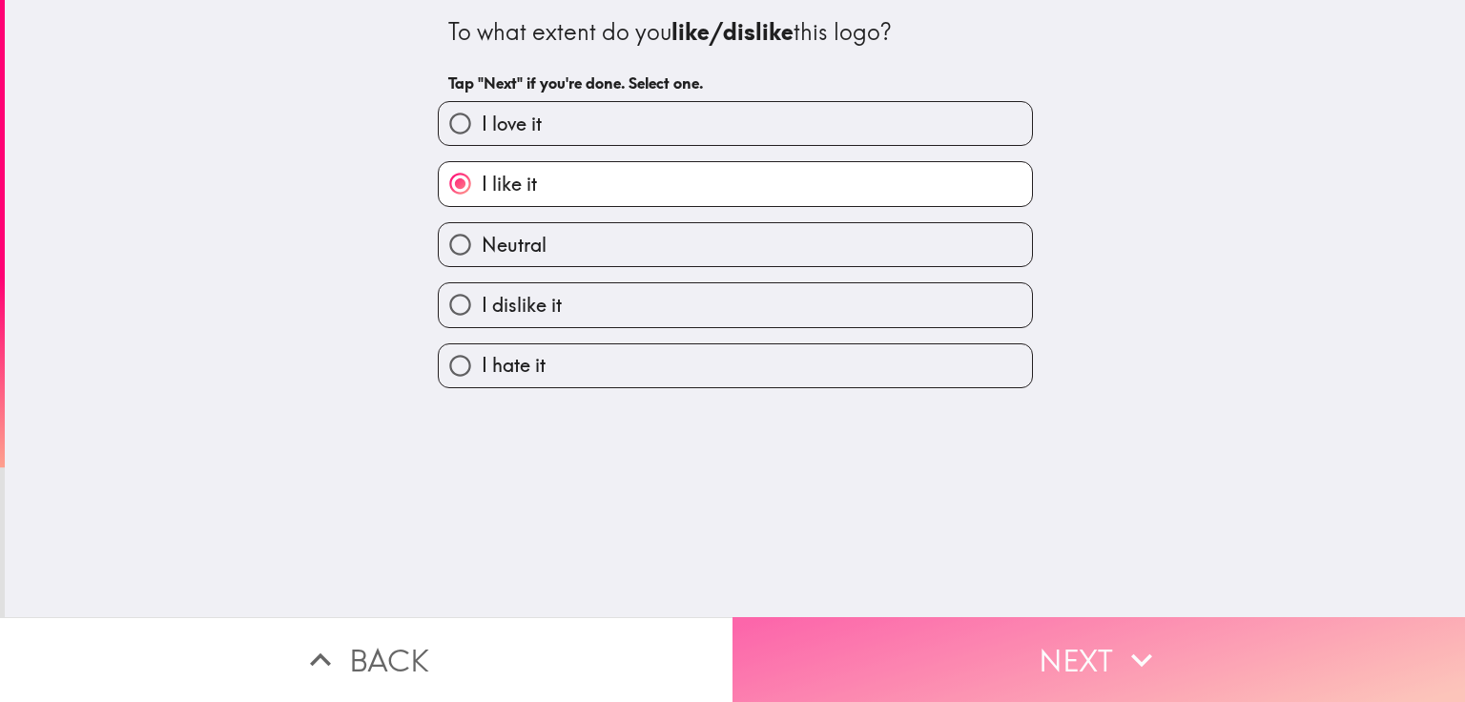
click at [1076, 621] on button "Next" at bounding box center [1099, 659] width 733 height 85
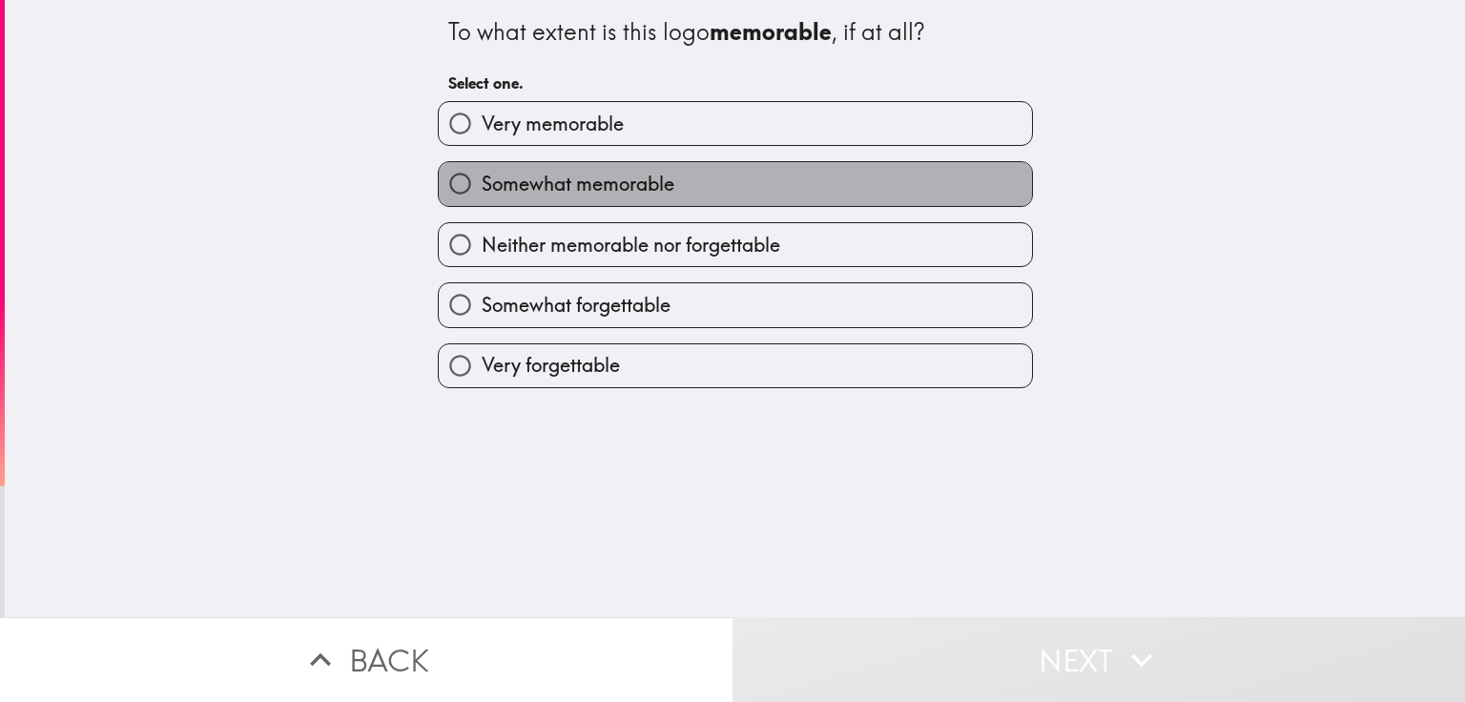
click at [527, 176] on span "Somewhat memorable" at bounding box center [578, 184] width 193 height 27
click at [482, 176] on input "Somewhat memorable" at bounding box center [460, 183] width 43 height 43
radio input "true"
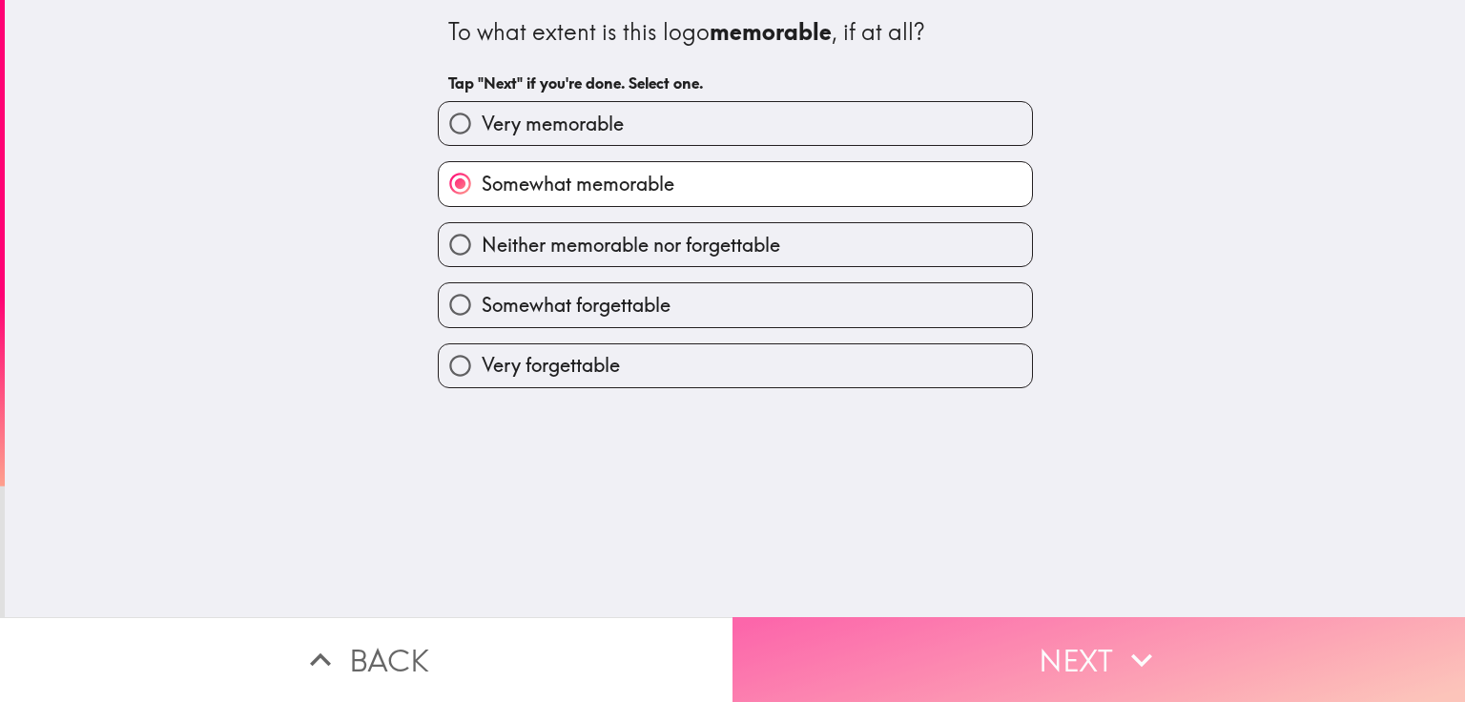
click at [1129, 652] on icon "button" at bounding box center [1142, 660] width 42 height 42
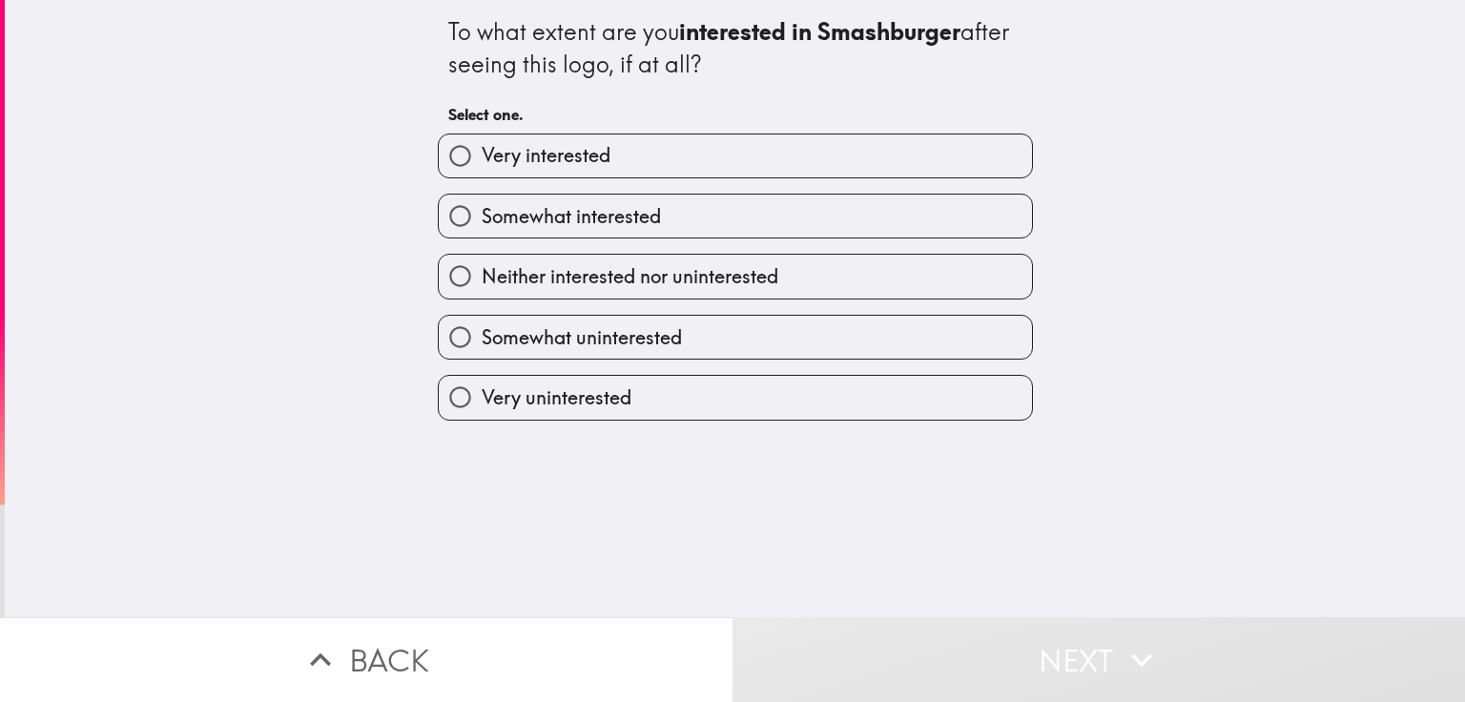
click at [578, 260] on label "Neither interested nor uninterested" at bounding box center [735, 276] width 593 height 43
click at [482, 260] on input "Neither interested nor uninterested" at bounding box center [460, 276] width 43 height 43
radio input "true"
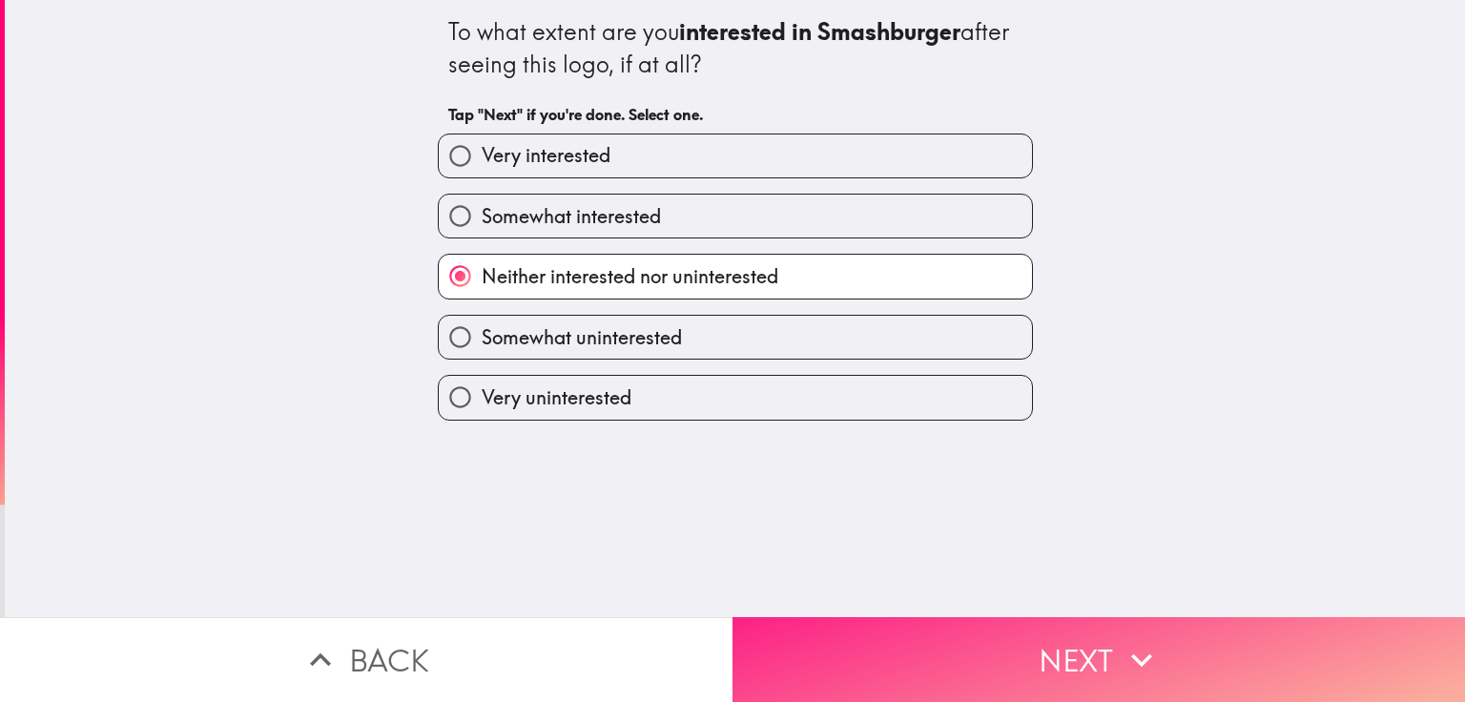
click at [1065, 645] on button "Next" at bounding box center [1099, 659] width 733 height 85
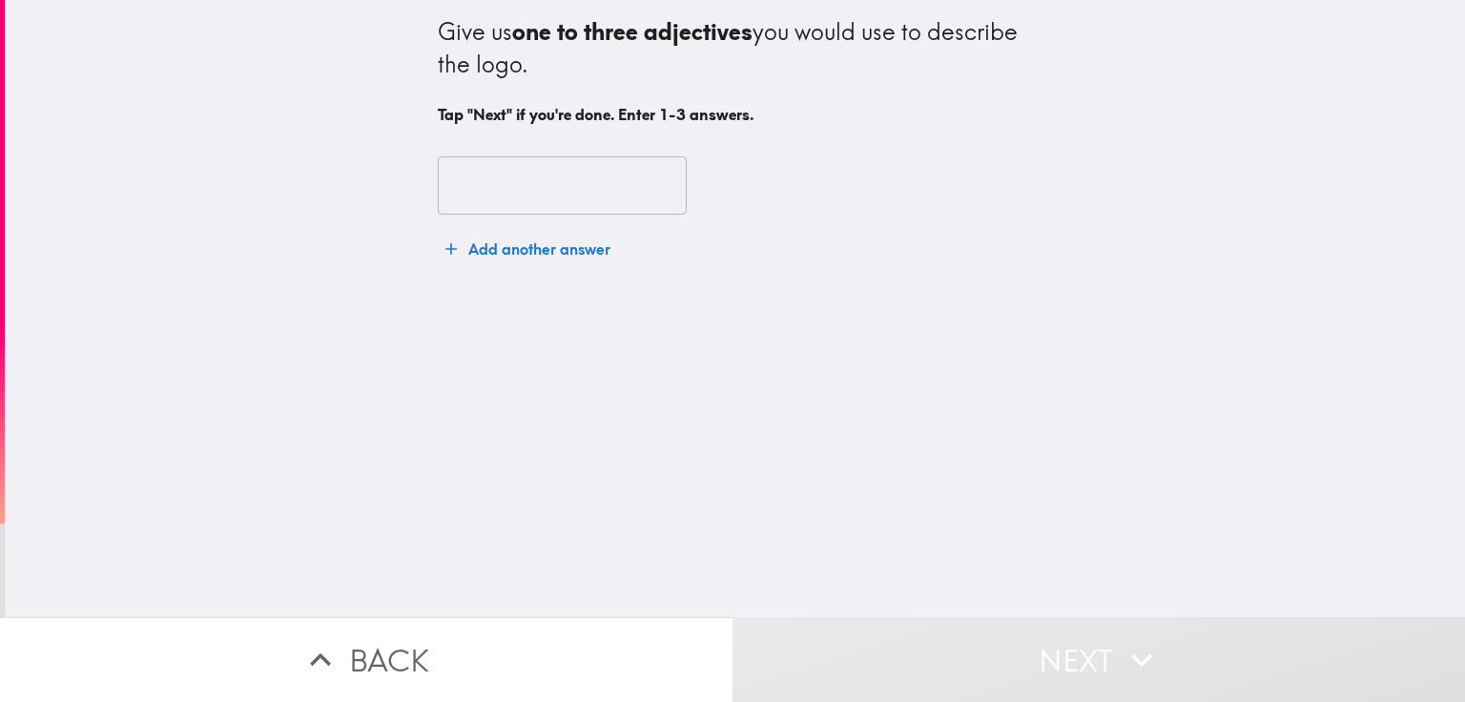
click at [602, 187] on input "text" at bounding box center [562, 185] width 249 height 59
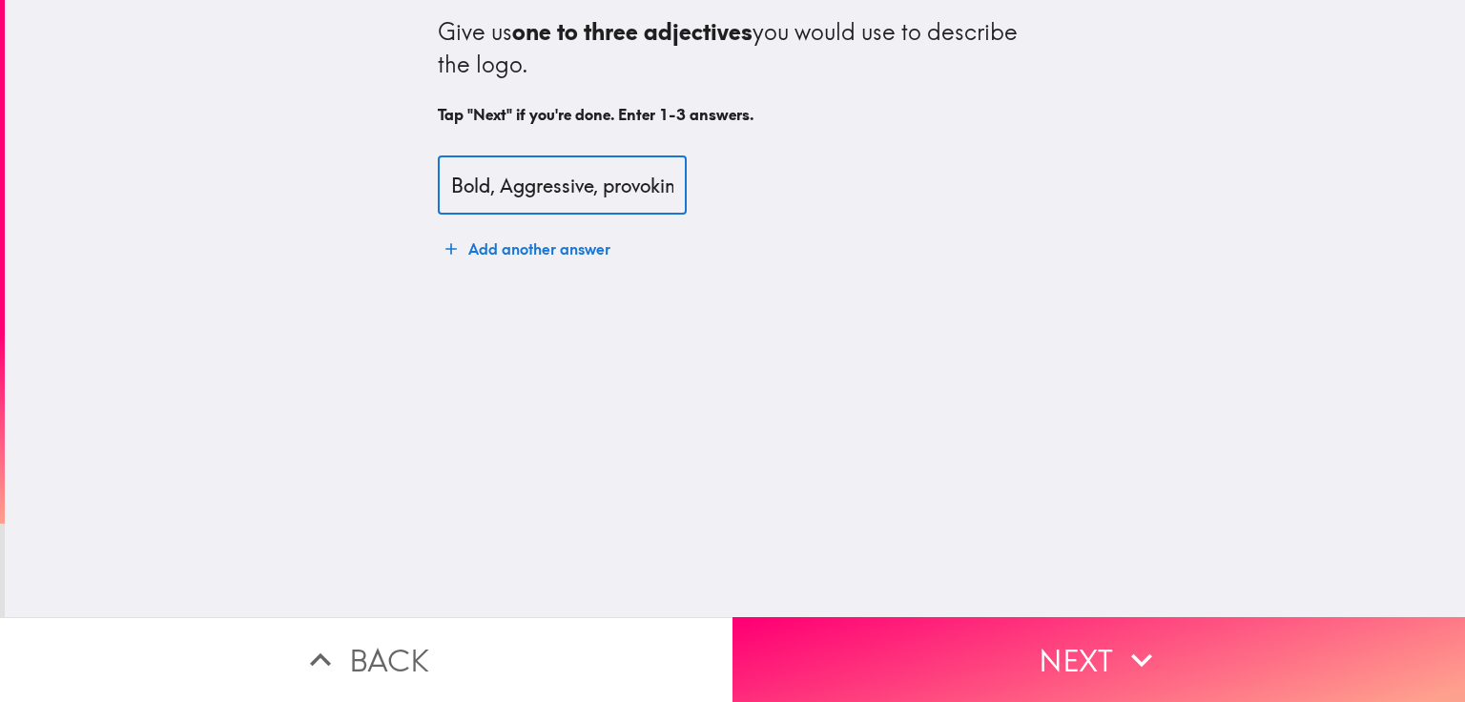
click at [599, 191] on input "Bold, Aggressive, provoking" at bounding box center [562, 185] width 249 height 59
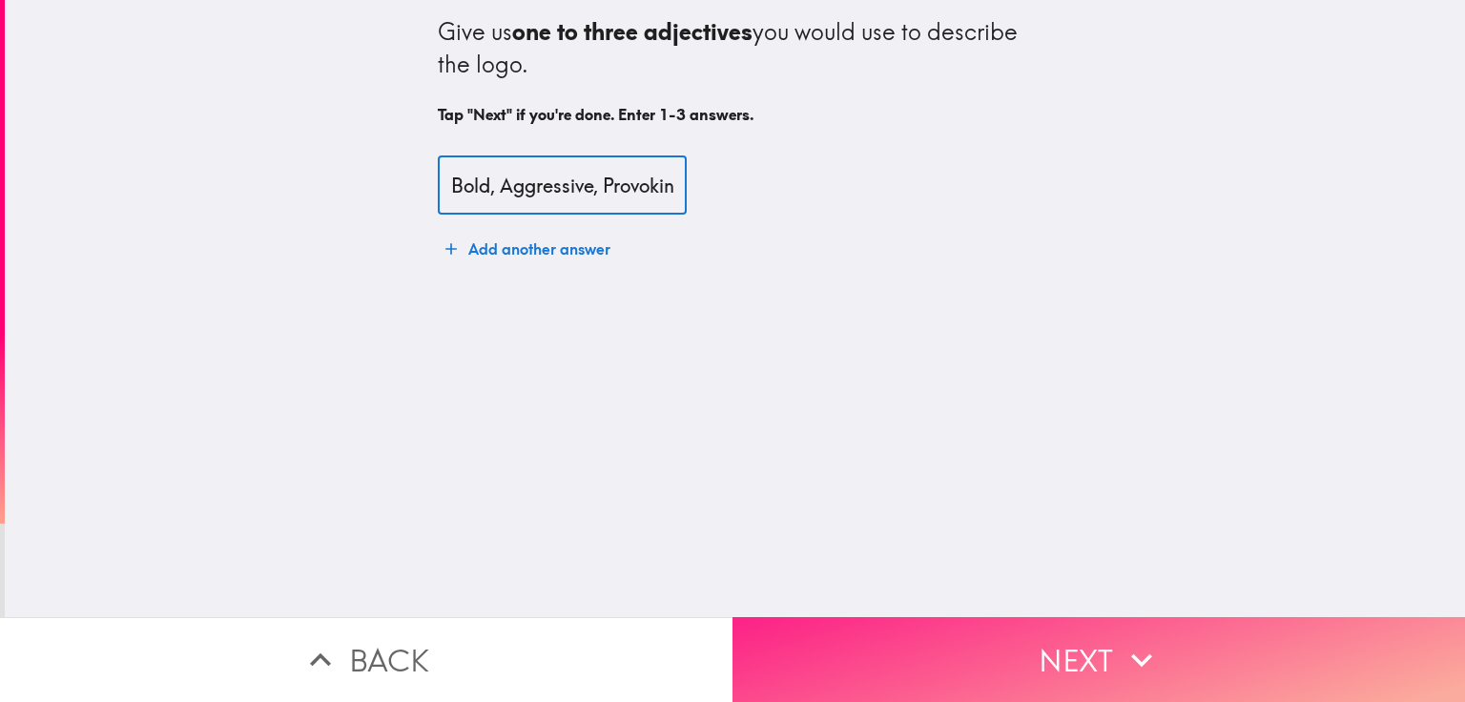
type input "Bold, Aggressive, Provoking"
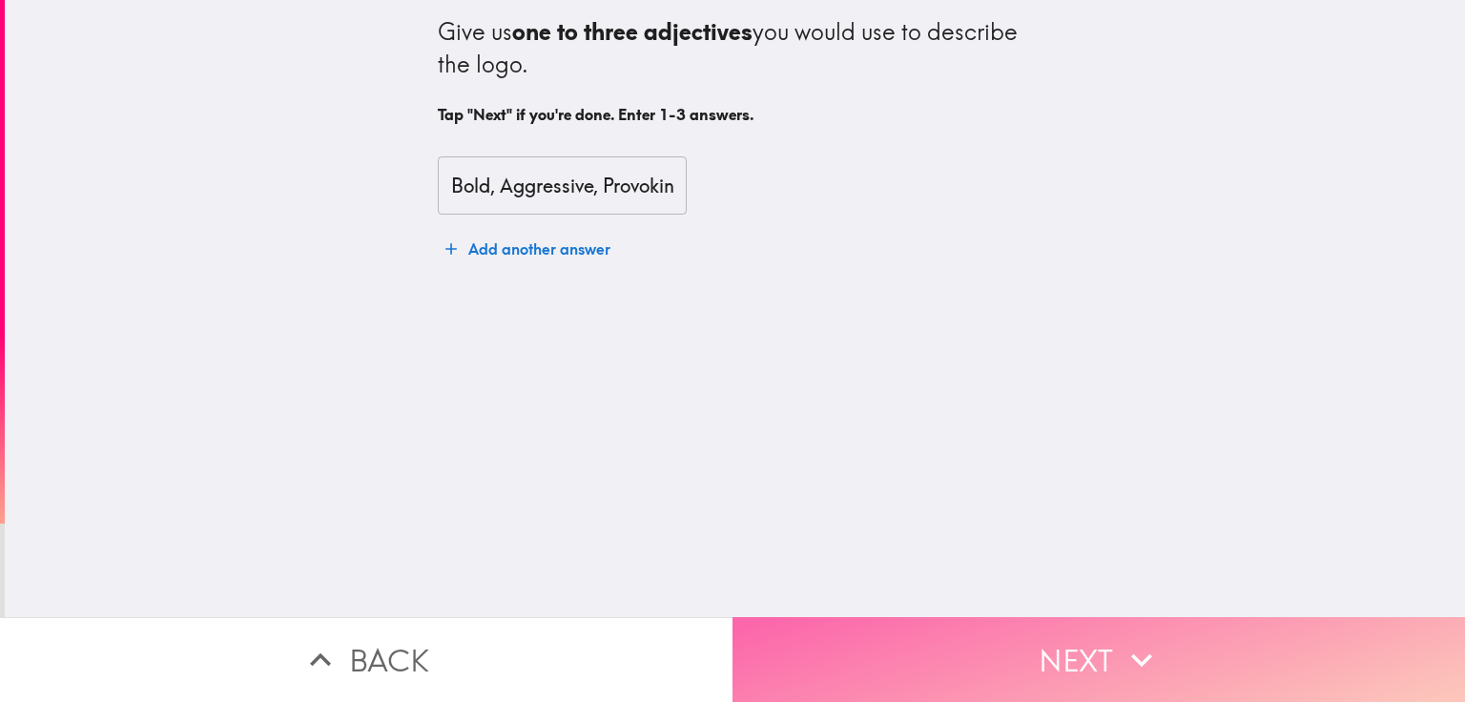
click at [1168, 634] on button "Next" at bounding box center [1099, 659] width 733 height 85
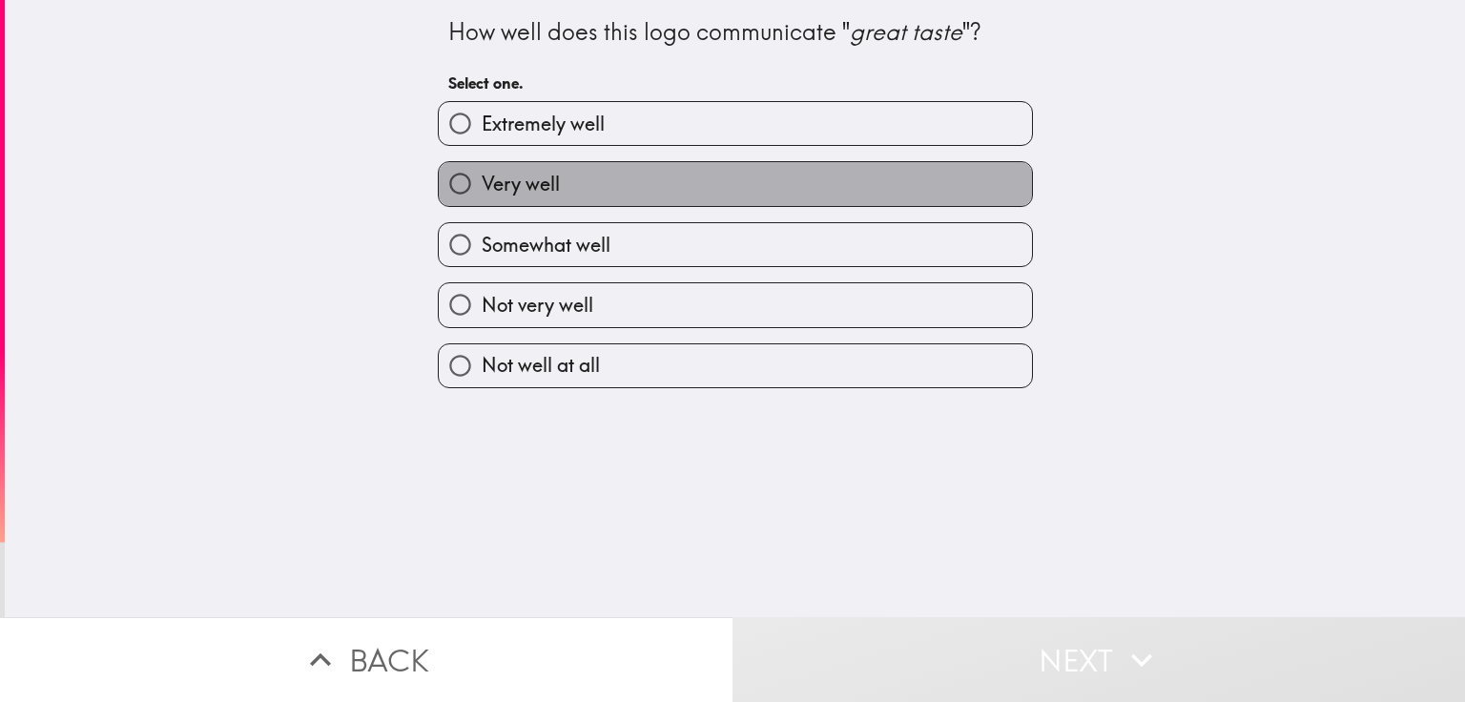
click at [517, 171] on span "Very well" at bounding box center [521, 184] width 78 height 27
click at [482, 170] on input "Very well" at bounding box center [460, 183] width 43 height 43
radio input "true"
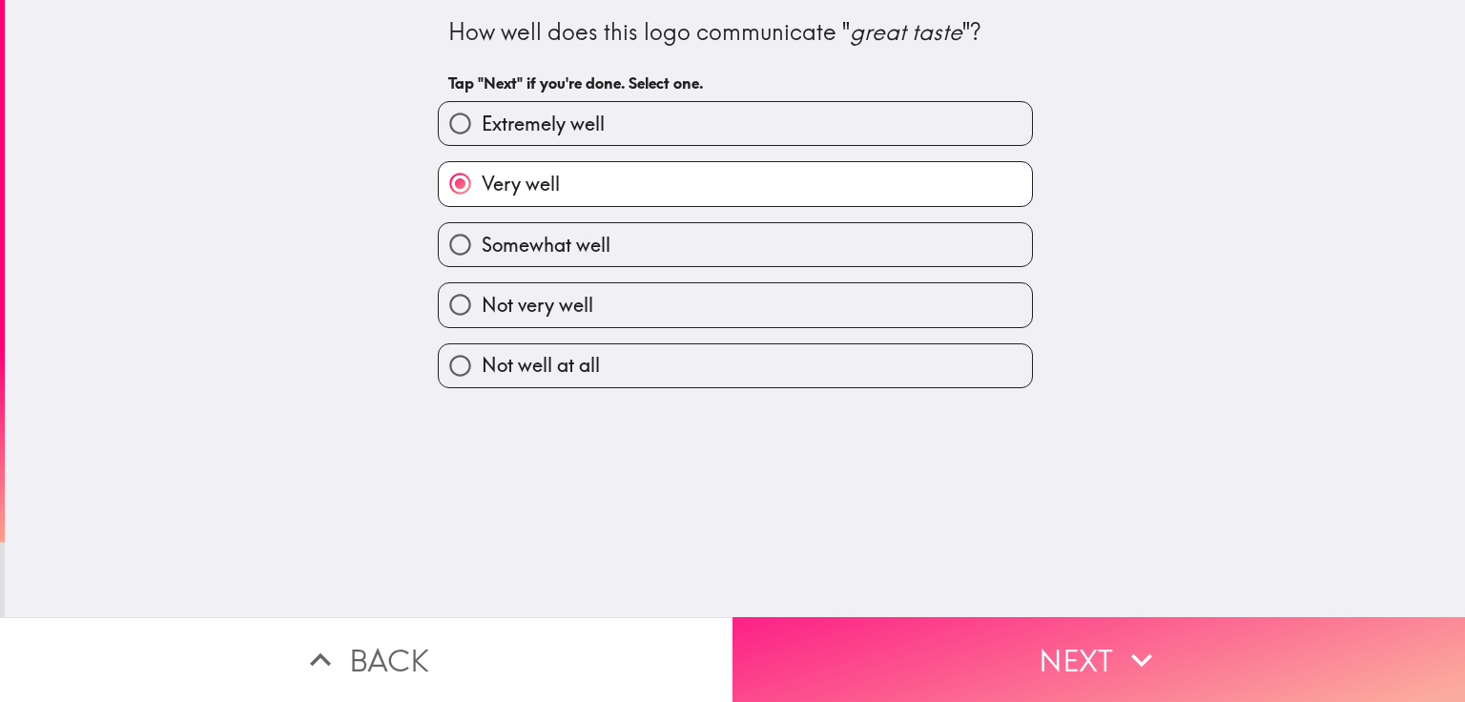
click at [1079, 631] on button "Next" at bounding box center [1099, 659] width 733 height 85
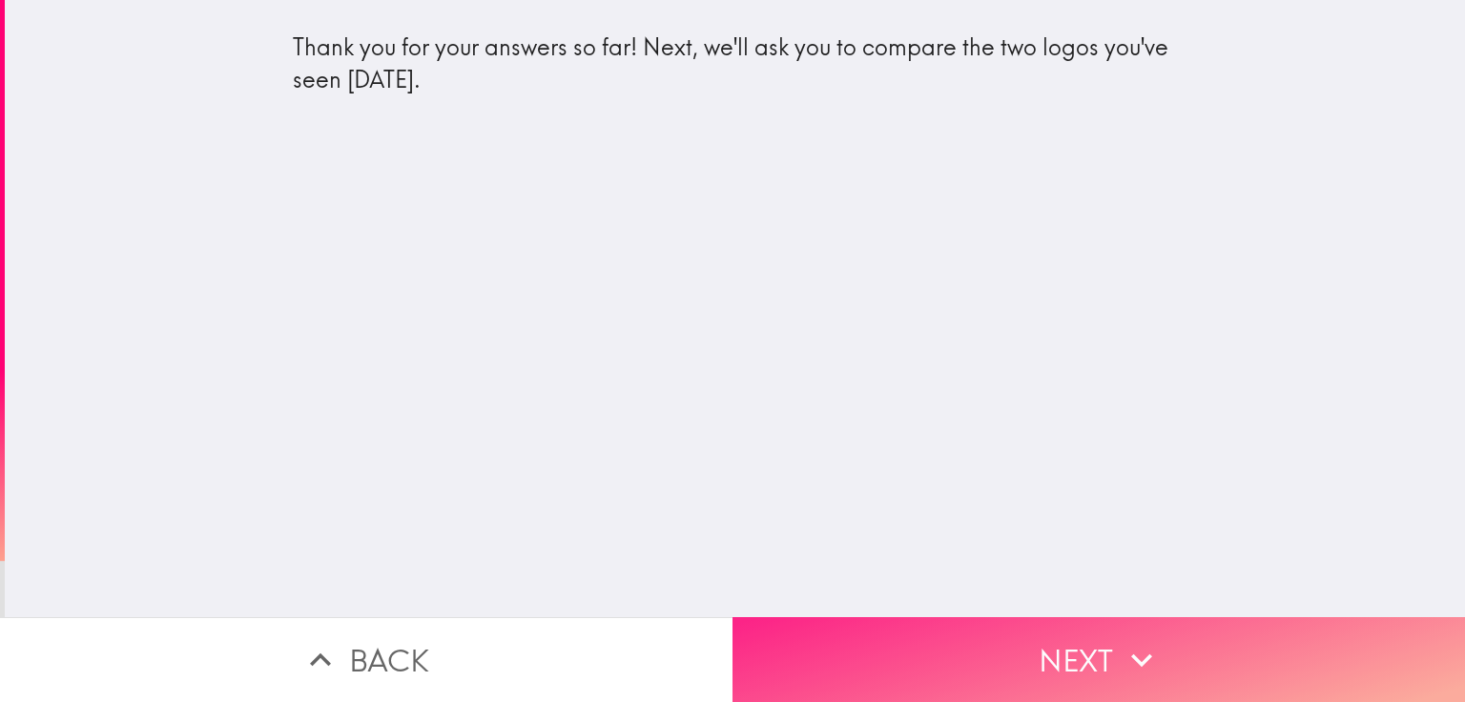
click at [1007, 652] on button "Next" at bounding box center [1099, 659] width 733 height 85
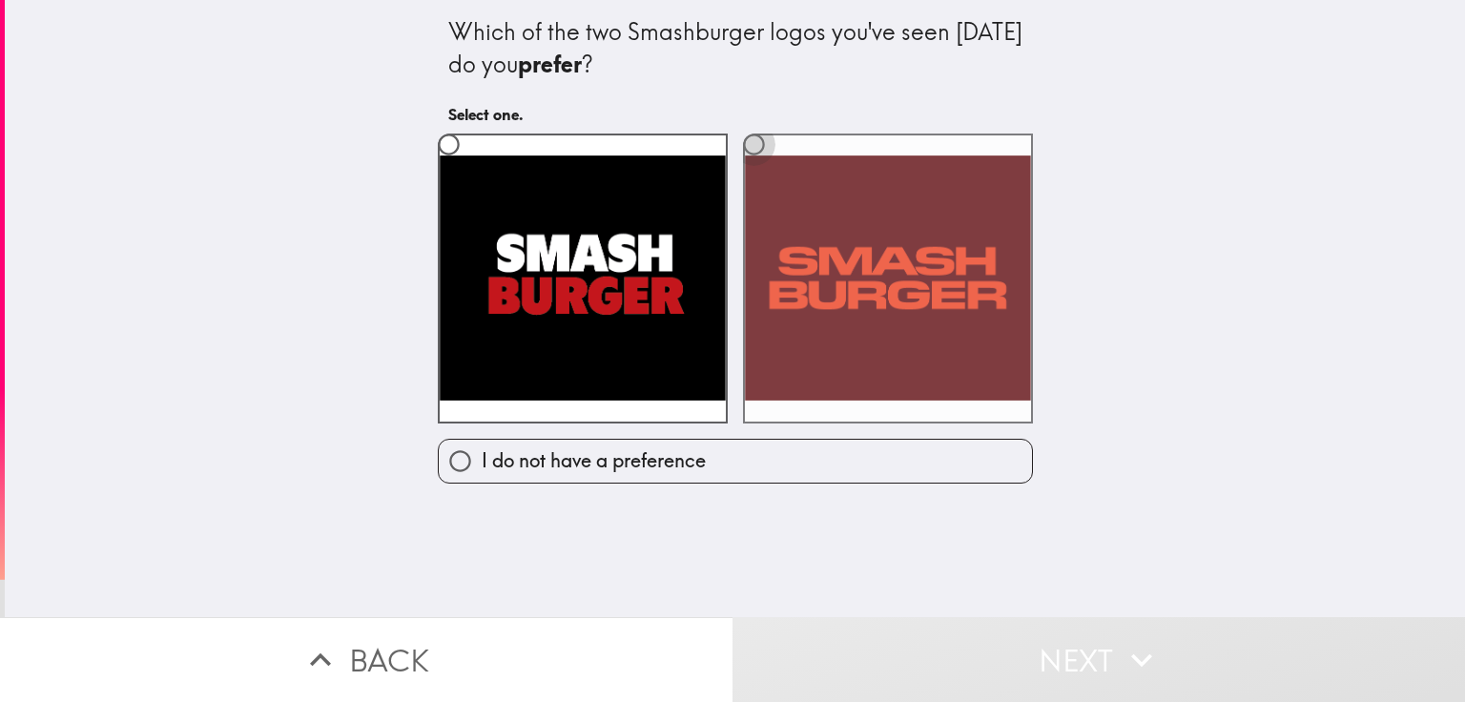
click at [742, 137] on input "radio" at bounding box center [754, 144] width 43 height 43
radio input "true"
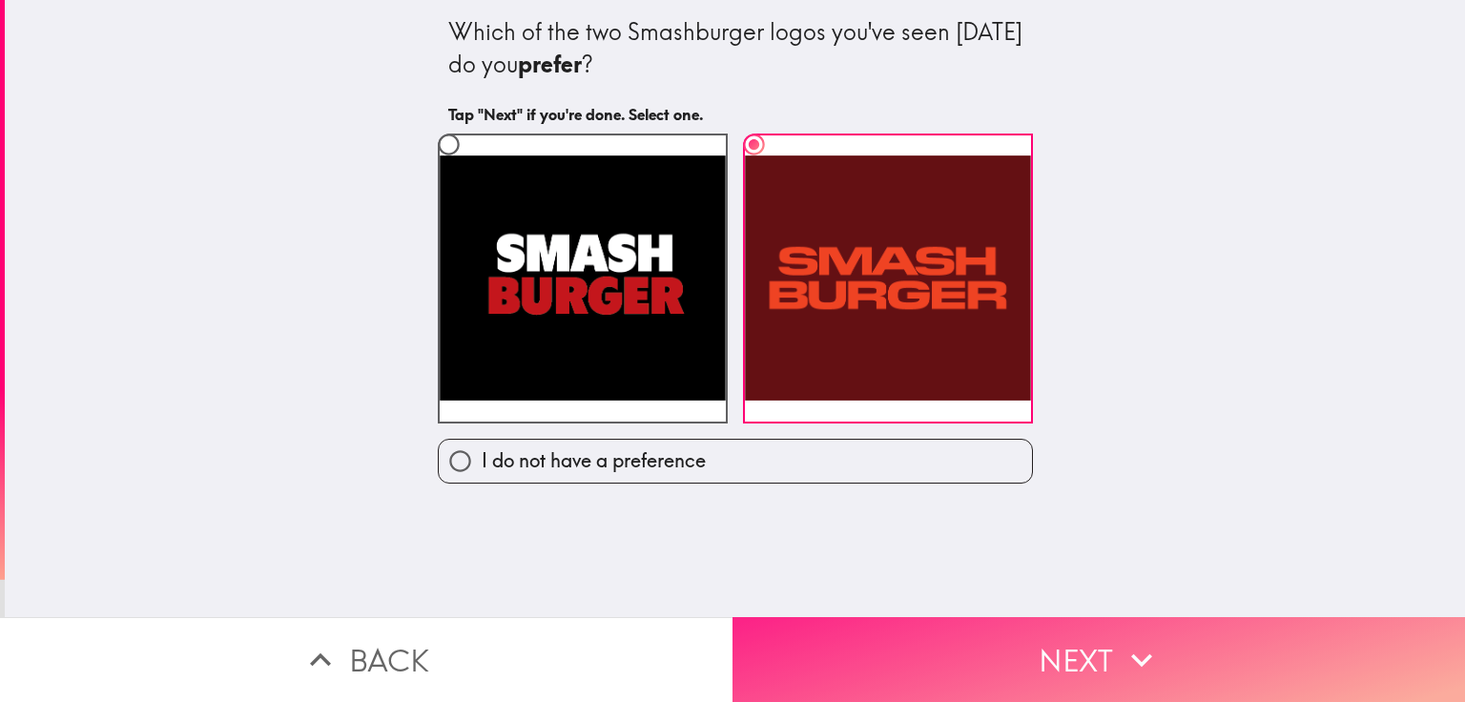
click at [1020, 639] on button "Next" at bounding box center [1099, 659] width 733 height 85
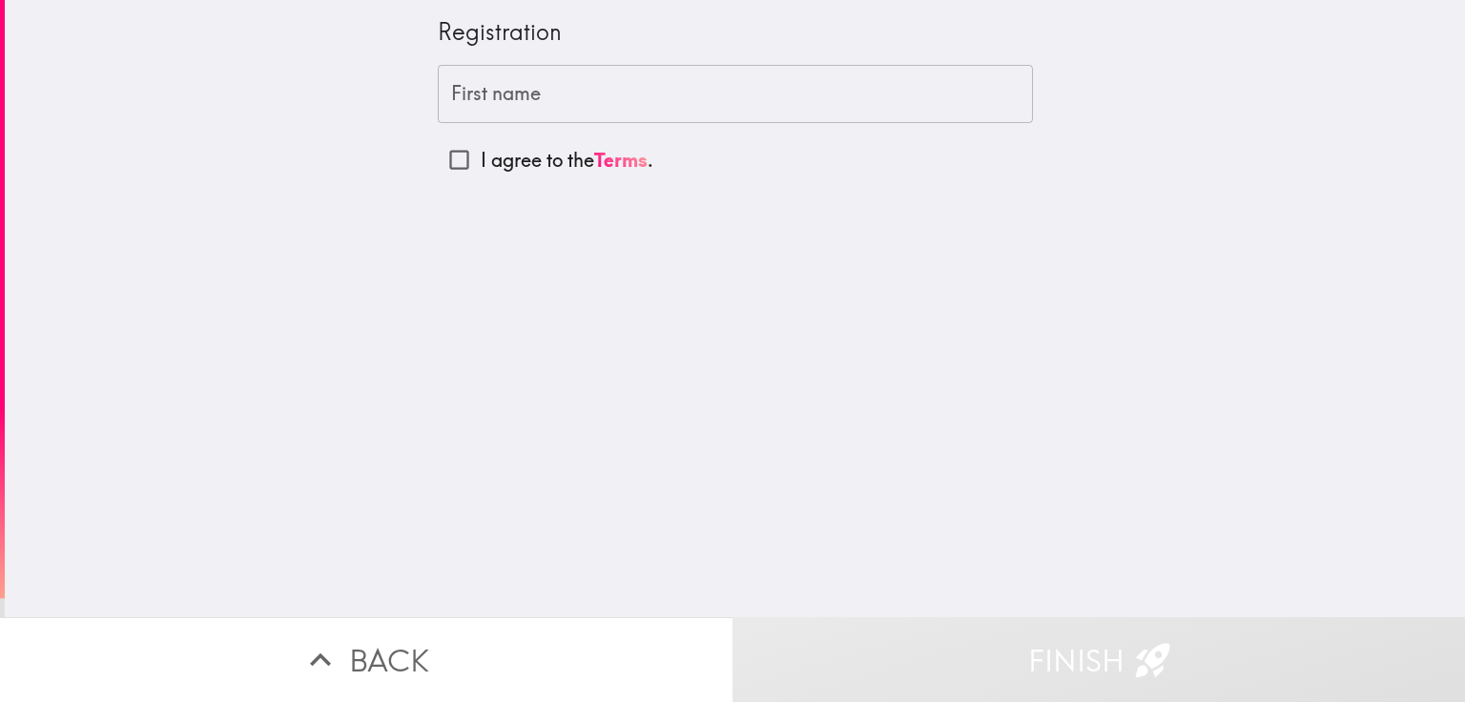
click at [672, 80] on input "First name" at bounding box center [735, 94] width 595 height 59
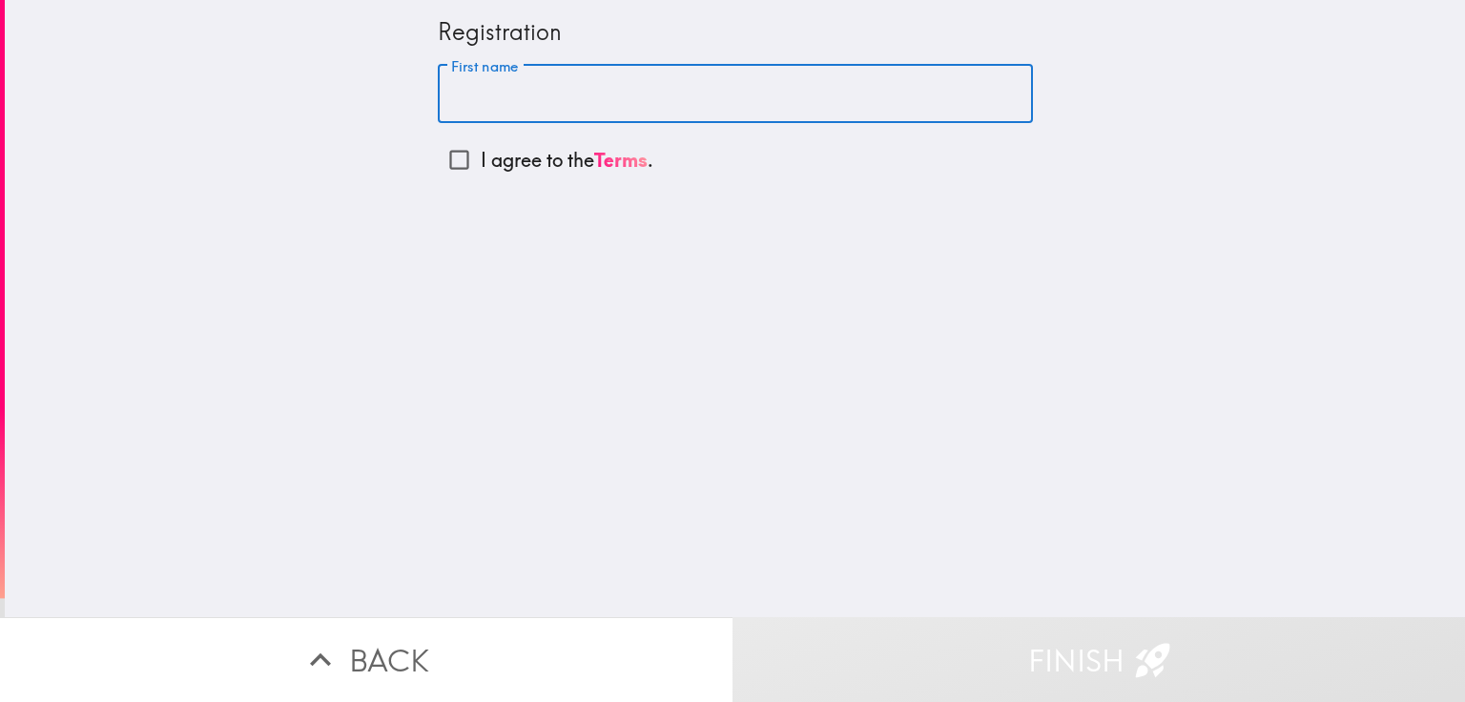
type input "[PERSON_NAME]"
click at [528, 168] on p "I agree to the Terms ." at bounding box center [567, 160] width 173 height 27
click at [481, 168] on input "I agree to the Terms ." at bounding box center [459, 159] width 43 height 43
checkbox input "true"
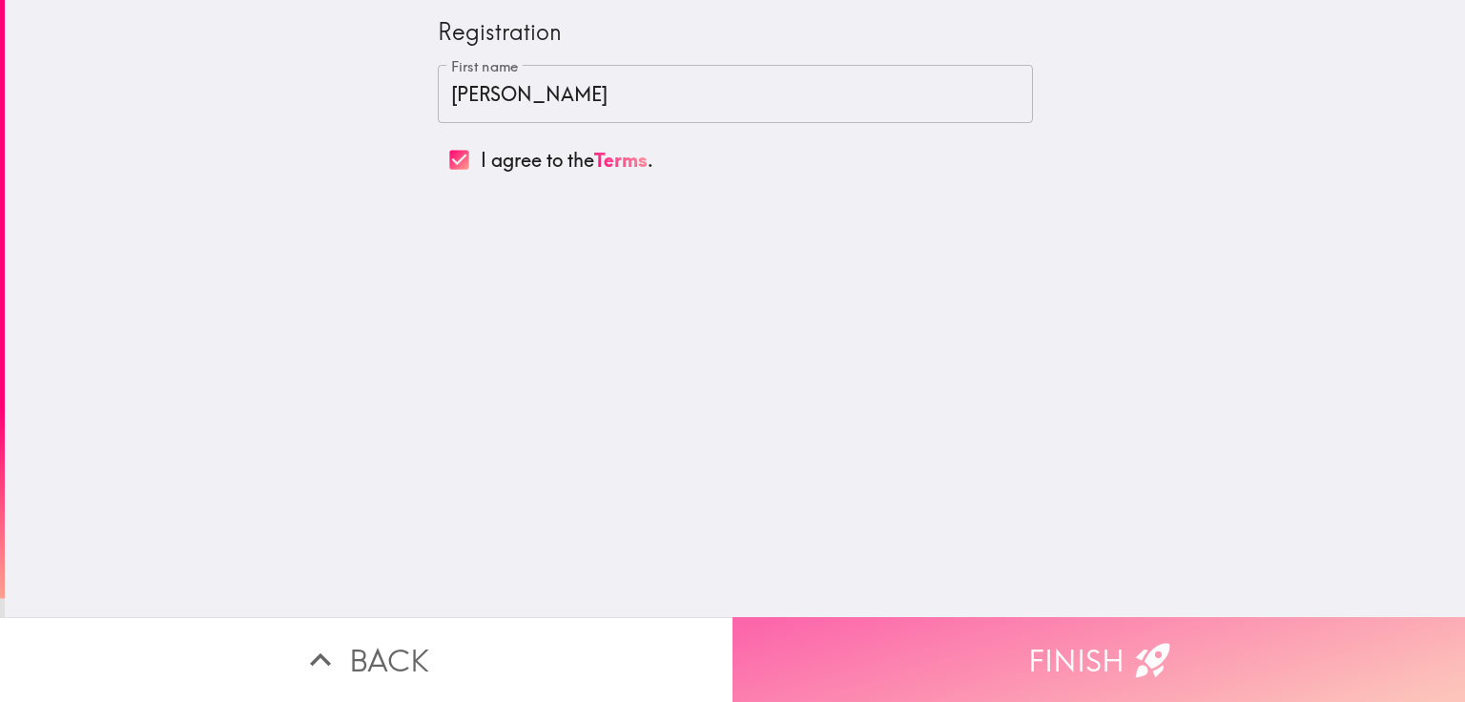
click at [1098, 646] on button "Finish" at bounding box center [1099, 659] width 733 height 85
